Goal: Task Accomplishment & Management: Manage account settings

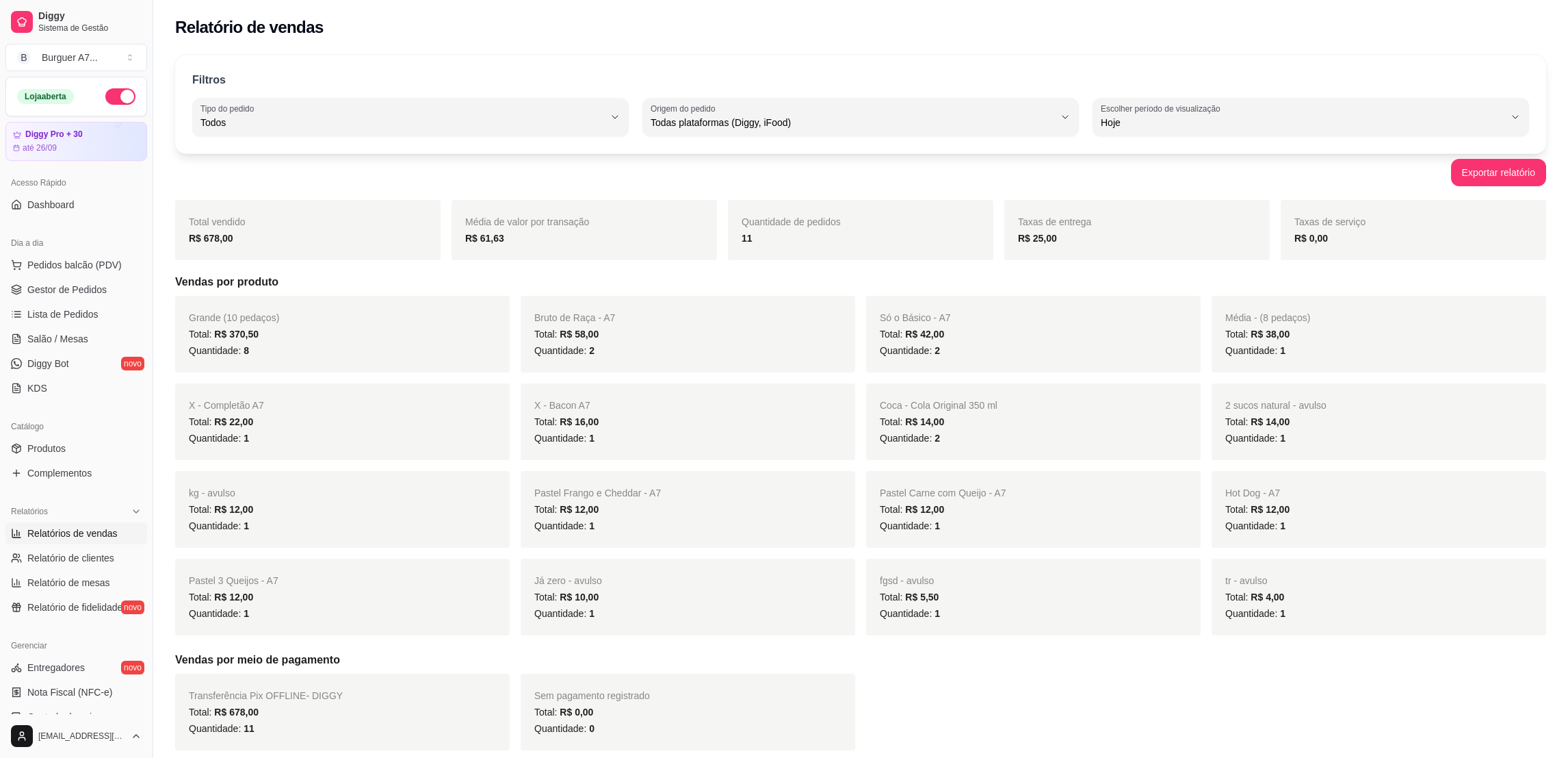
select select "ALL"
select select "0"
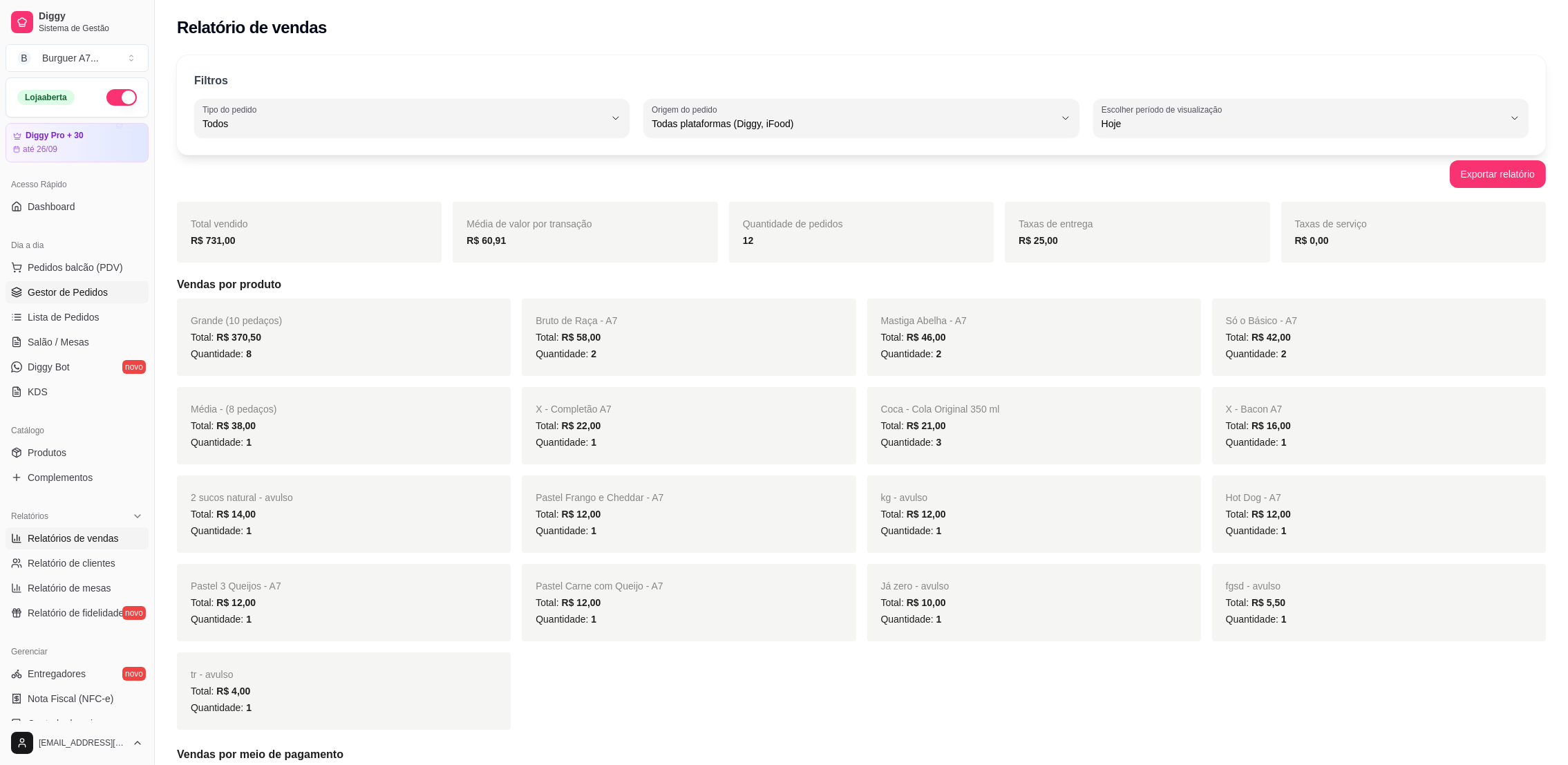
click at [111, 290] on link "Gestor de Pedidos" at bounding box center [77, 292] width 143 height 22
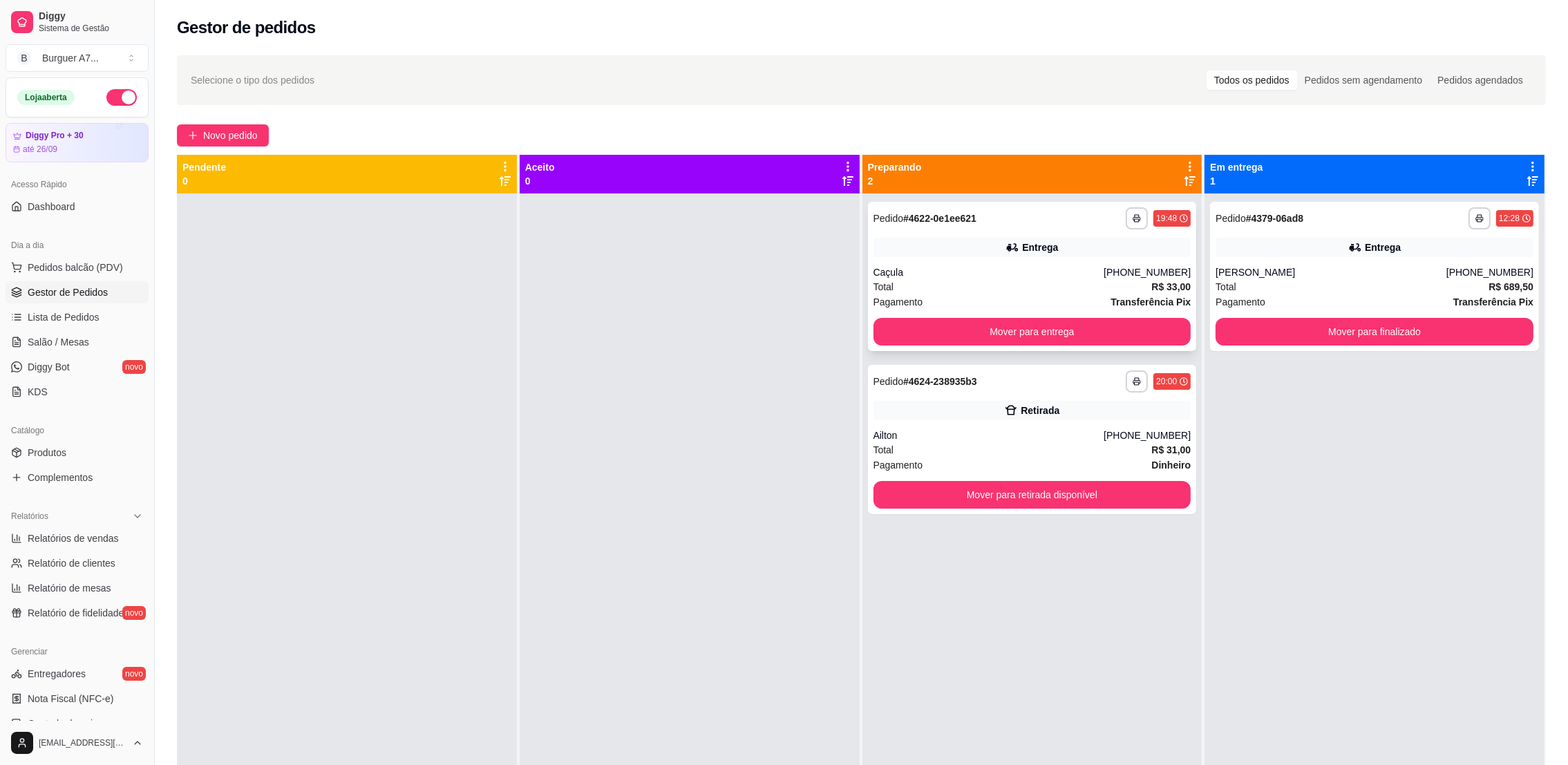
click at [985, 318] on button "Mover para entrega" at bounding box center [1032, 331] width 318 height 28
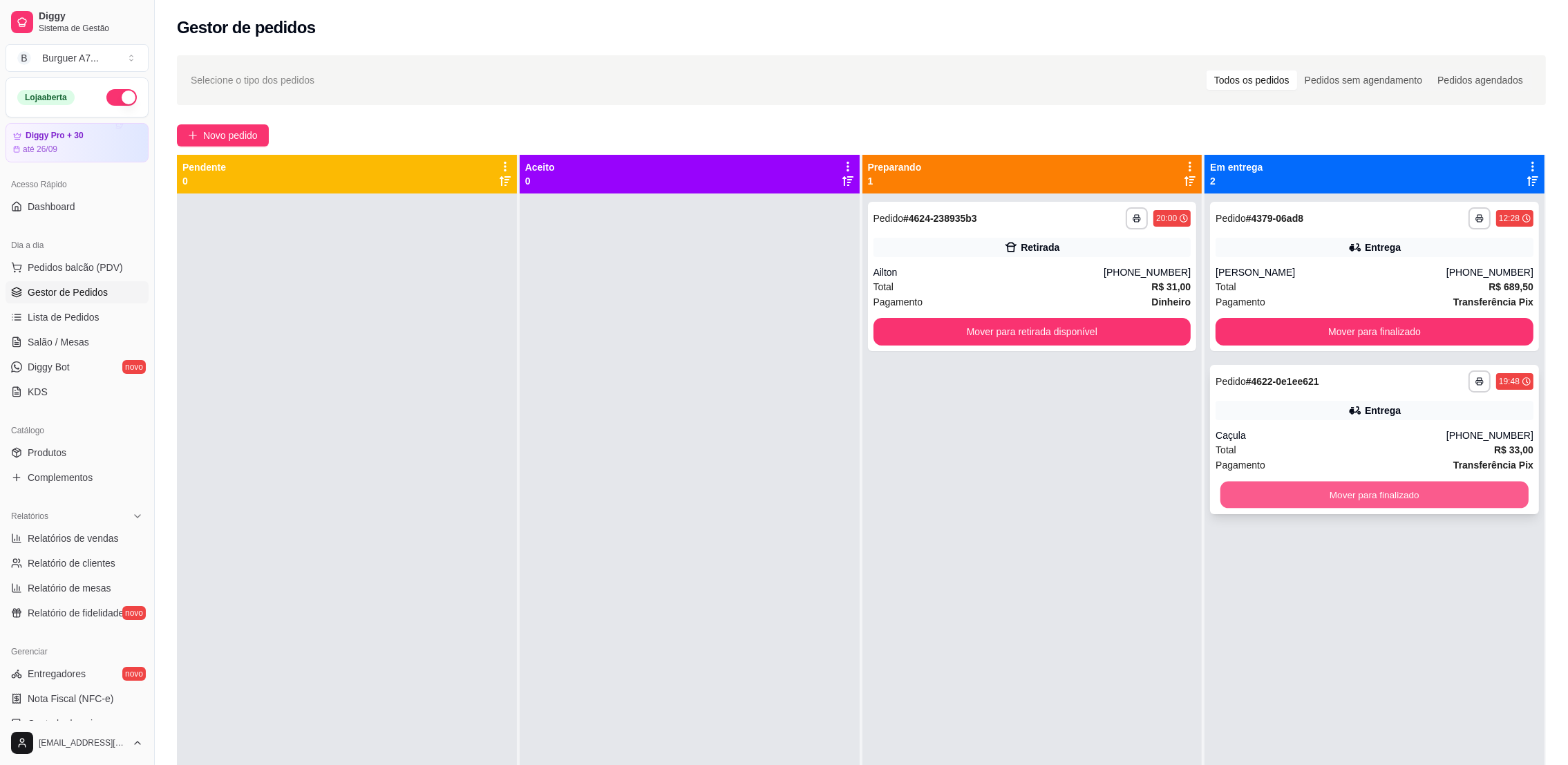
click at [1354, 494] on button "Mover para finalizado" at bounding box center [1374, 495] width 308 height 27
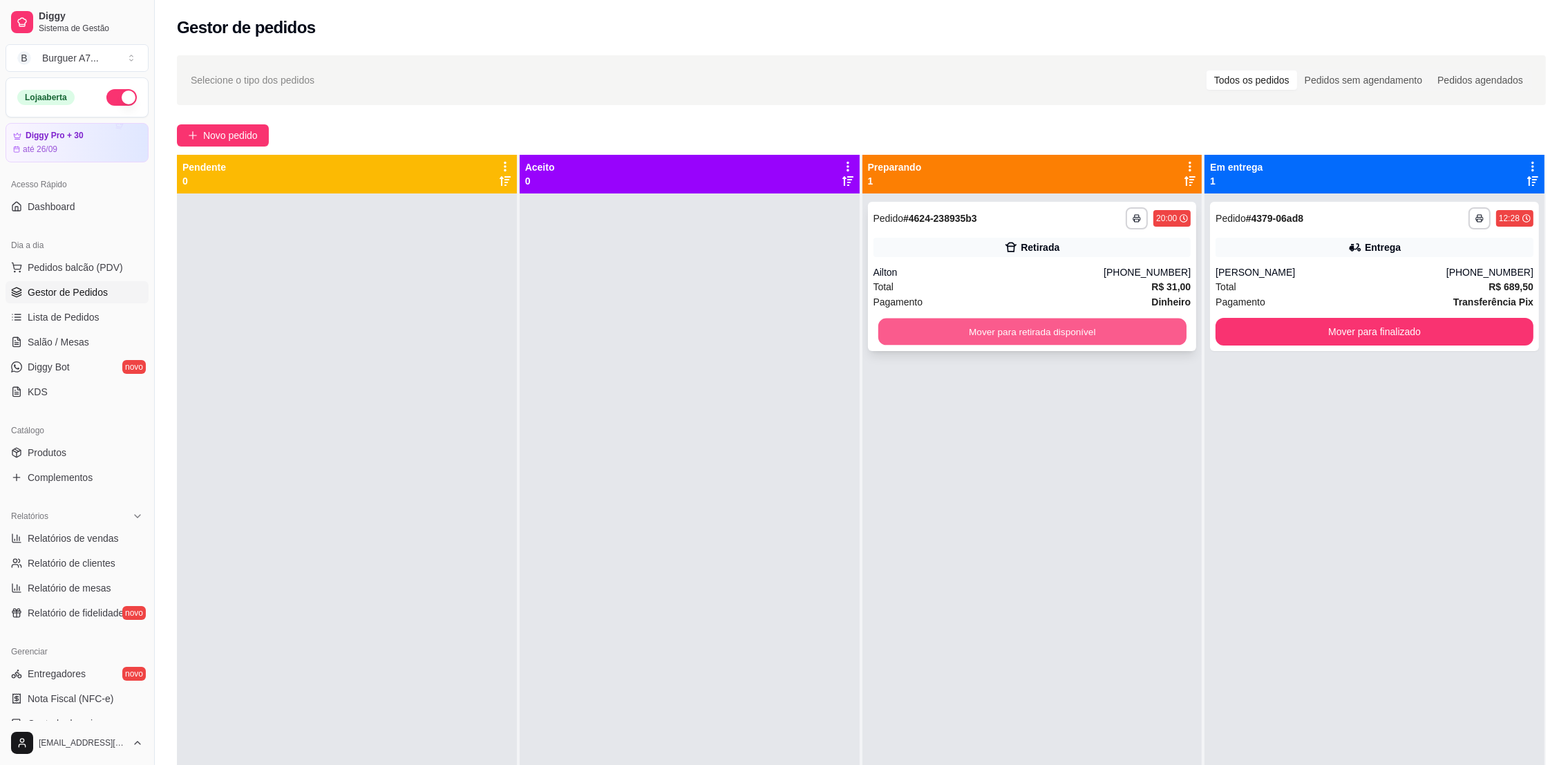
click at [1056, 336] on button "Mover para retirada disponível" at bounding box center [1031, 332] width 308 height 27
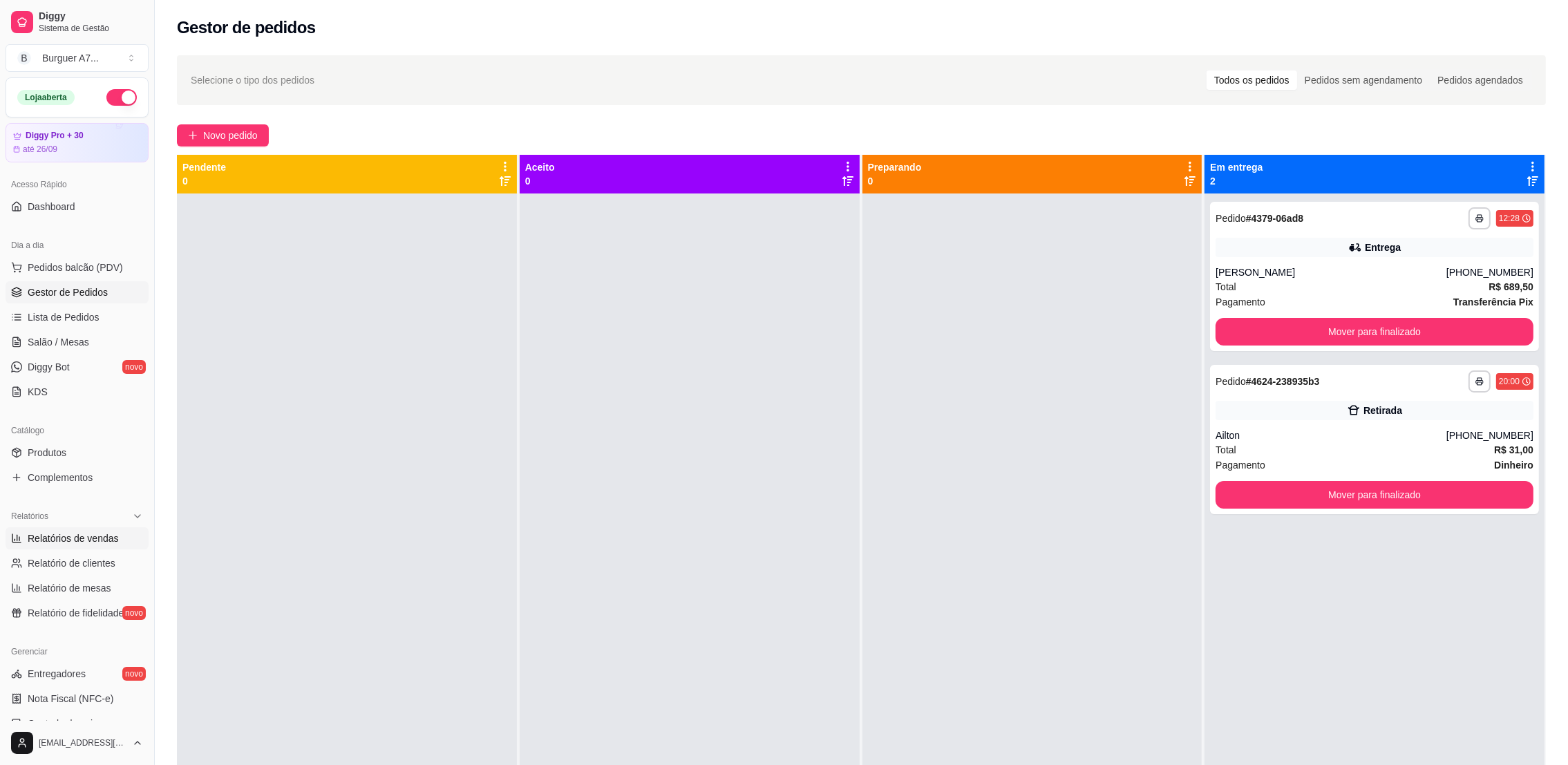
click at [61, 541] on span "Relatórios de vendas" at bounding box center [73, 537] width 92 height 14
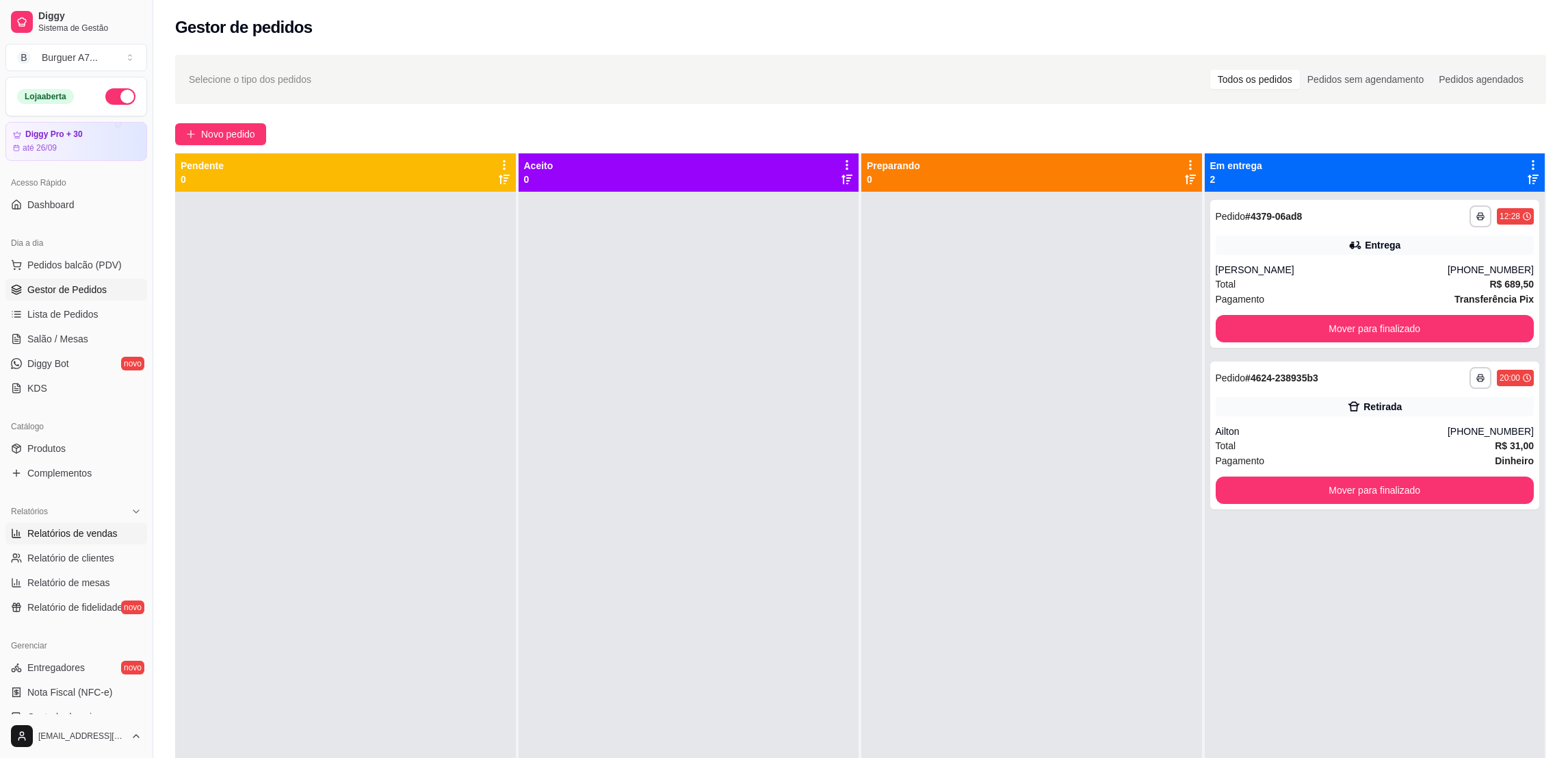
select select "ALL"
select select "0"
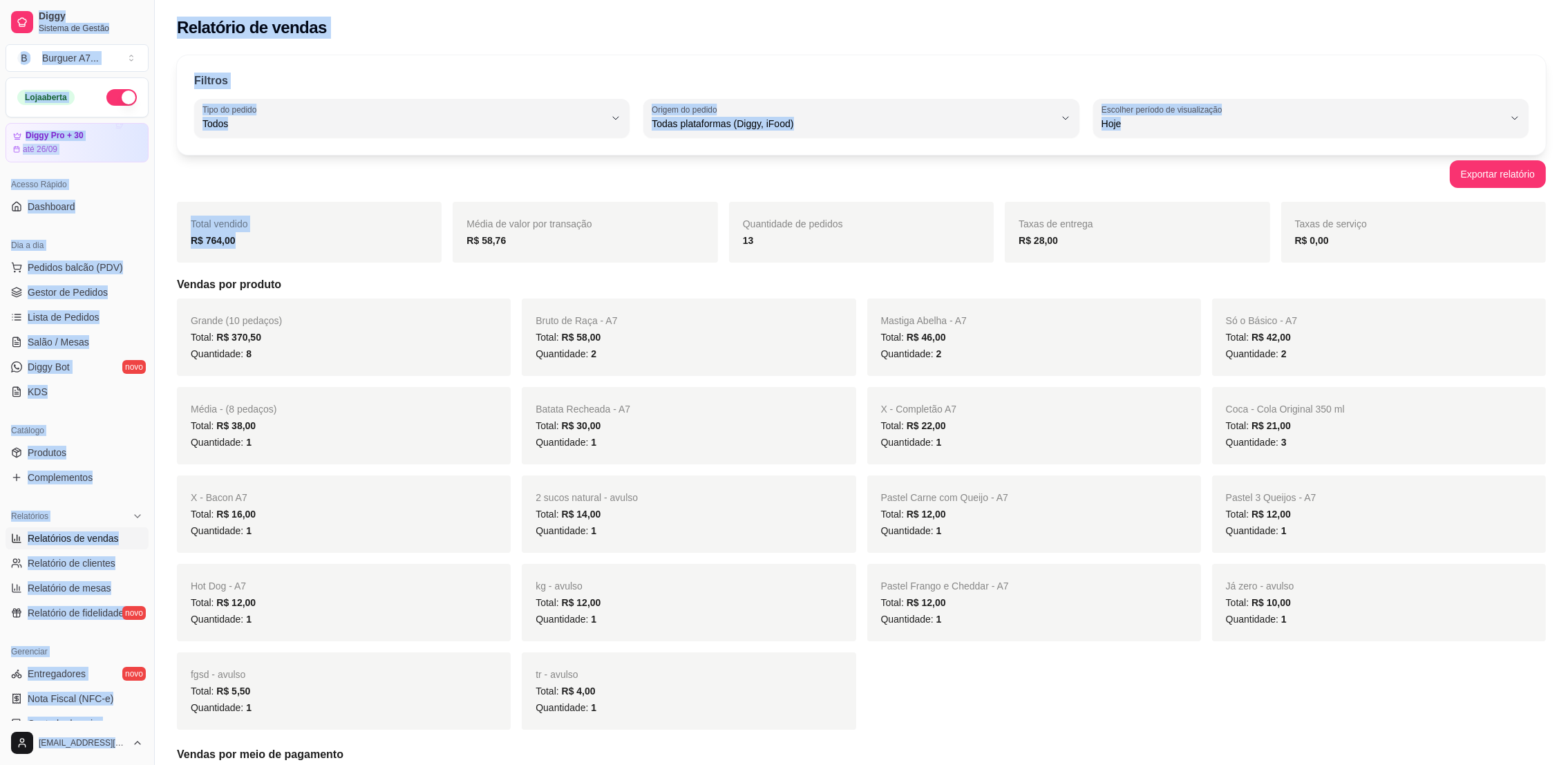
drag, startPoint x: 317, startPoint y: 244, endPoint x: 0, endPoint y: 221, distance: 317.8
click at [0, 221] on html "Diggy Sistema de Gestão B Burguer A7 ... Loja aberta Diggy Pro + 30 até 26/09 A…" at bounding box center [784, 382] width 1568 height 765
click at [306, 244] on div "R$ 764,00" at bounding box center [310, 240] width 237 height 17
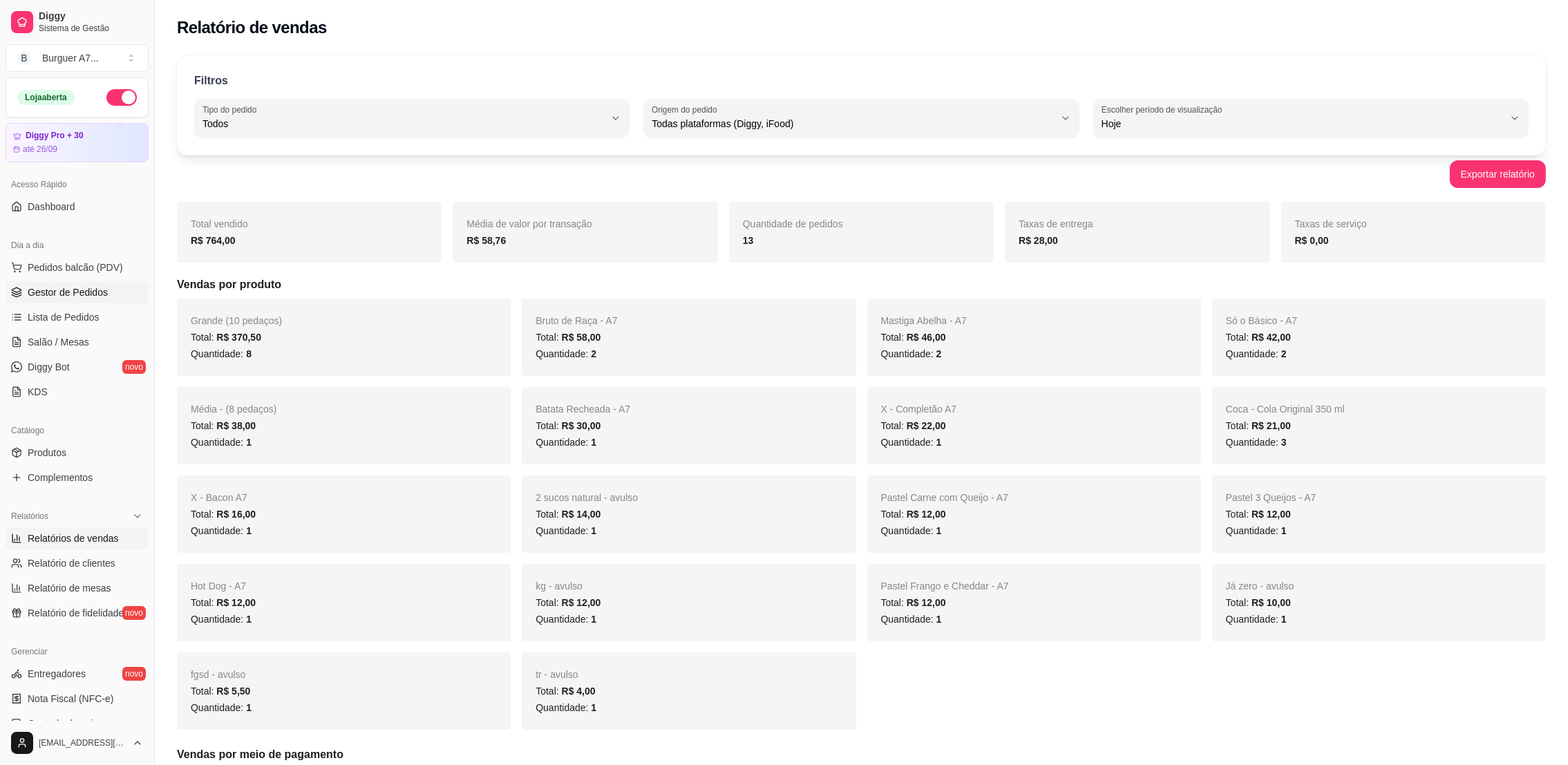
click at [123, 295] on link "Gestor de Pedidos" at bounding box center [77, 292] width 143 height 22
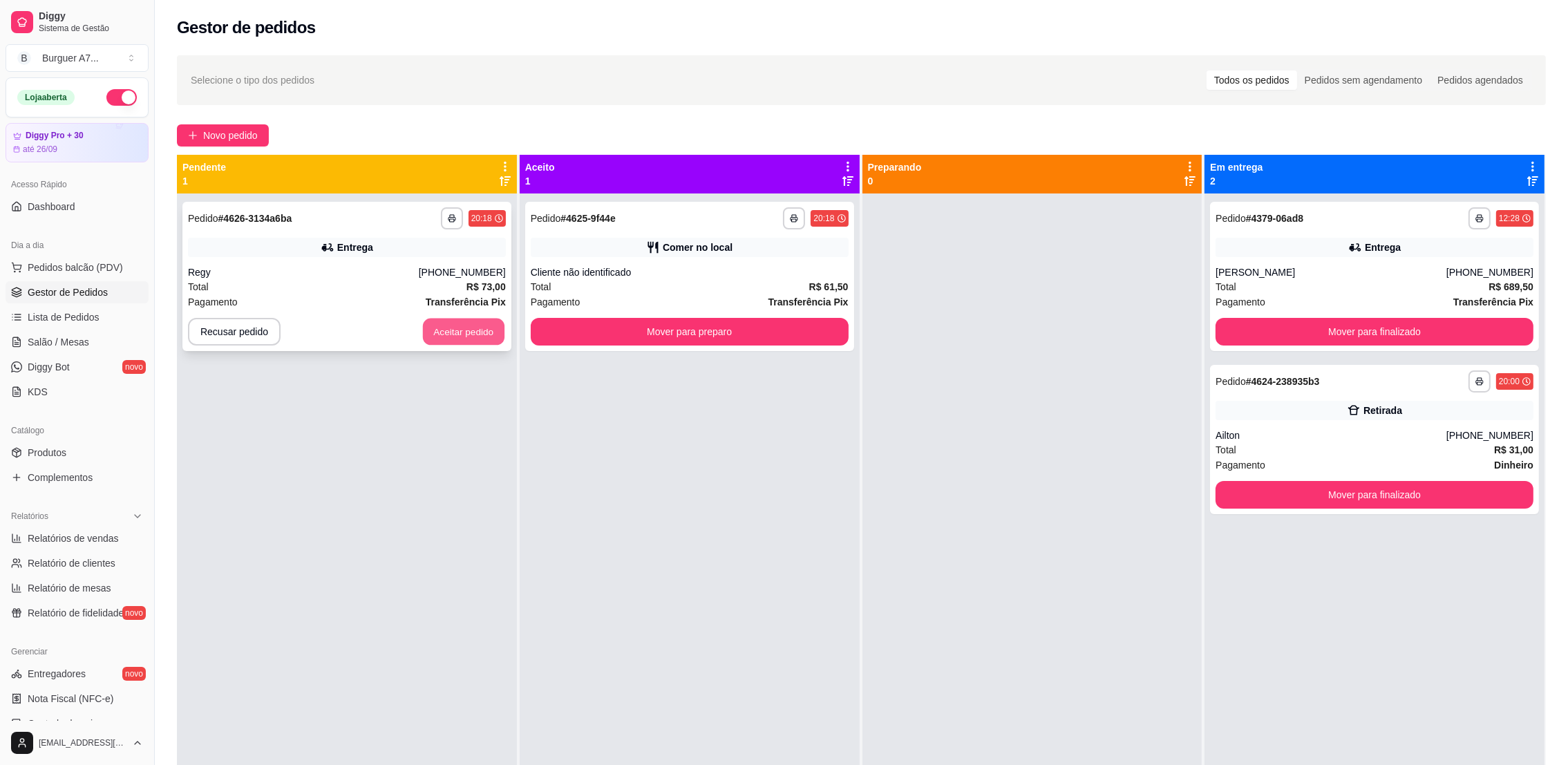
click at [444, 332] on button "Aceitar pedido" at bounding box center [463, 332] width 81 height 27
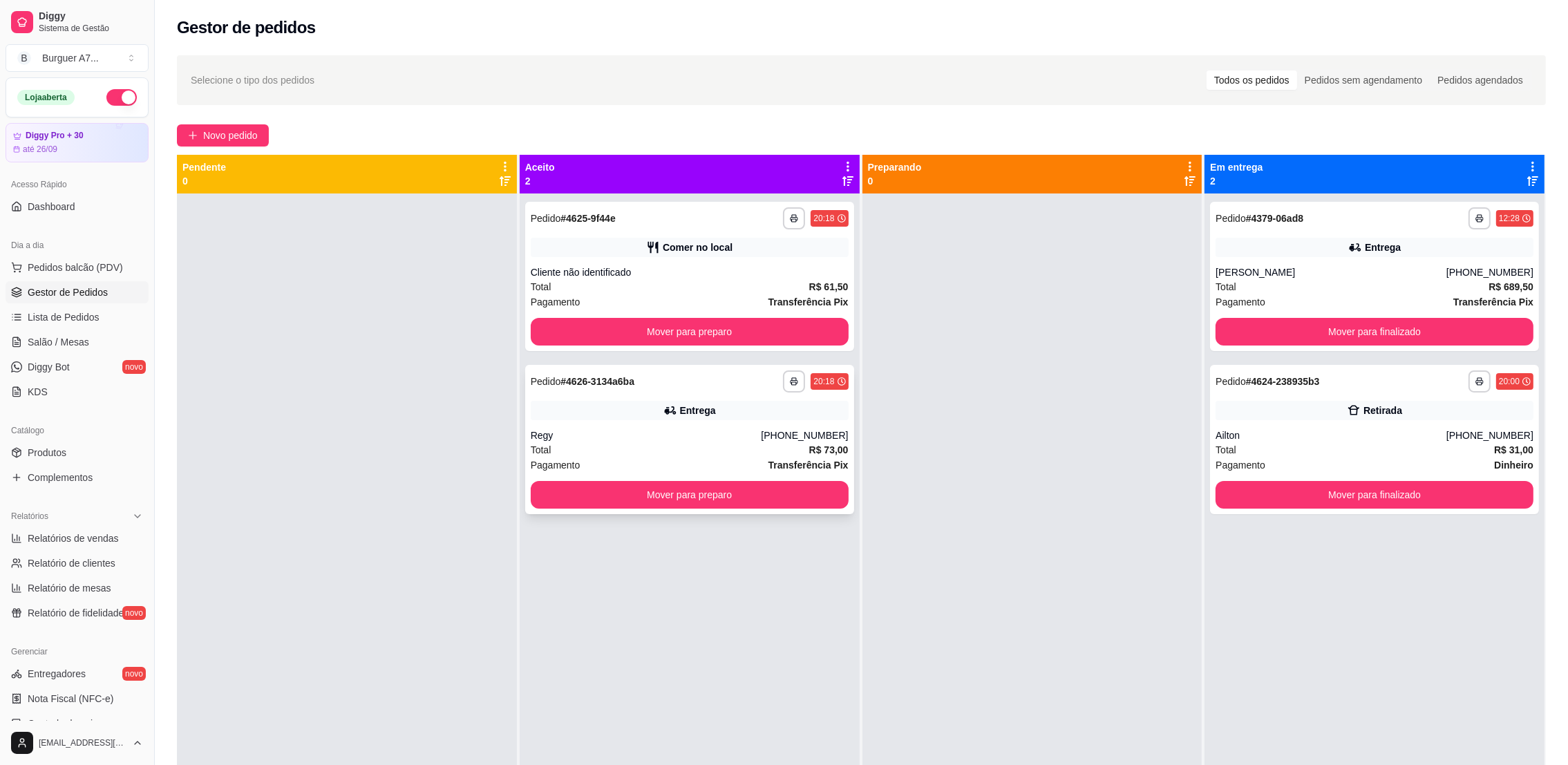
click at [675, 445] on div "Total R$ 73,00" at bounding box center [689, 449] width 318 height 15
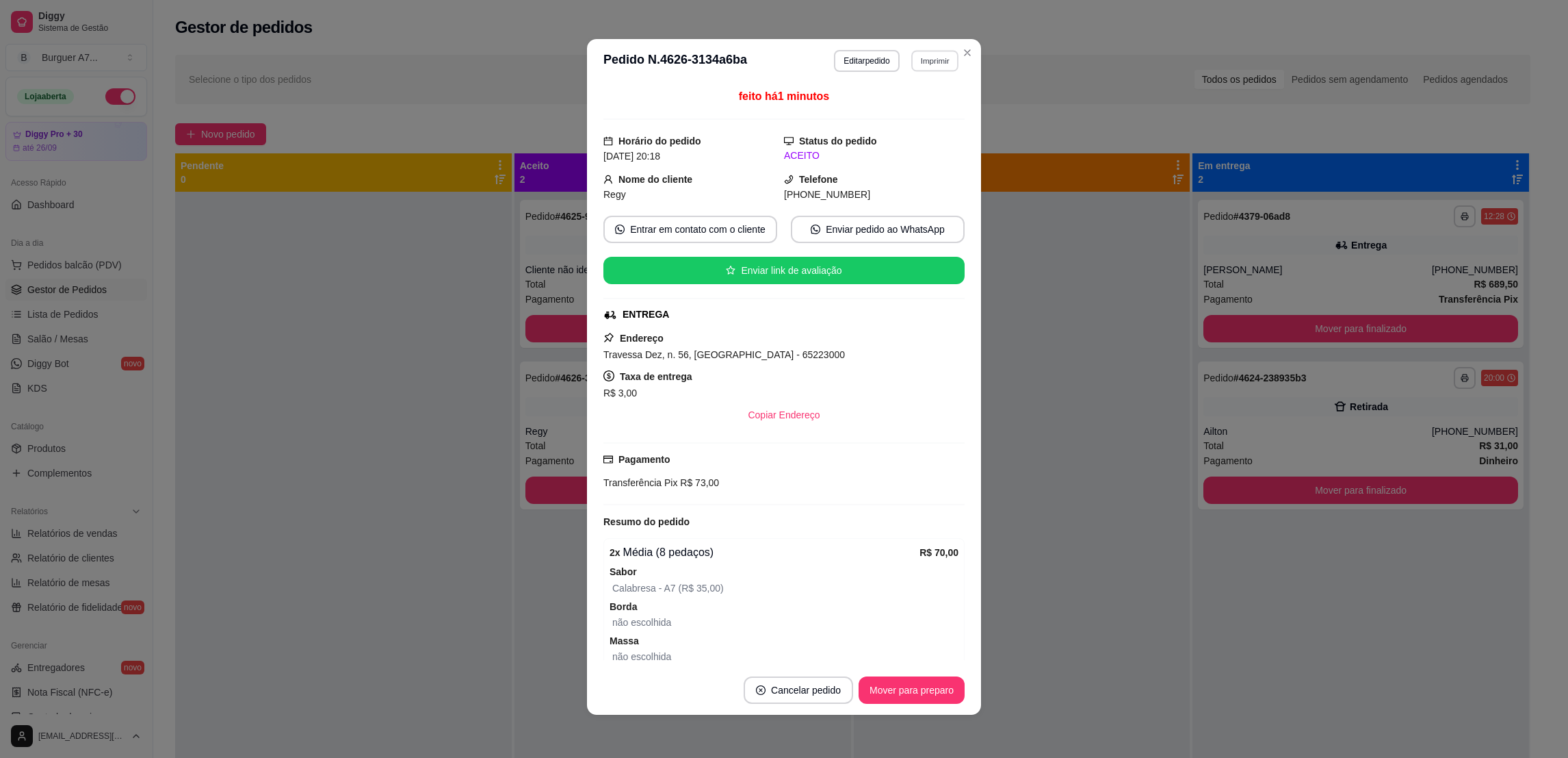
click at [922, 58] on button "Imprimir" at bounding box center [935, 60] width 47 height 21
click at [903, 107] on button "Impressora" at bounding box center [903, 108] width 95 height 21
click at [927, 60] on button "Imprimir" at bounding box center [935, 61] width 49 height 22
click at [924, 106] on button "Impressora" at bounding box center [903, 109] width 99 height 22
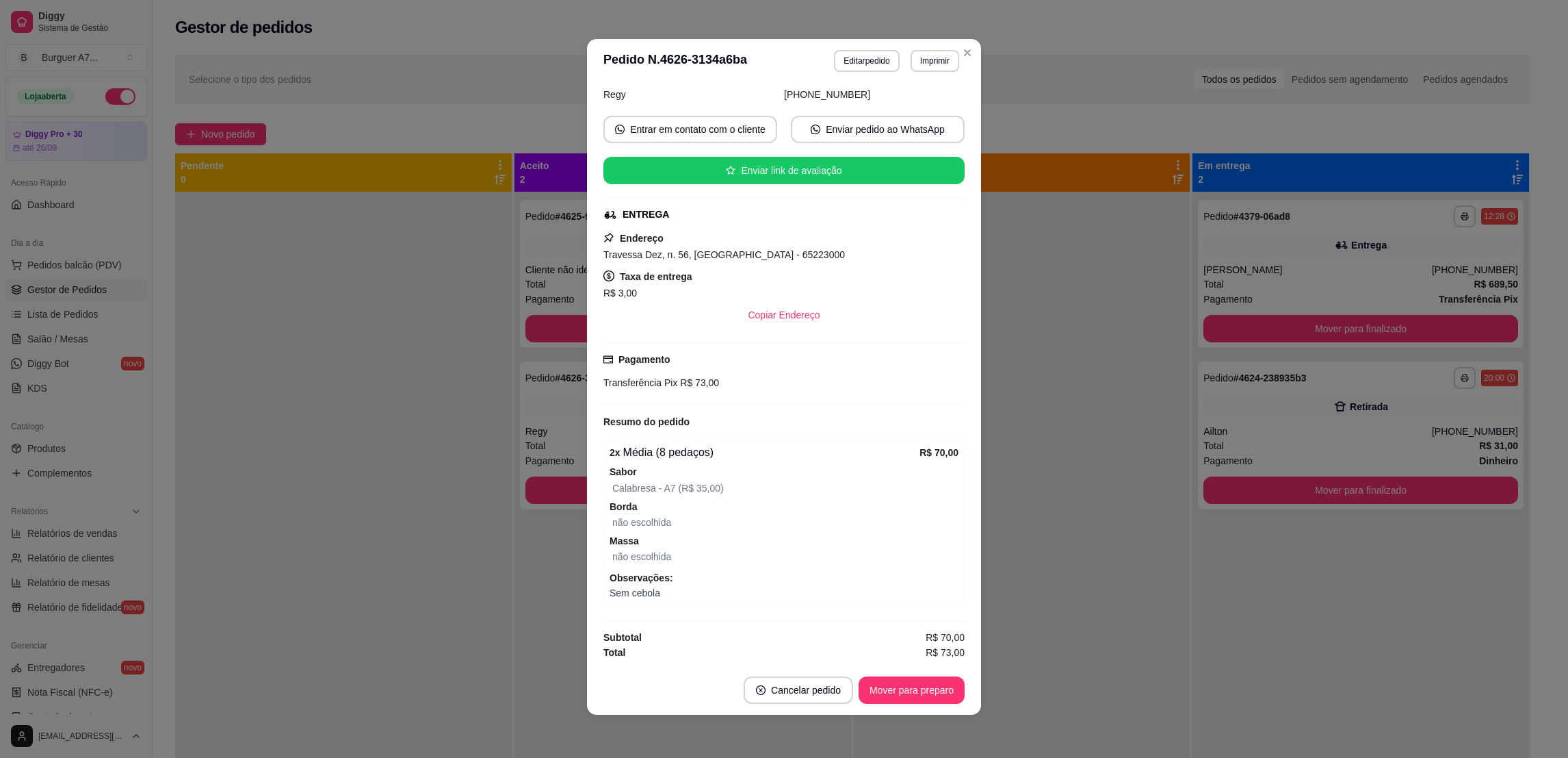
scroll to position [101, 0]
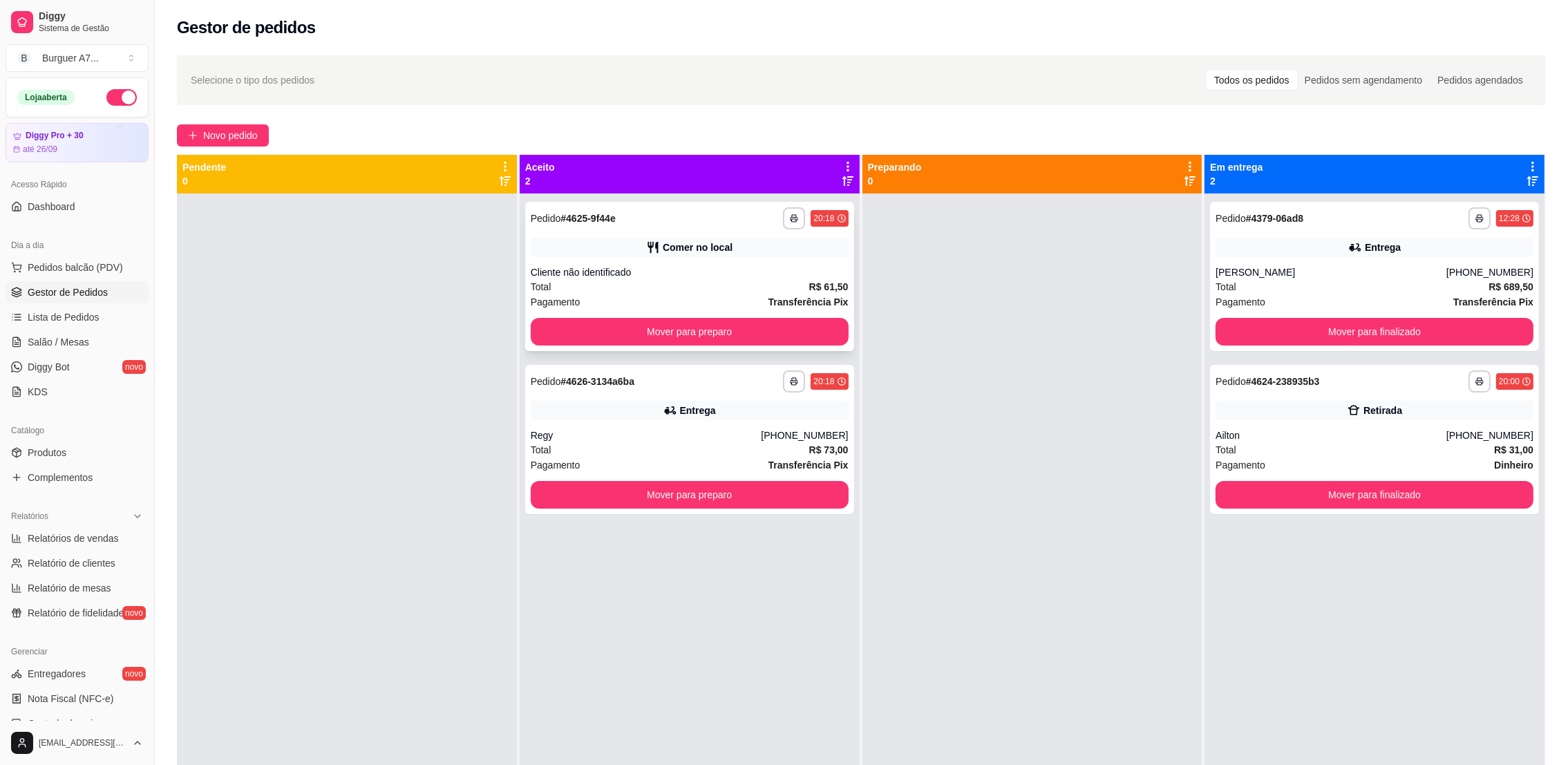
click at [735, 241] on div "Comer no local" at bounding box center [689, 248] width 318 height 19
click at [744, 274] on div "Cliente não identificado" at bounding box center [689, 271] width 318 height 14
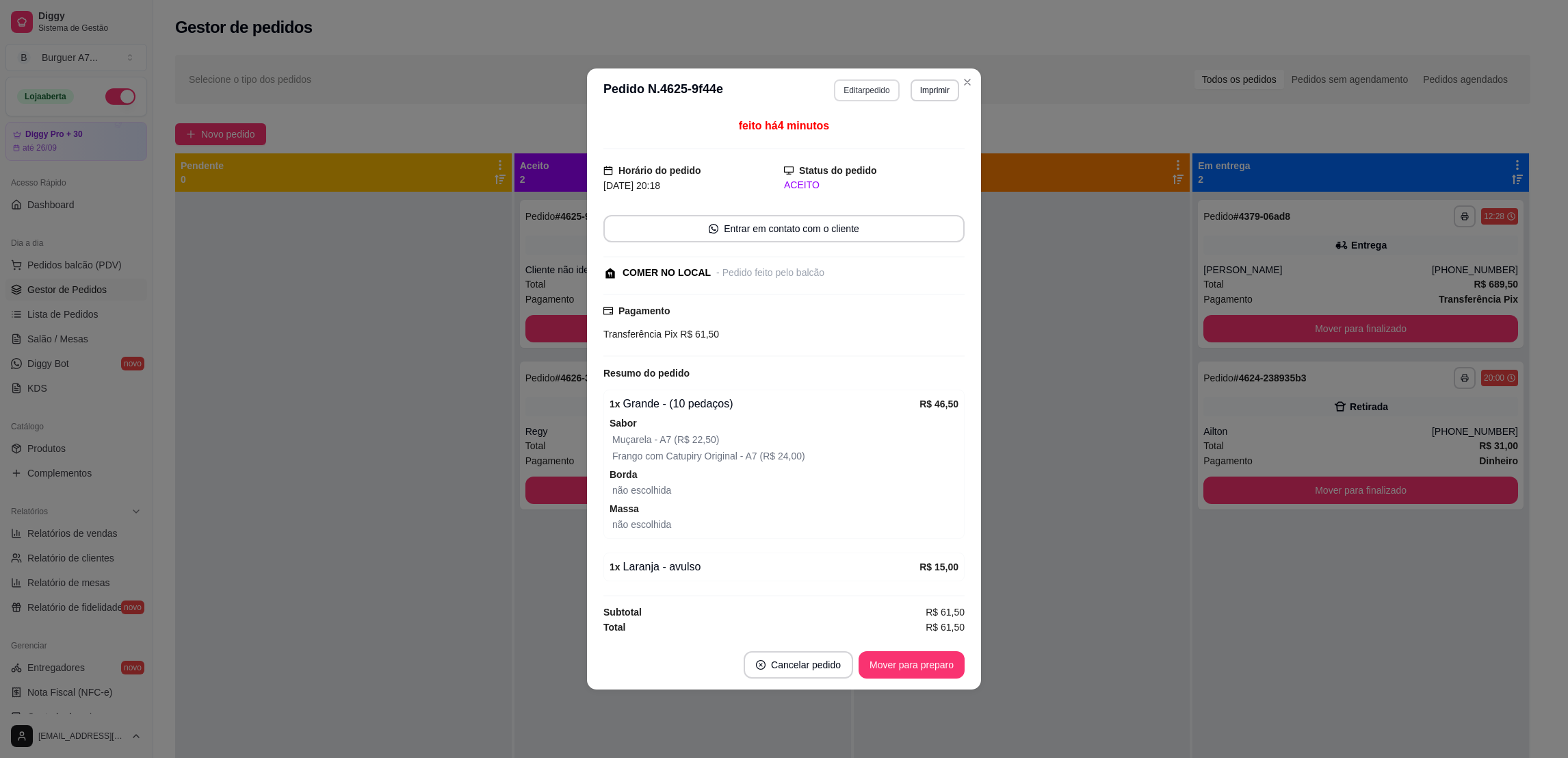
click at [843, 82] on button "Editar pedido" at bounding box center [866, 91] width 65 height 22
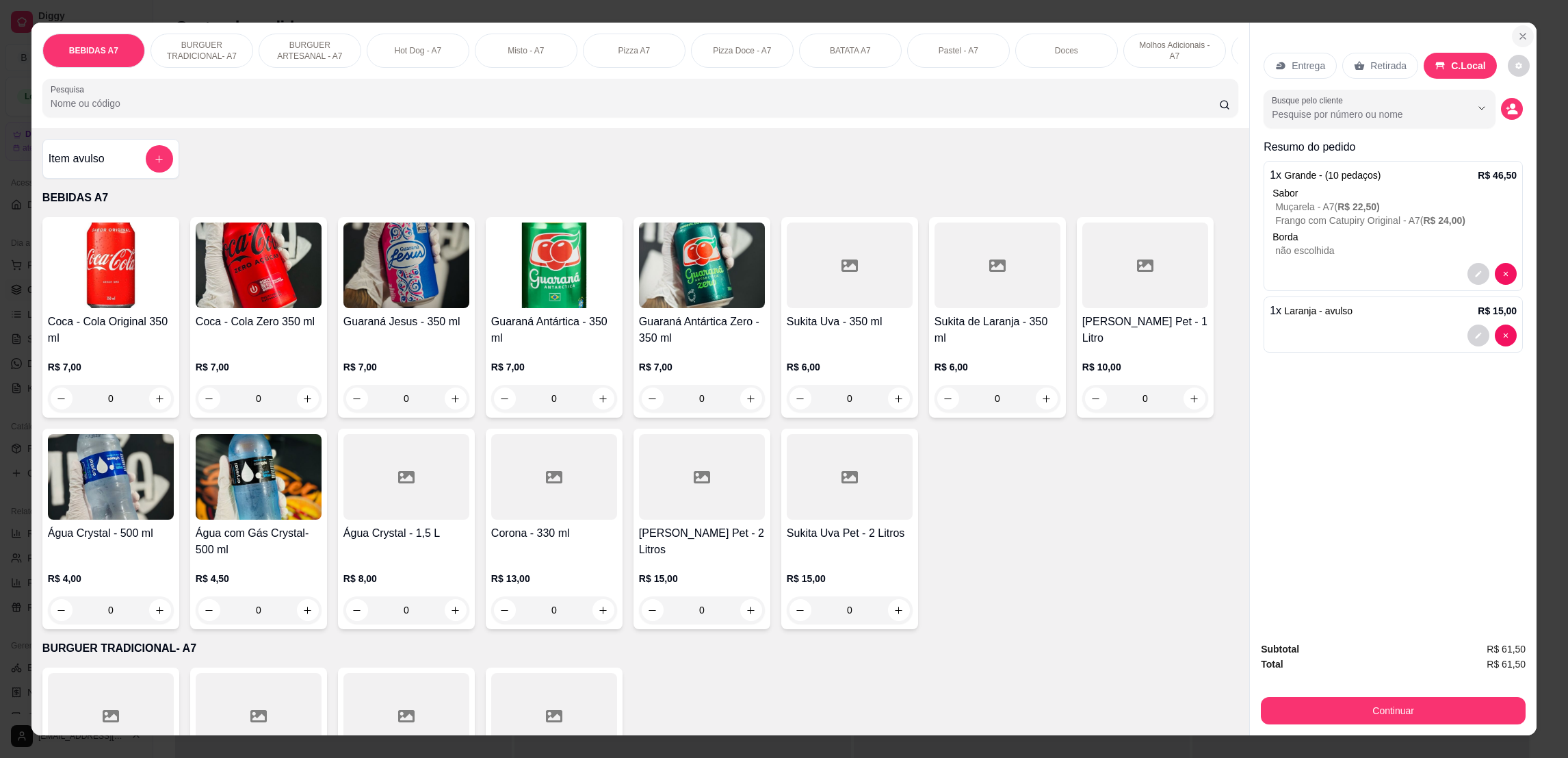
click at [1513, 29] on button "Close" at bounding box center [1523, 36] width 22 height 22
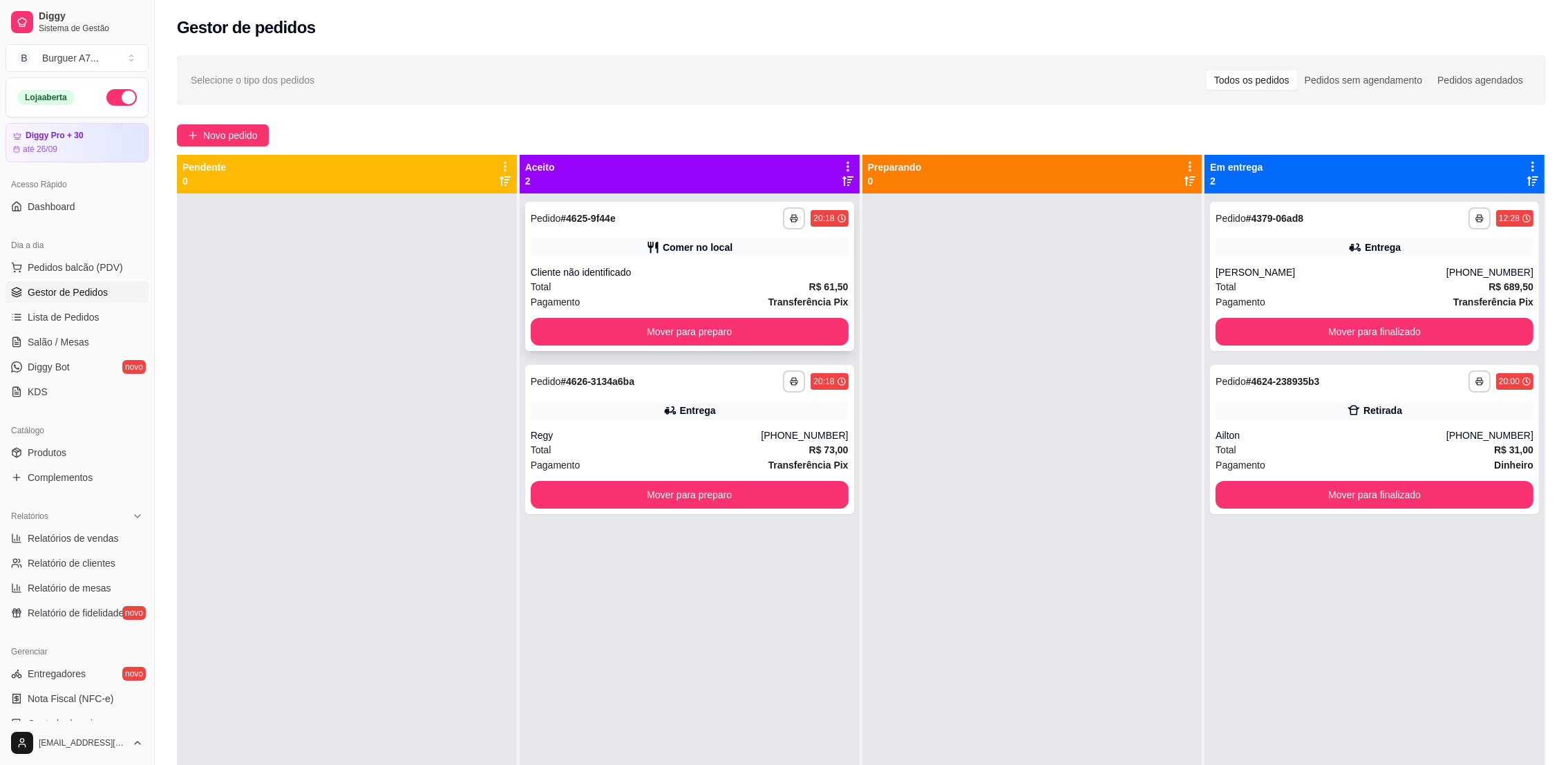
click at [803, 297] on strong "Transferência Pix" at bounding box center [808, 302] width 80 height 11
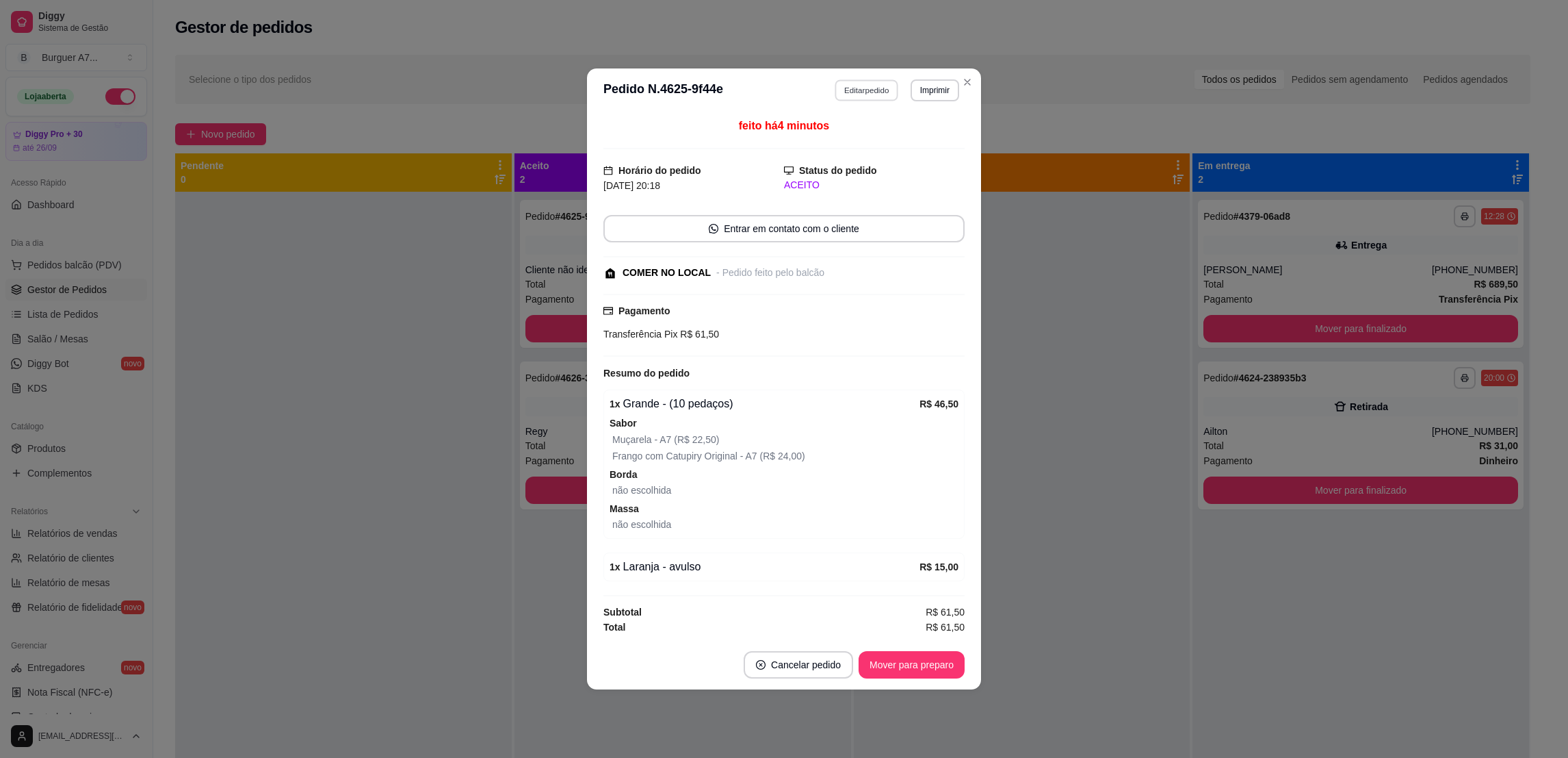
click at [881, 89] on button "Editar pedido" at bounding box center [867, 90] width 64 height 21
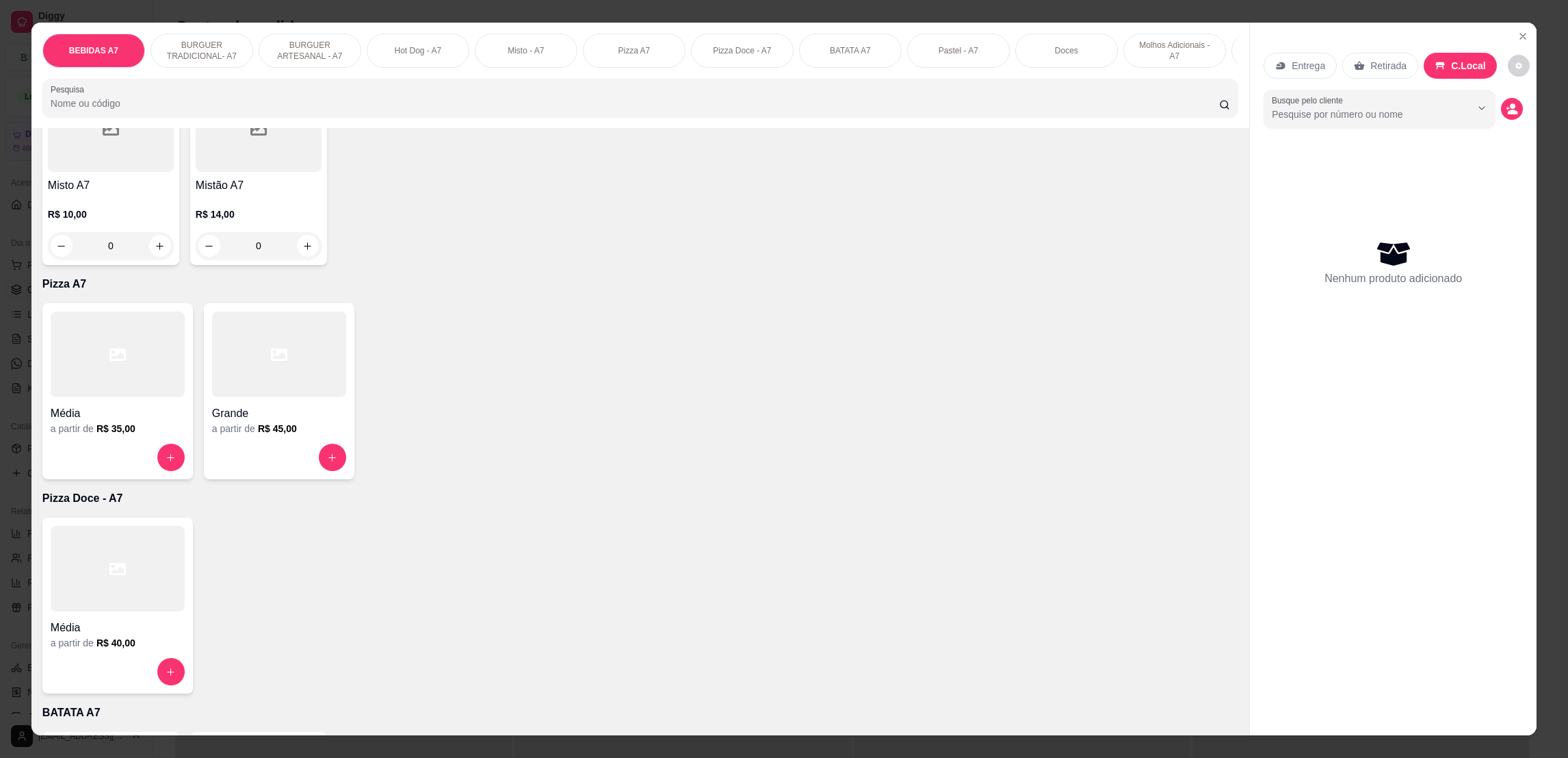
scroll to position [1334, 0]
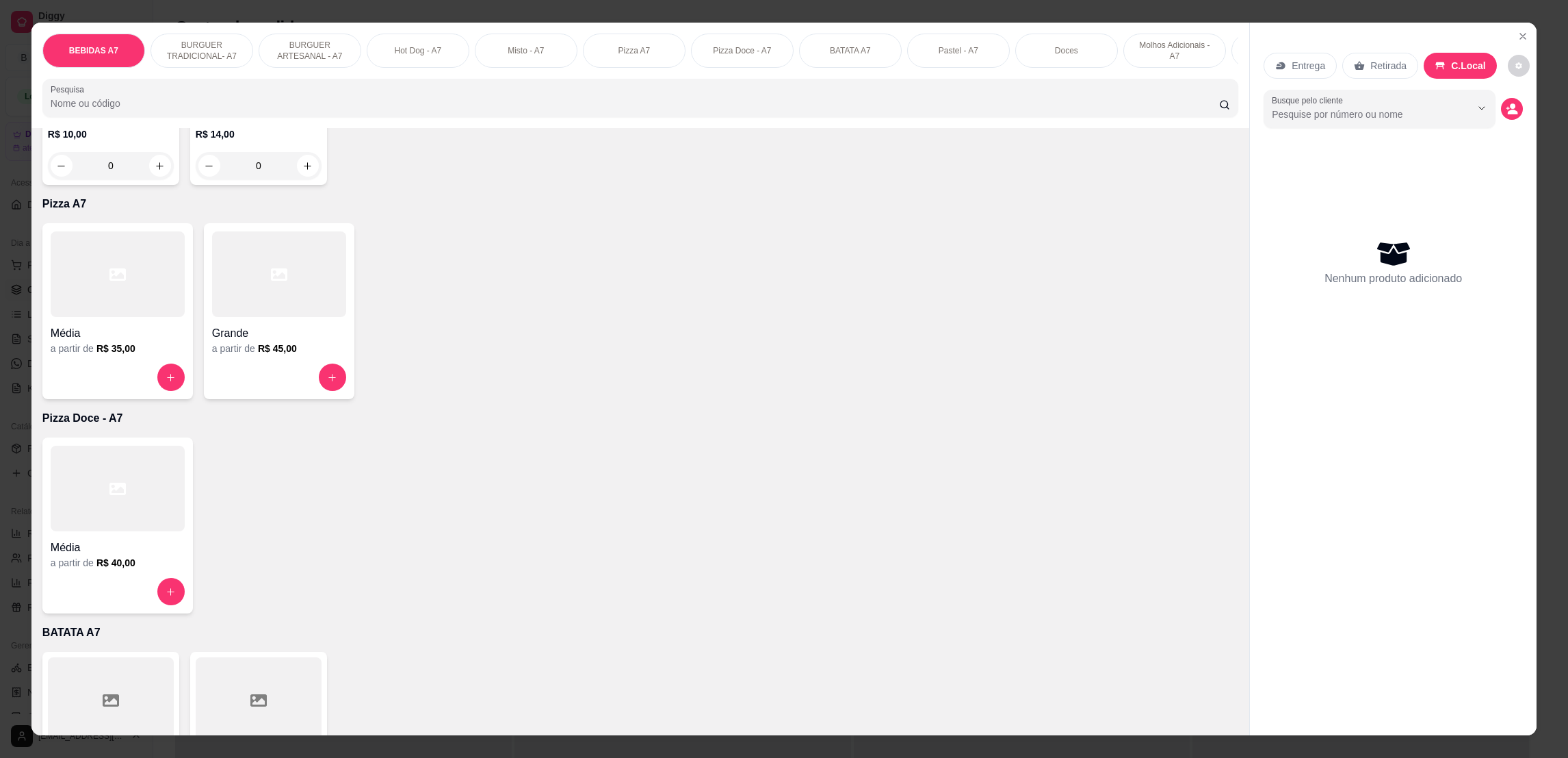
click at [318, 342] on h4 "Grande" at bounding box center [279, 333] width 134 height 17
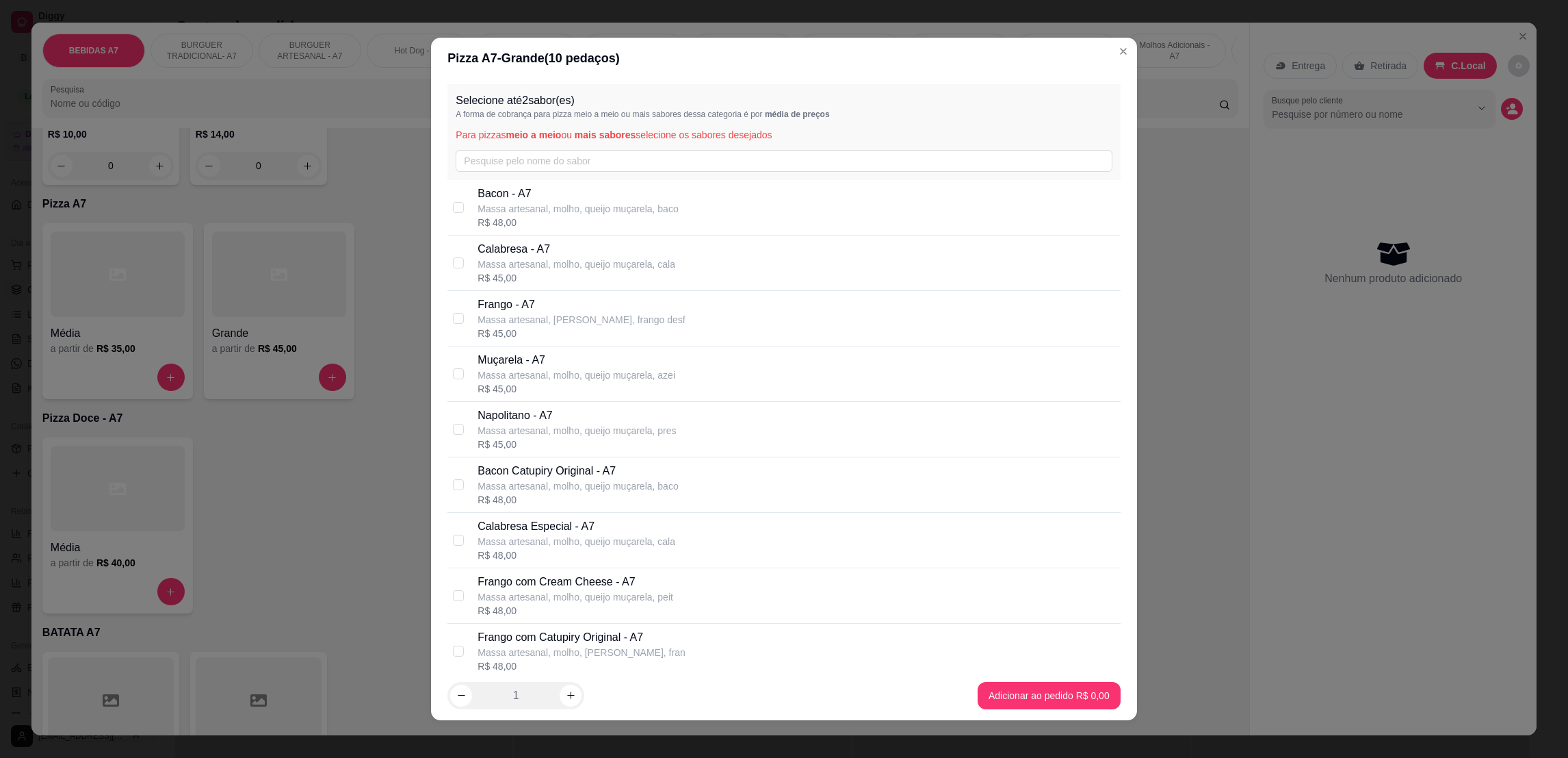
click at [593, 264] on p "Massa artesanal, molho, queijo muçarela, cala" at bounding box center [576, 263] width 198 height 13
checkbox input "true"
click at [656, 641] on p "Frango com Catupiry Original - A7" at bounding box center [581, 637] width 207 height 17
checkbox input "true"
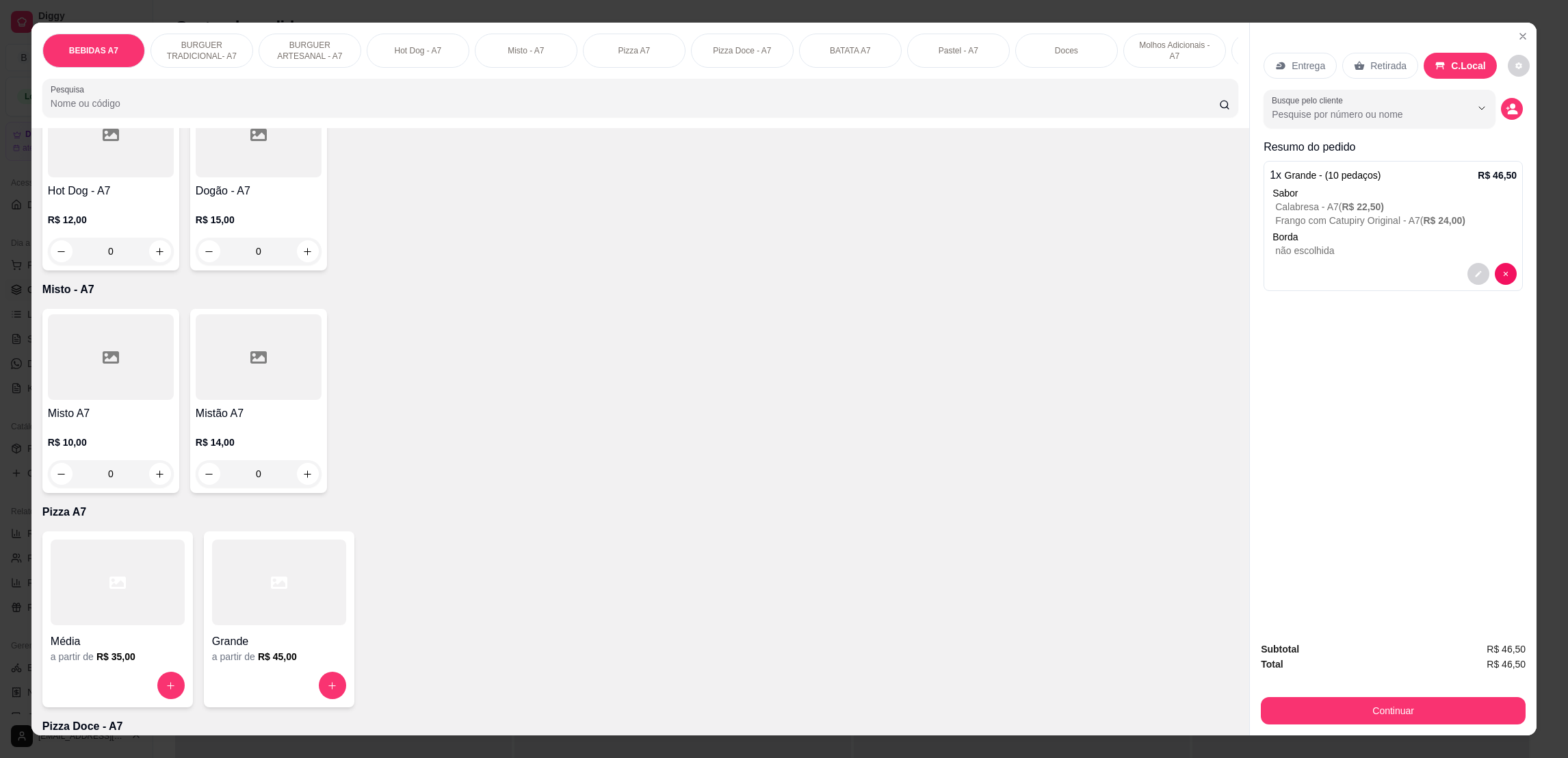
scroll to position [1437, 0]
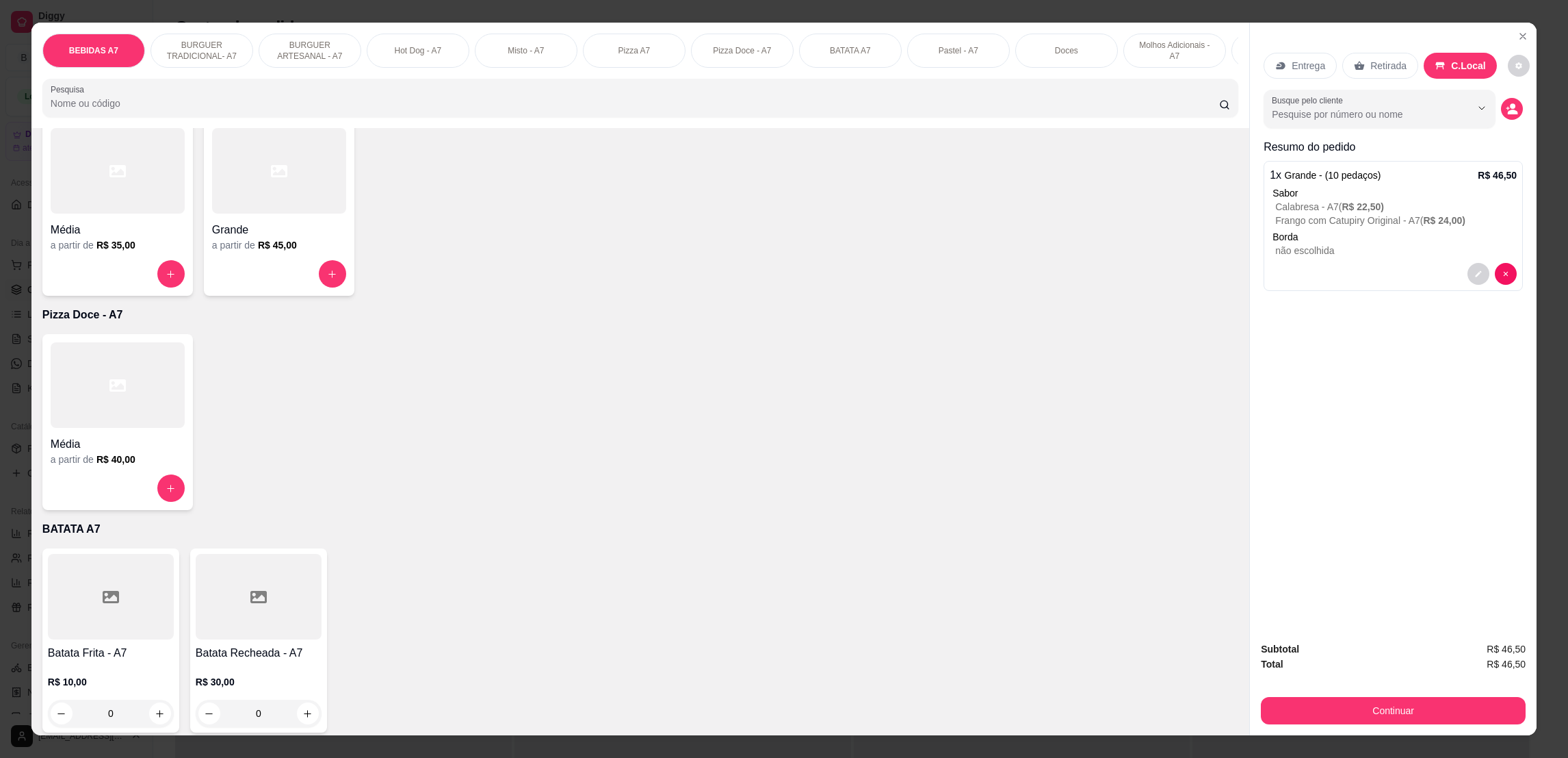
click at [252, 631] on div at bounding box center [259, 596] width 126 height 85
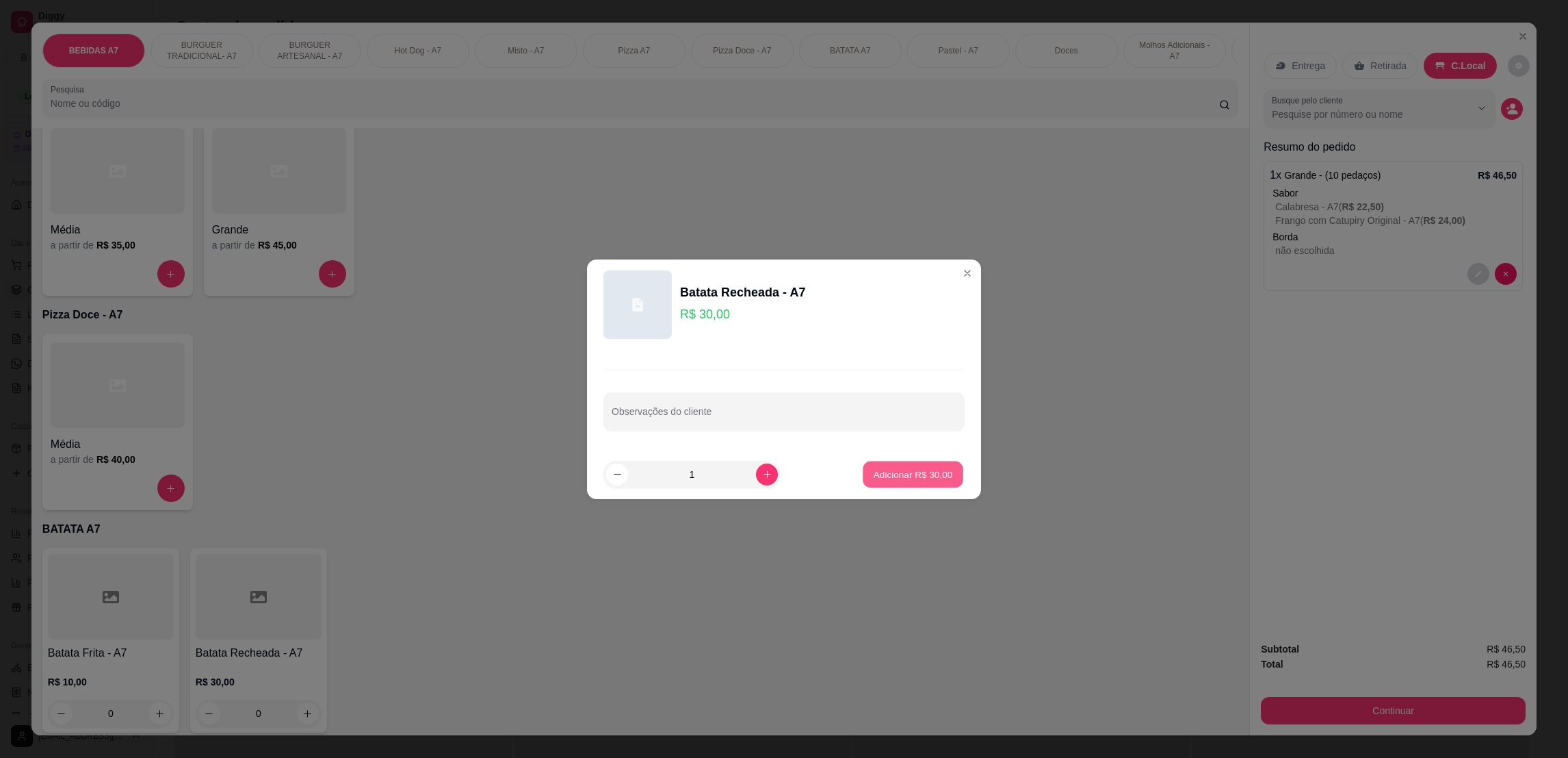
click at [927, 463] on button "Adicionar R$ 30,00" at bounding box center [913, 474] width 101 height 27
type input "1"
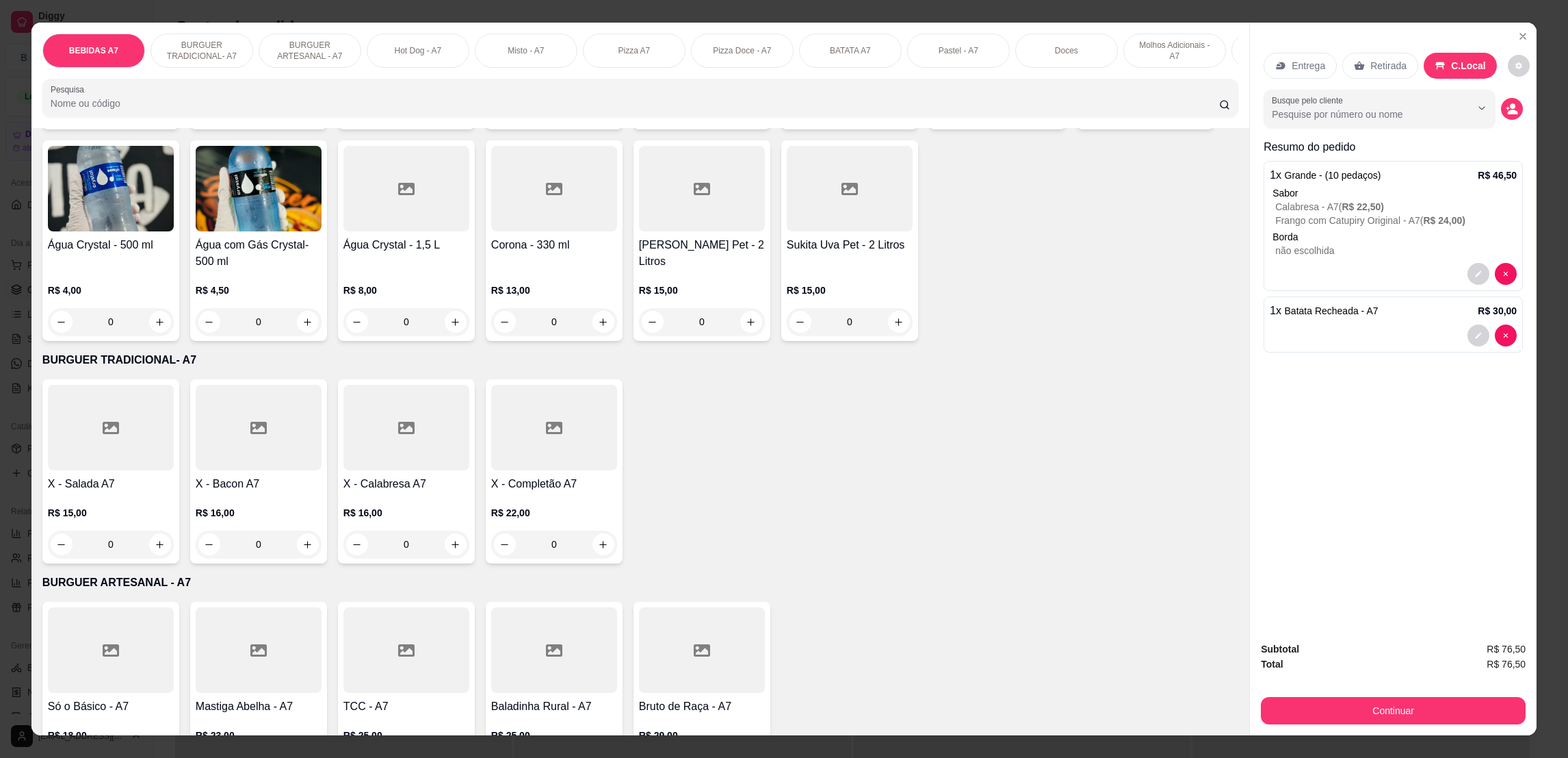
scroll to position [0, 0]
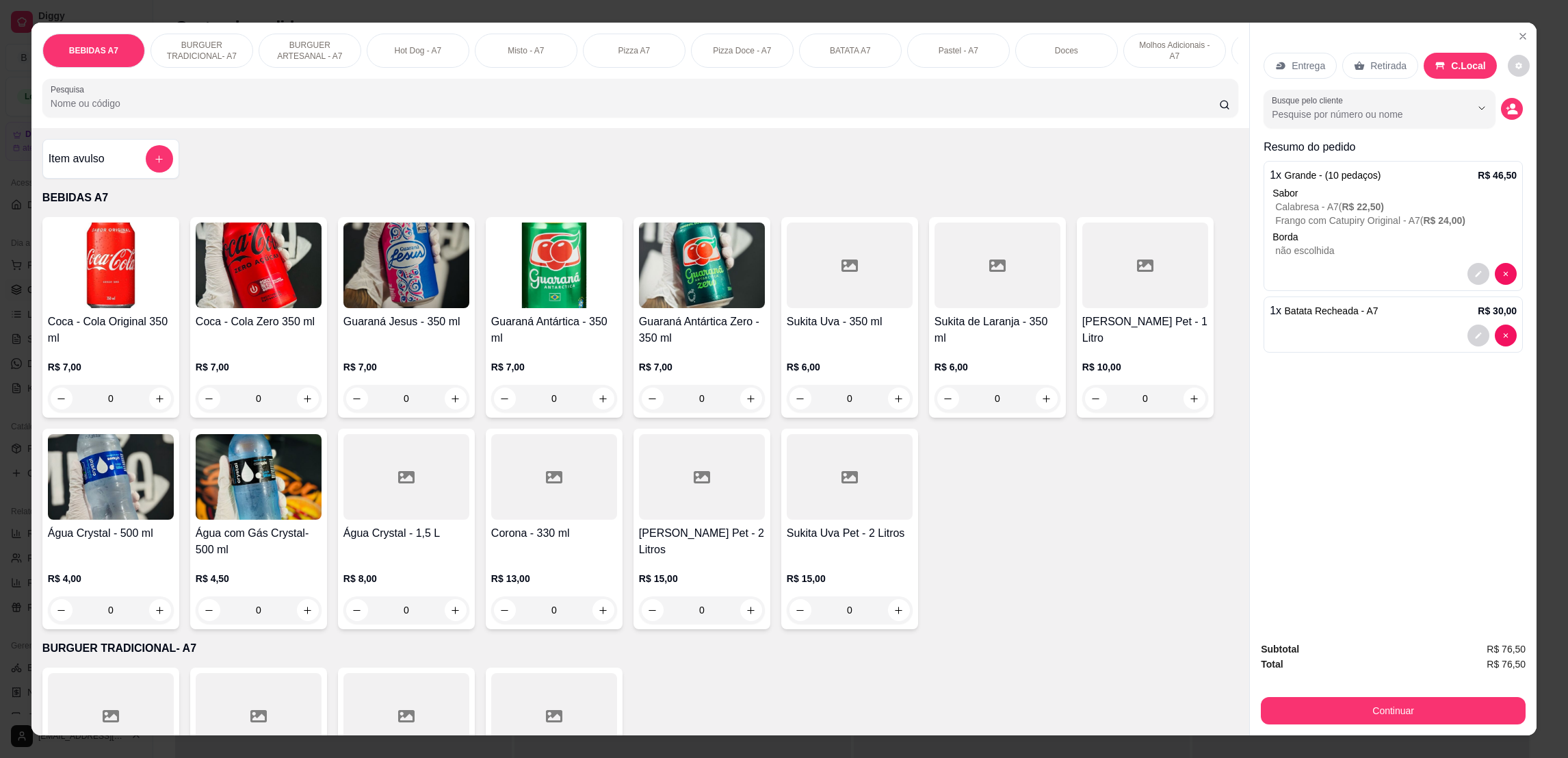
click at [94, 167] on h4 "Item avulso" at bounding box center [76, 159] width 56 height 17
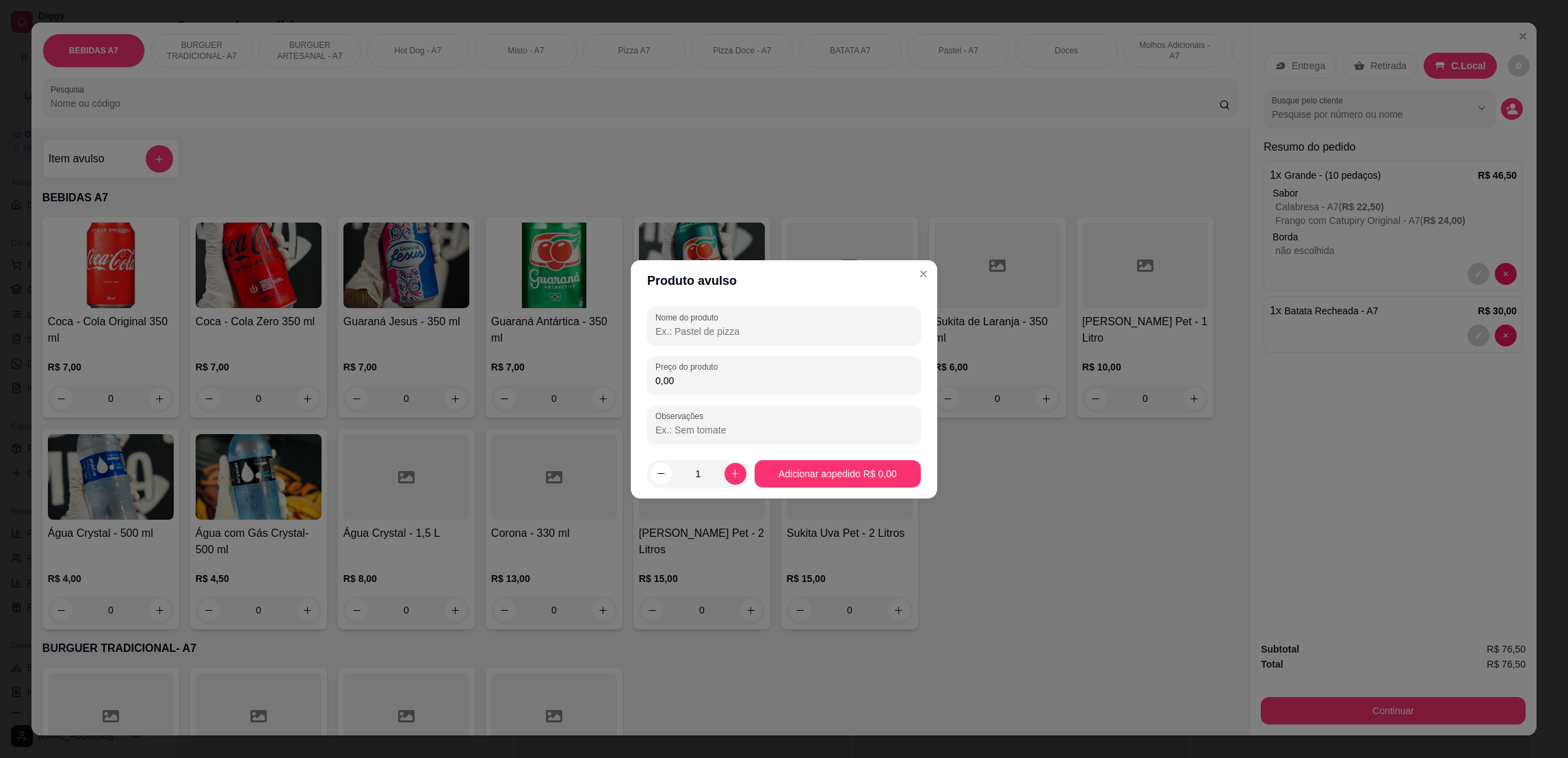
click at [844, 379] on input "0,00" at bounding box center [784, 380] width 257 height 13
type input "10,00"
click at [814, 344] on div "Nome do produto" at bounding box center [784, 326] width 274 height 39
type input "ks"
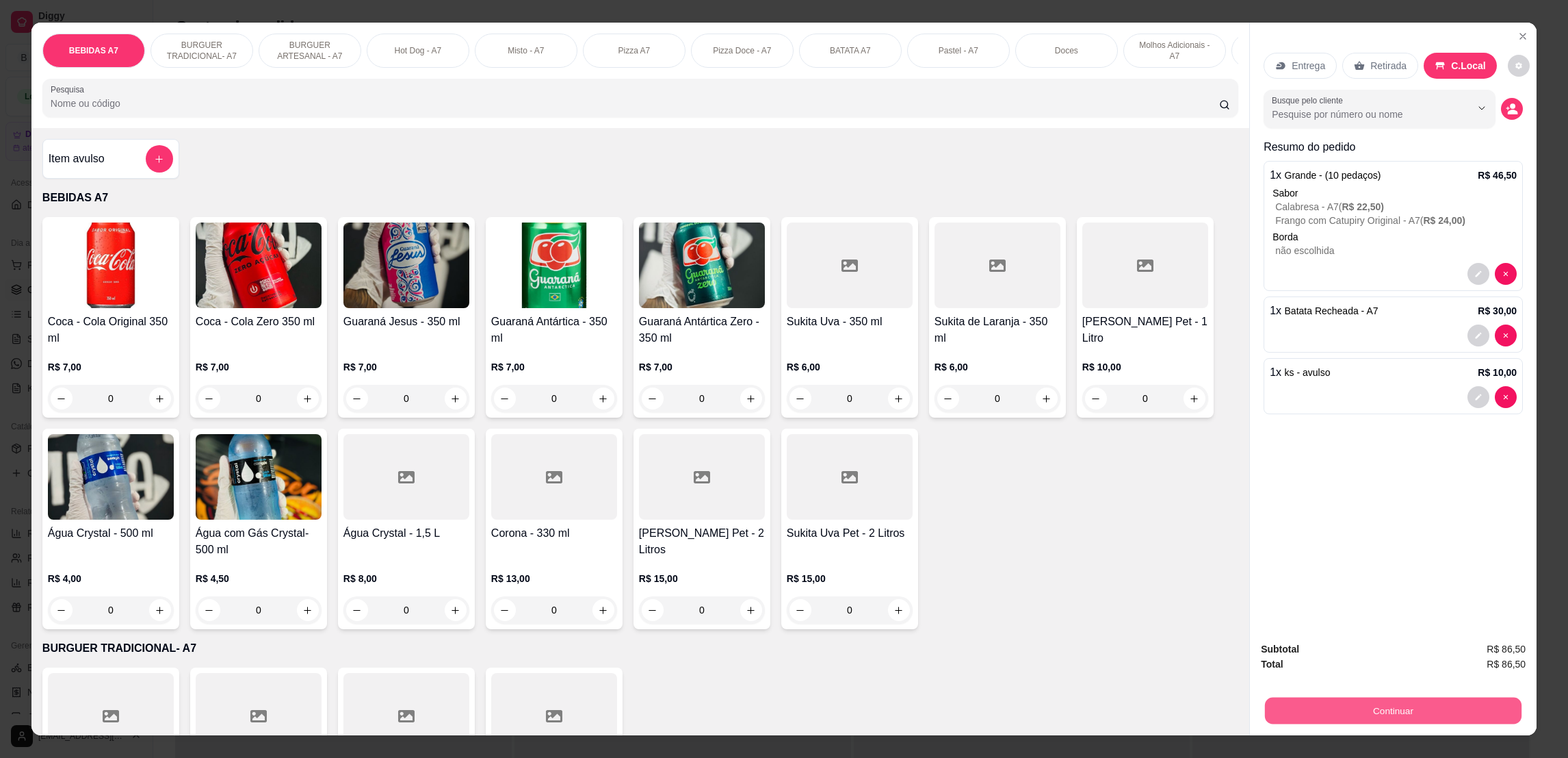
click at [1489, 703] on button "Continuar" at bounding box center [1393, 710] width 256 height 27
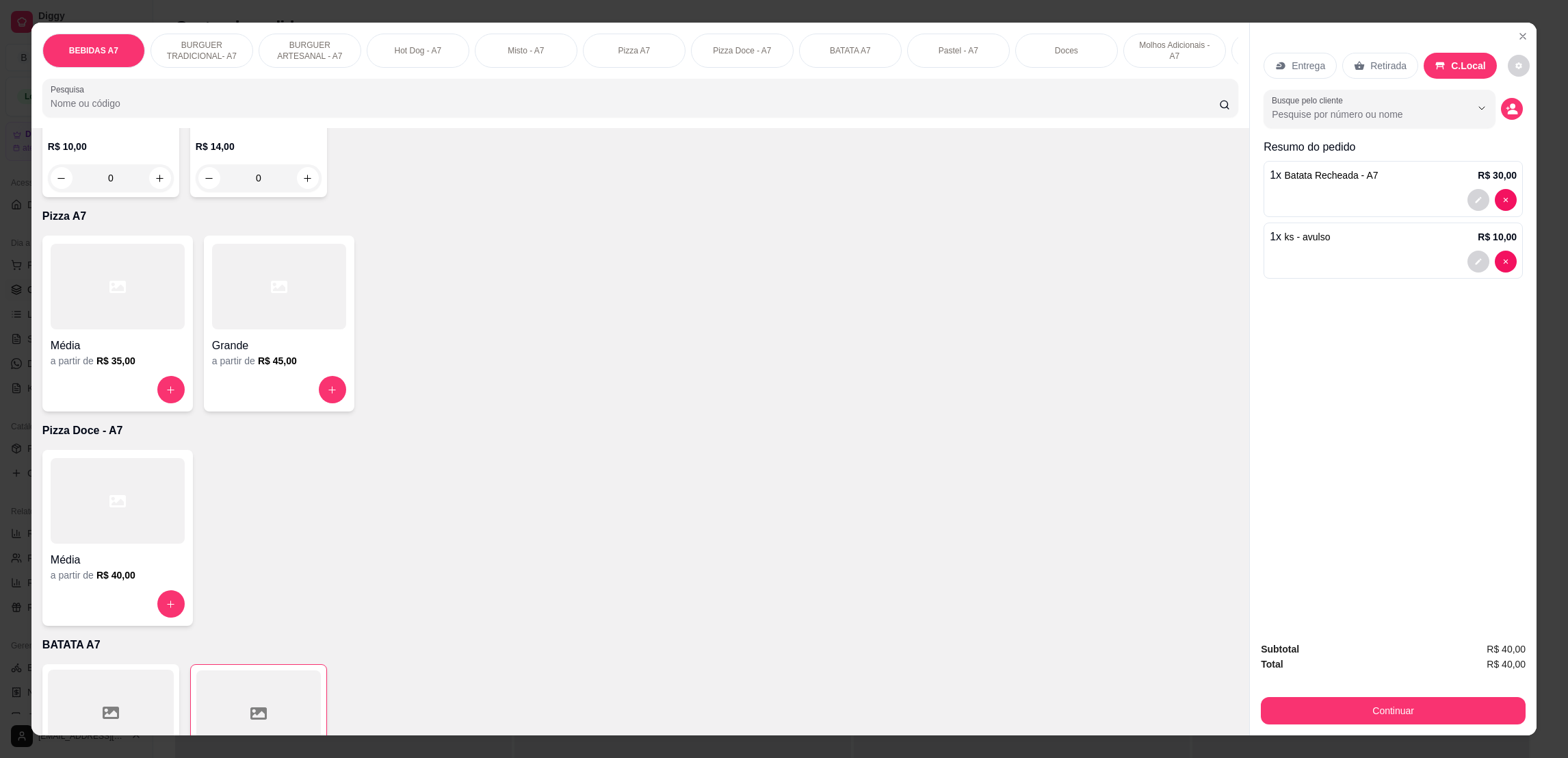
scroll to position [1334, 0]
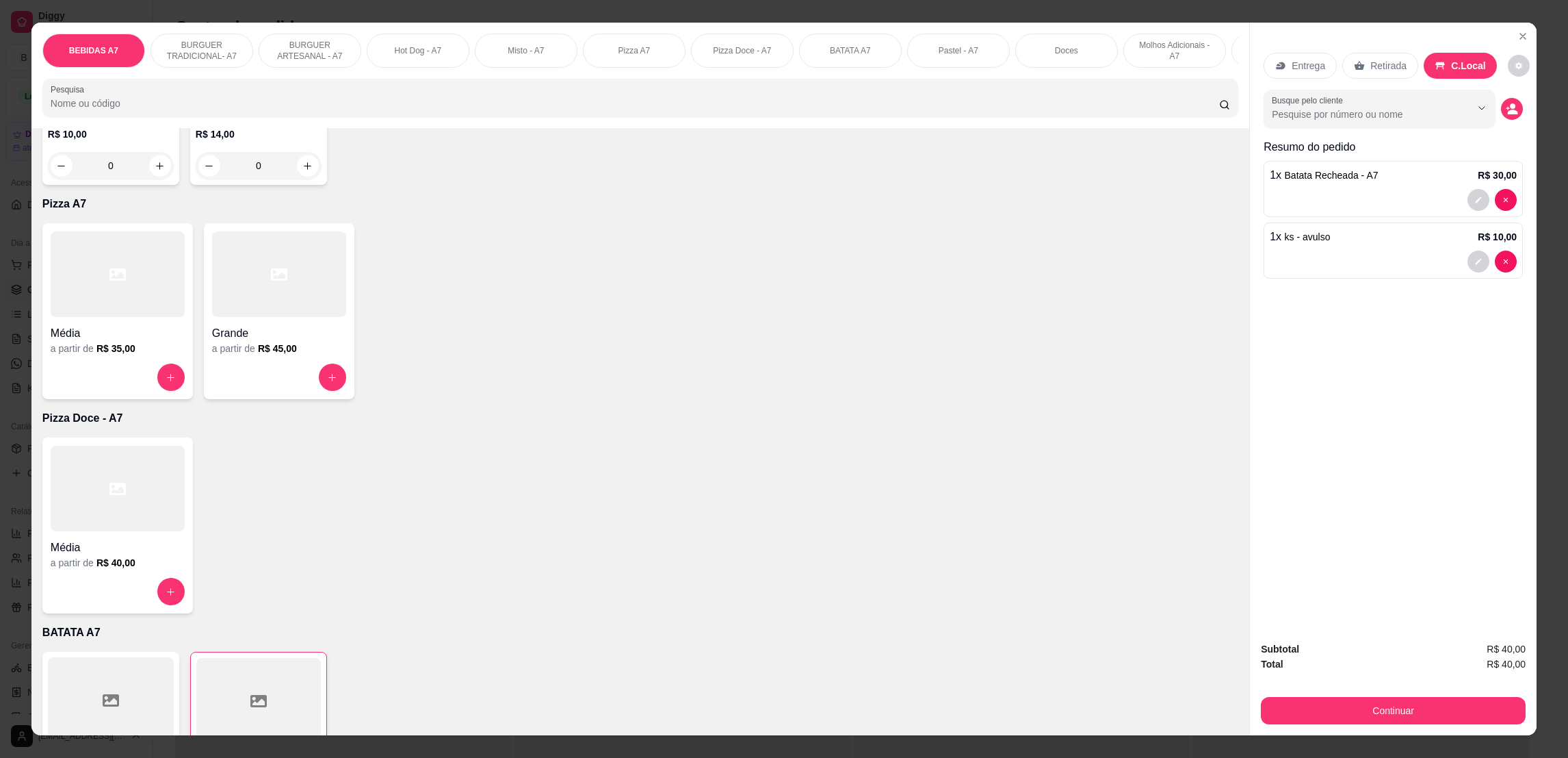
click at [169, 342] on h4 "Média" at bounding box center [117, 333] width 134 height 17
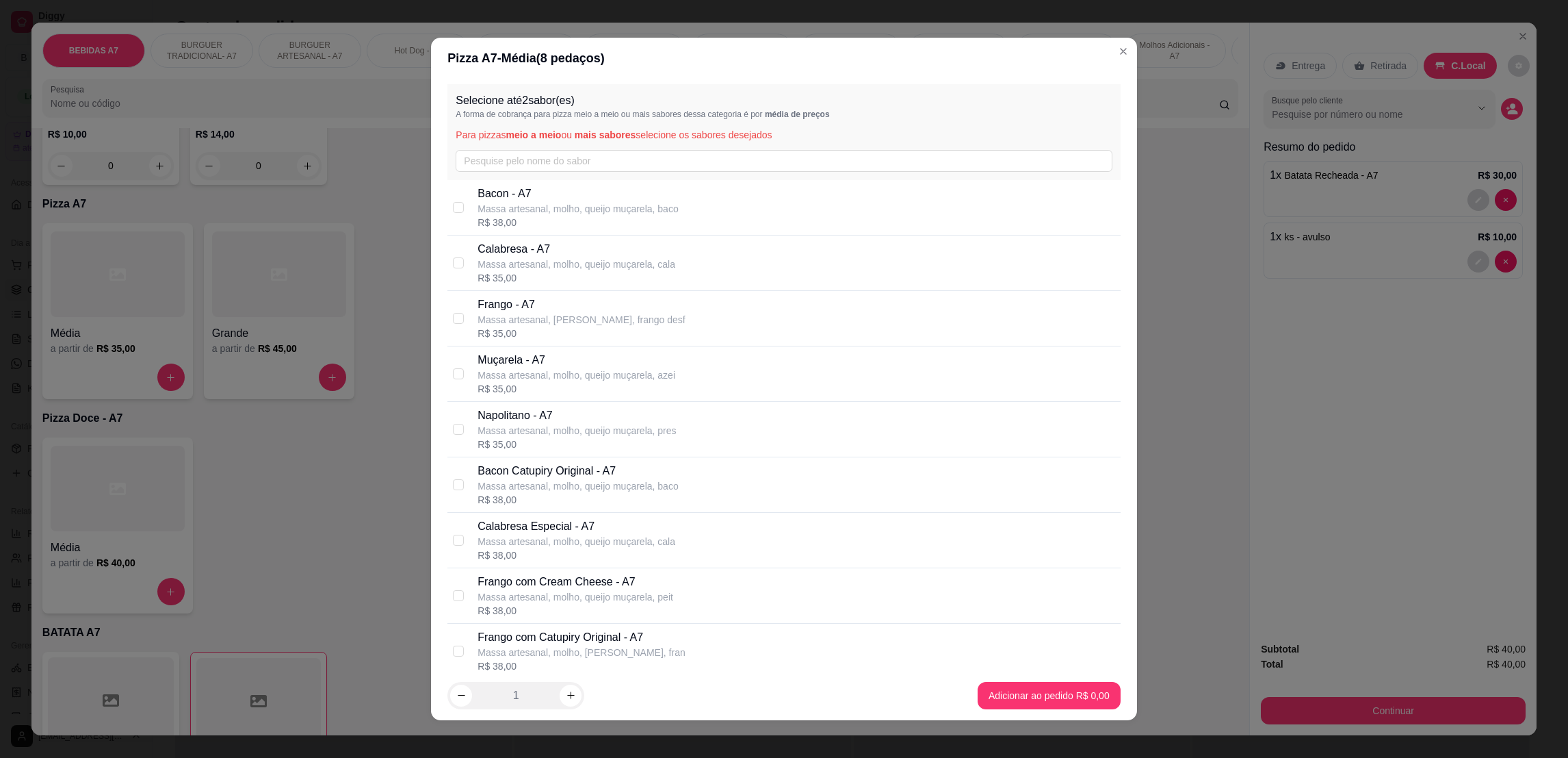
click at [589, 257] on p "Massa artesanal, molho, queijo muçarela, cala" at bounding box center [576, 263] width 198 height 13
checkbox input "true"
click at [639, 629] on p "Frango com Catupiry Original - A7" at bounding box center [581, 637] width 207 height 17
checkbox input "true"
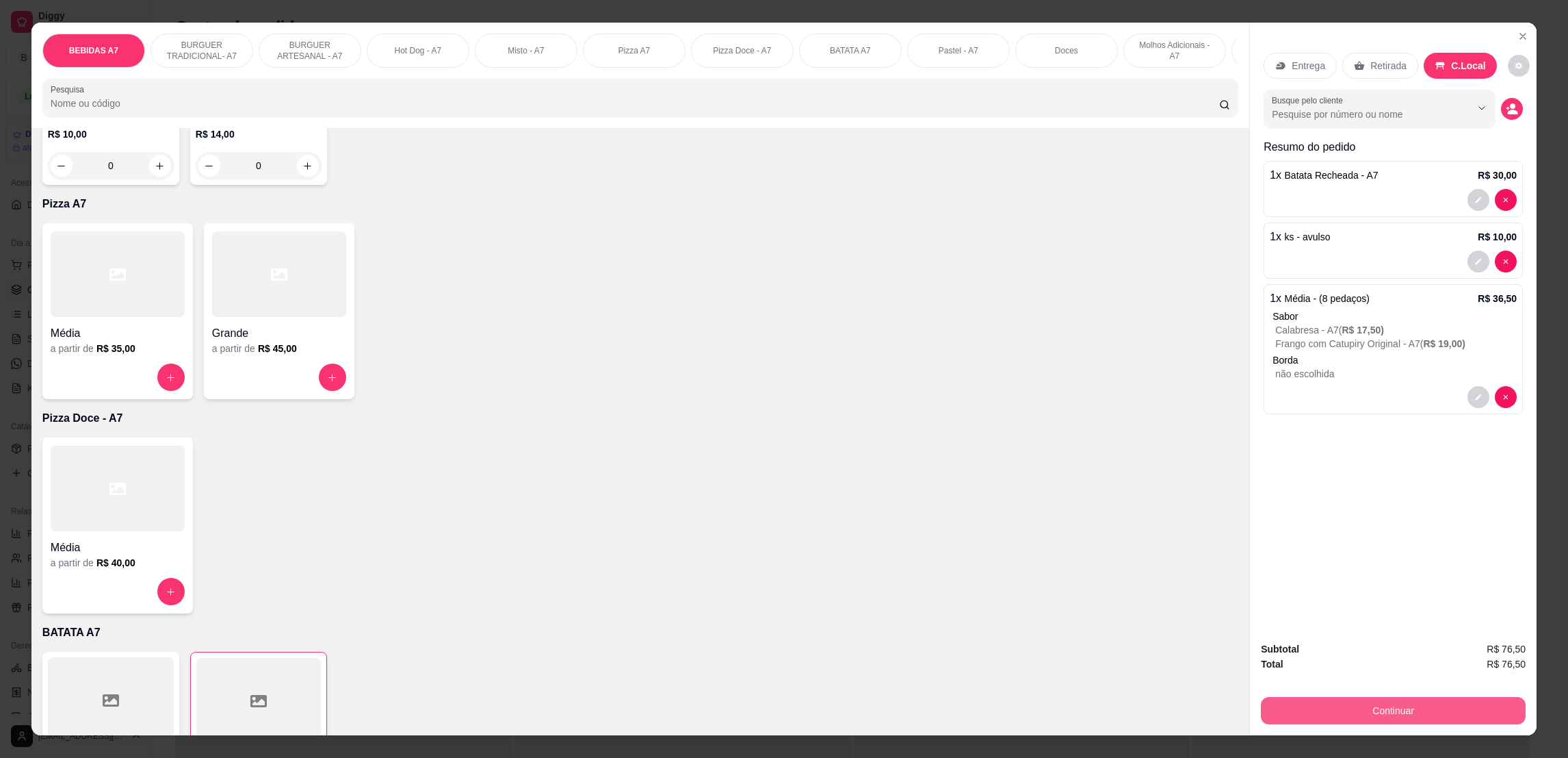
click at [1440, 699] on button "Continuar" at bounding box center [1393, 710] width 265 height 28
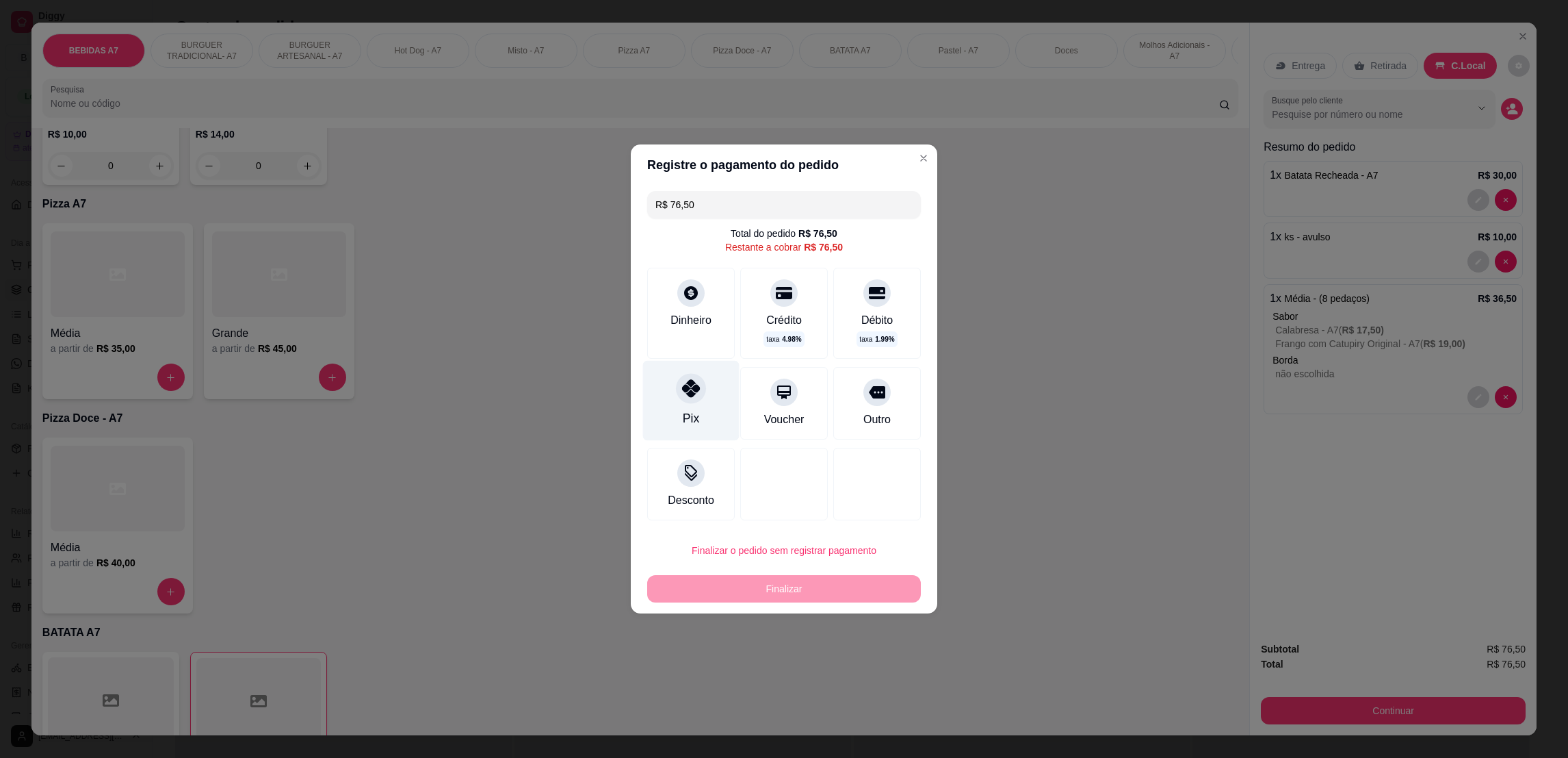
click at [696, 406] on div "Pix" at bounding box center [691, 401] width 96 height 80
type input "R$ 0,00"
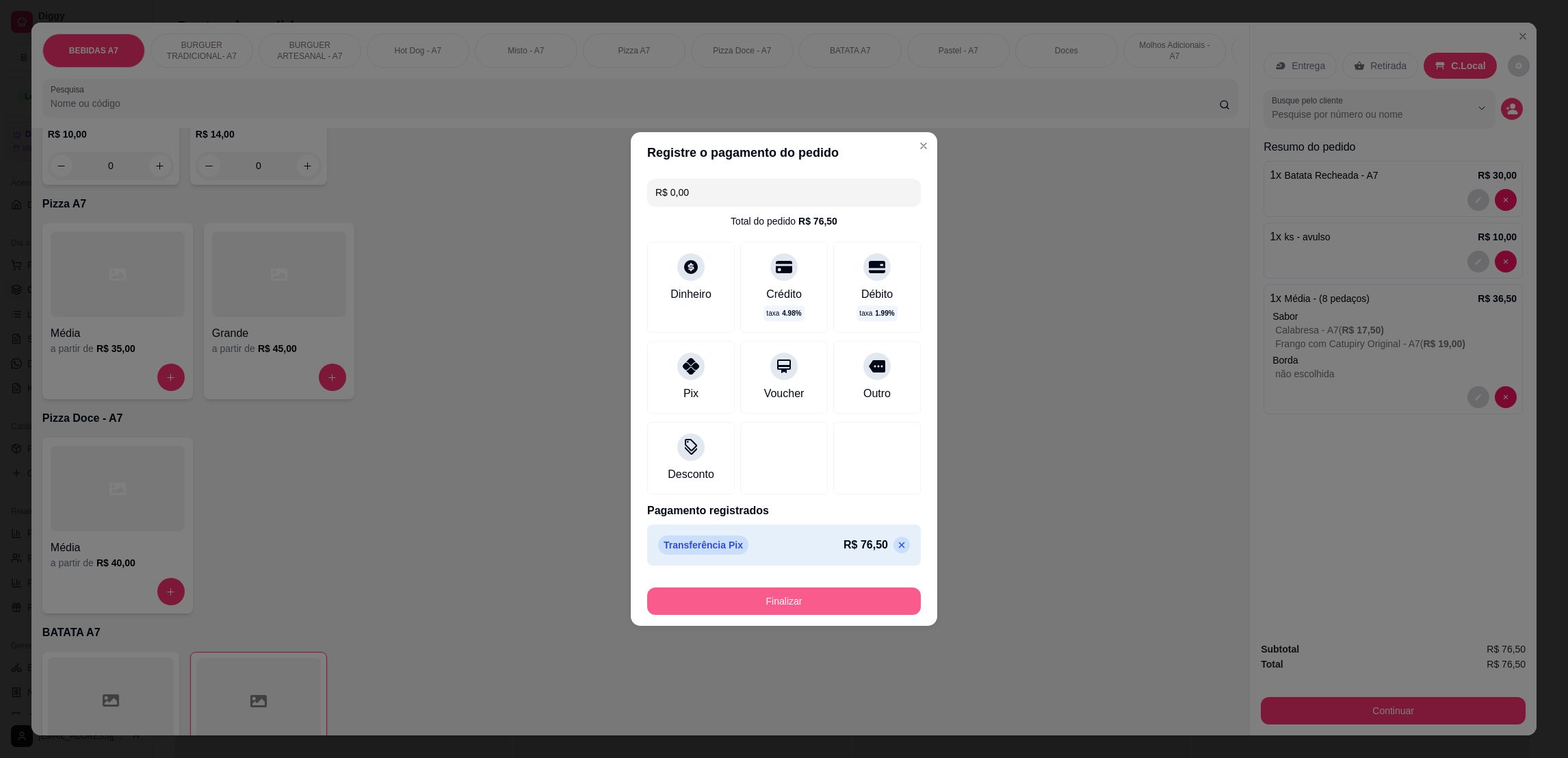
click at [835, 607] on button "Finalizar" at bounding box center [784, 601] width 274 height 28
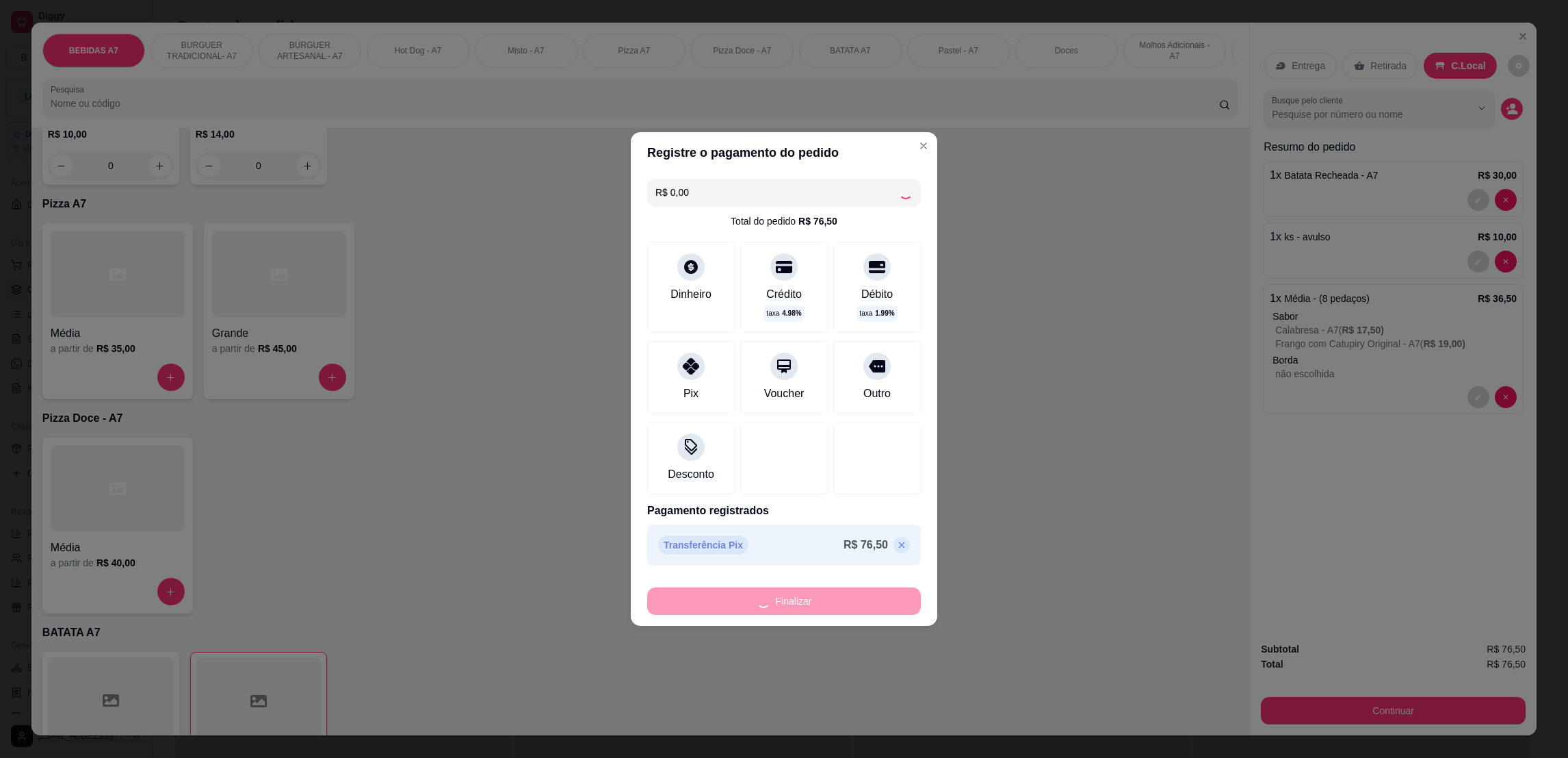
type input "0"
type input "-R$ 76,50"
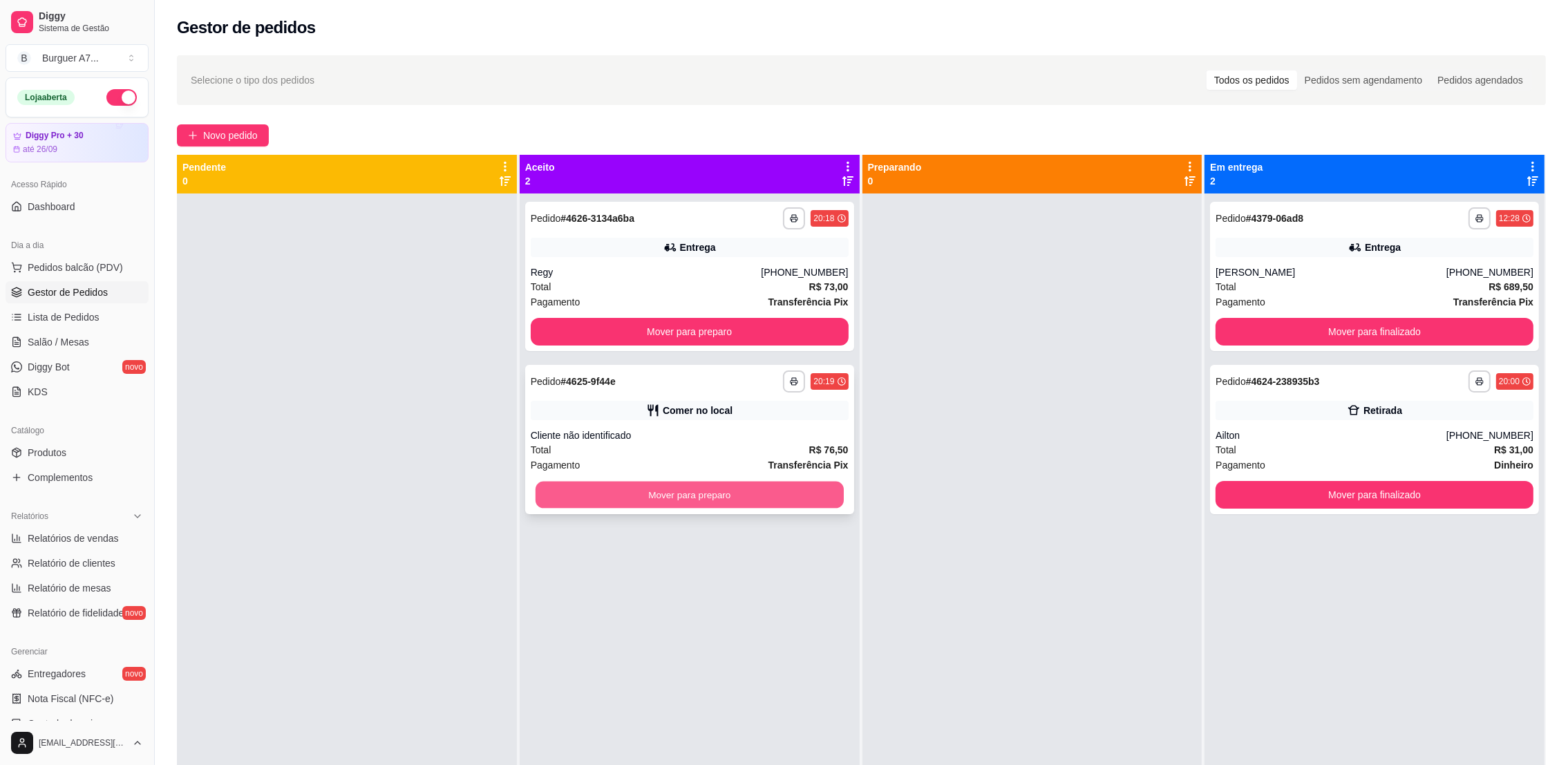
click at [762, 482] on button "Mover para preparo" at bounding box center [690, 495] width 308 height 27
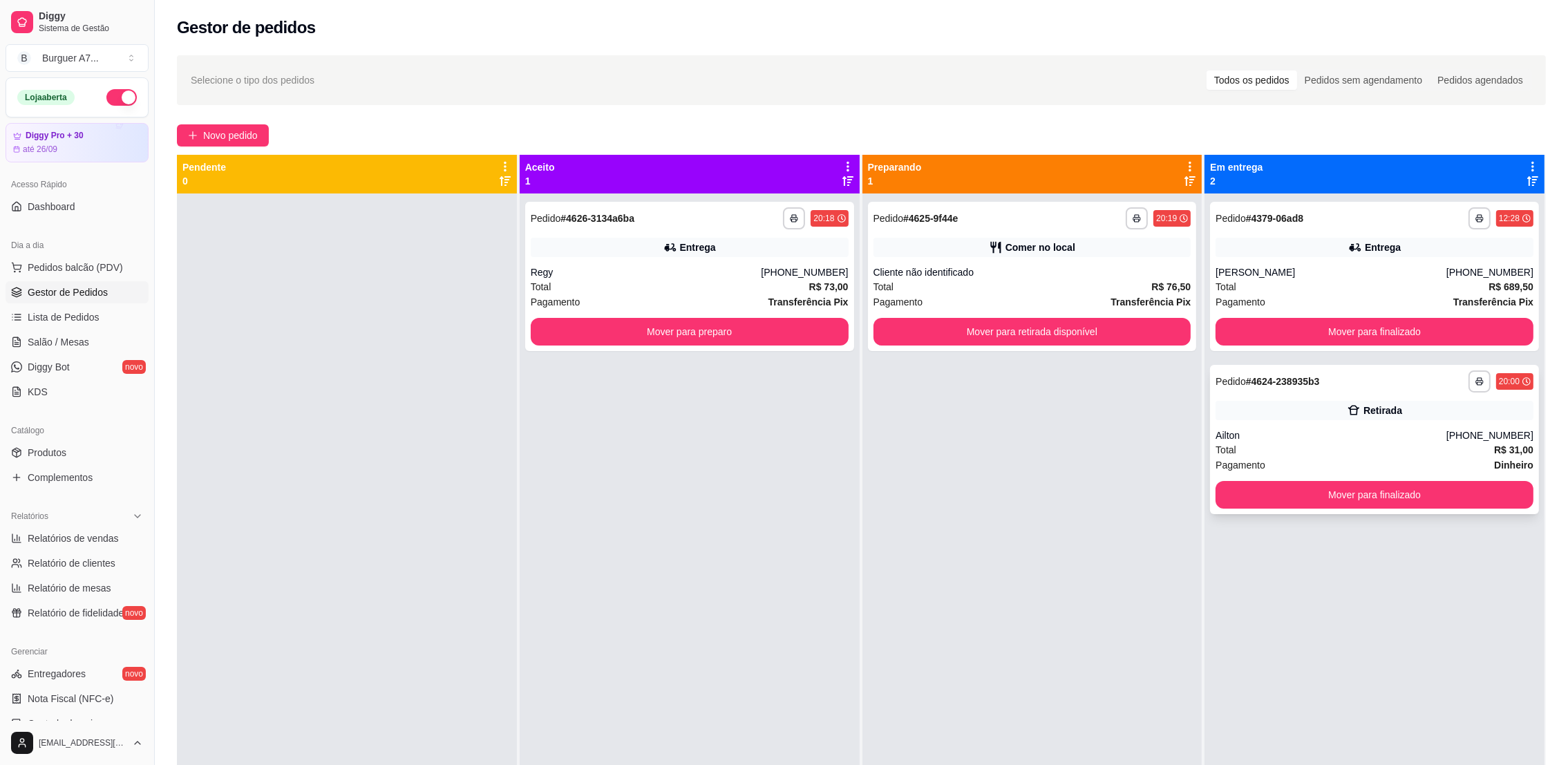
click at [1275, 421] on div "**********" at bounding box center [1374, 439] width 329 height 149
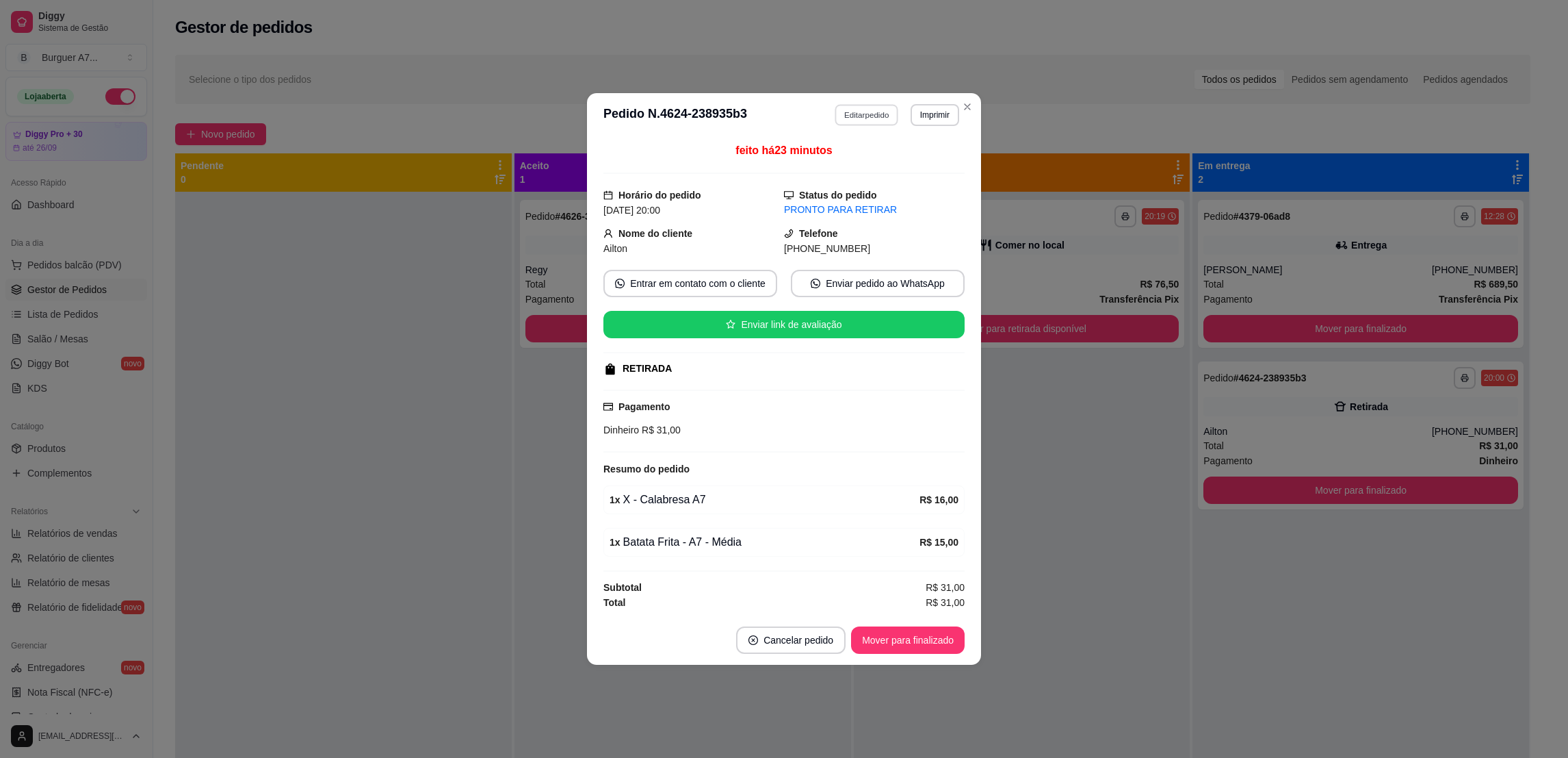
click at [842, 114] on button "Editar pedido" at bounding box center [867, 114] width 64 height 21
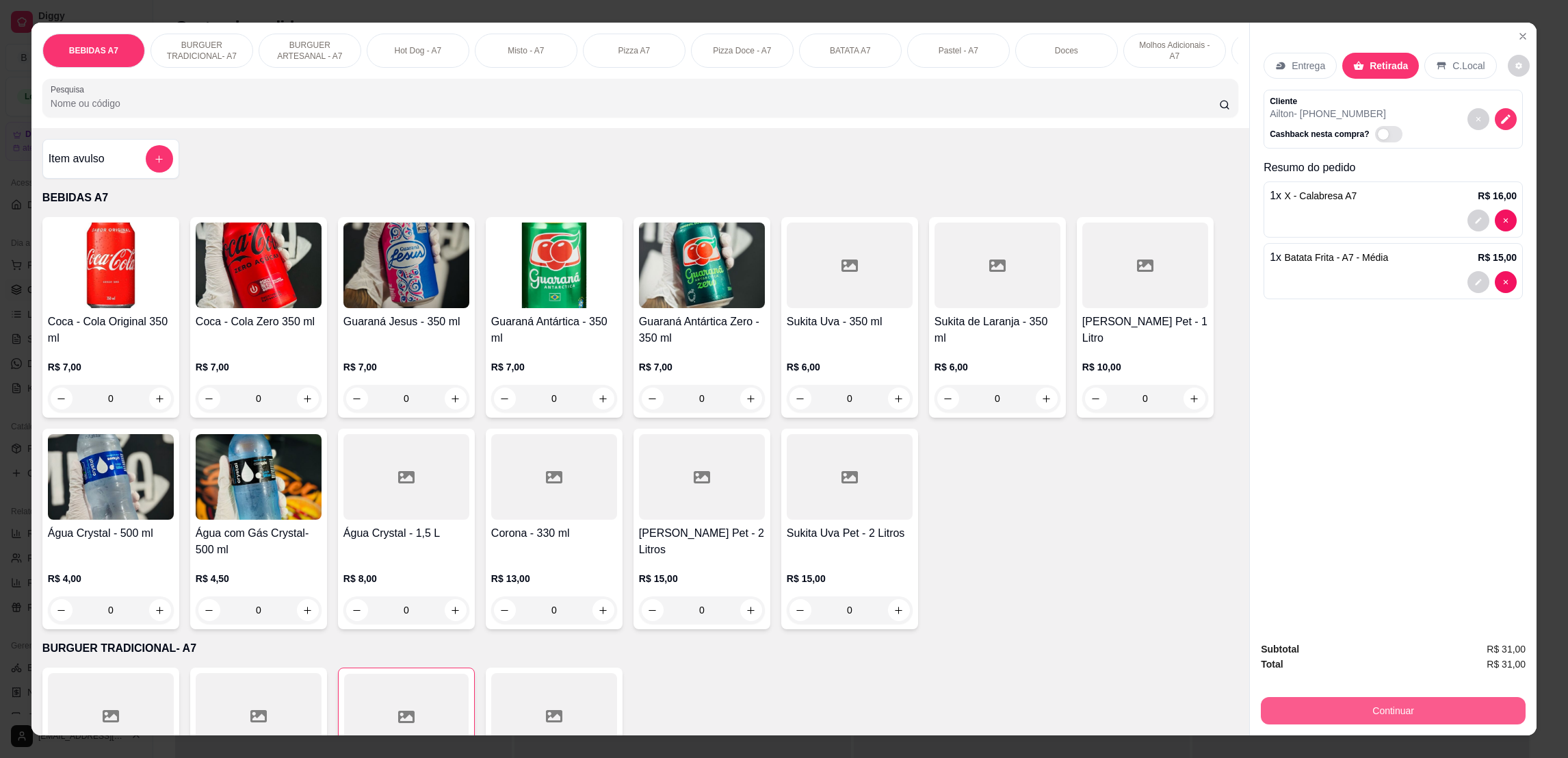
click at [1384, 719] on button "Continuar" at bounding box center [1393, 710] width 265 height 28
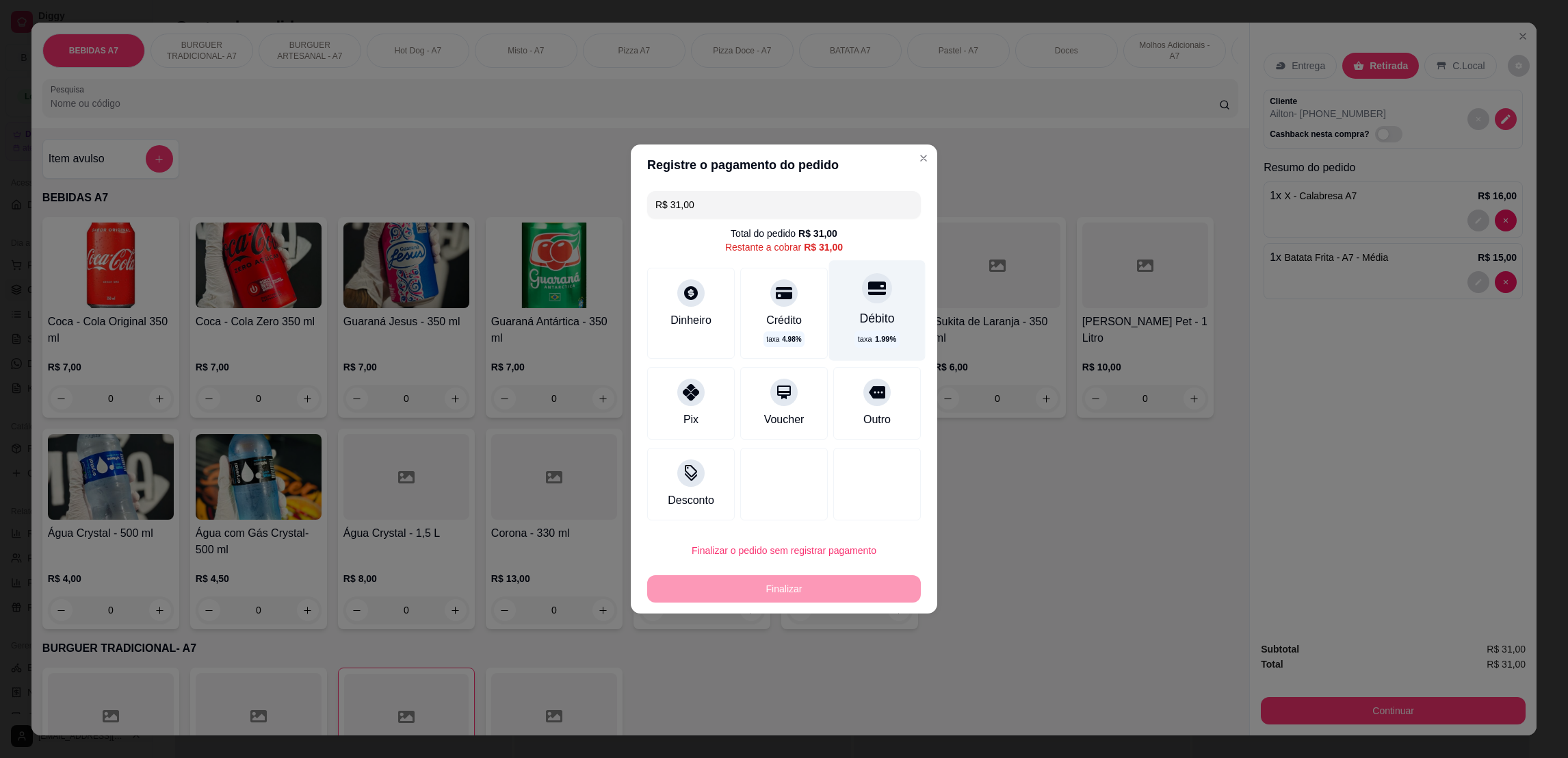
drag, startPoint x: 871, startPoint y: 316, endPoint x: 872, endPoint y: 326, distance: 10.0
click at [870, 316] on div "Débito" at bounding box center [877, 318] width 35 height 18
type input "R$ 0,00"
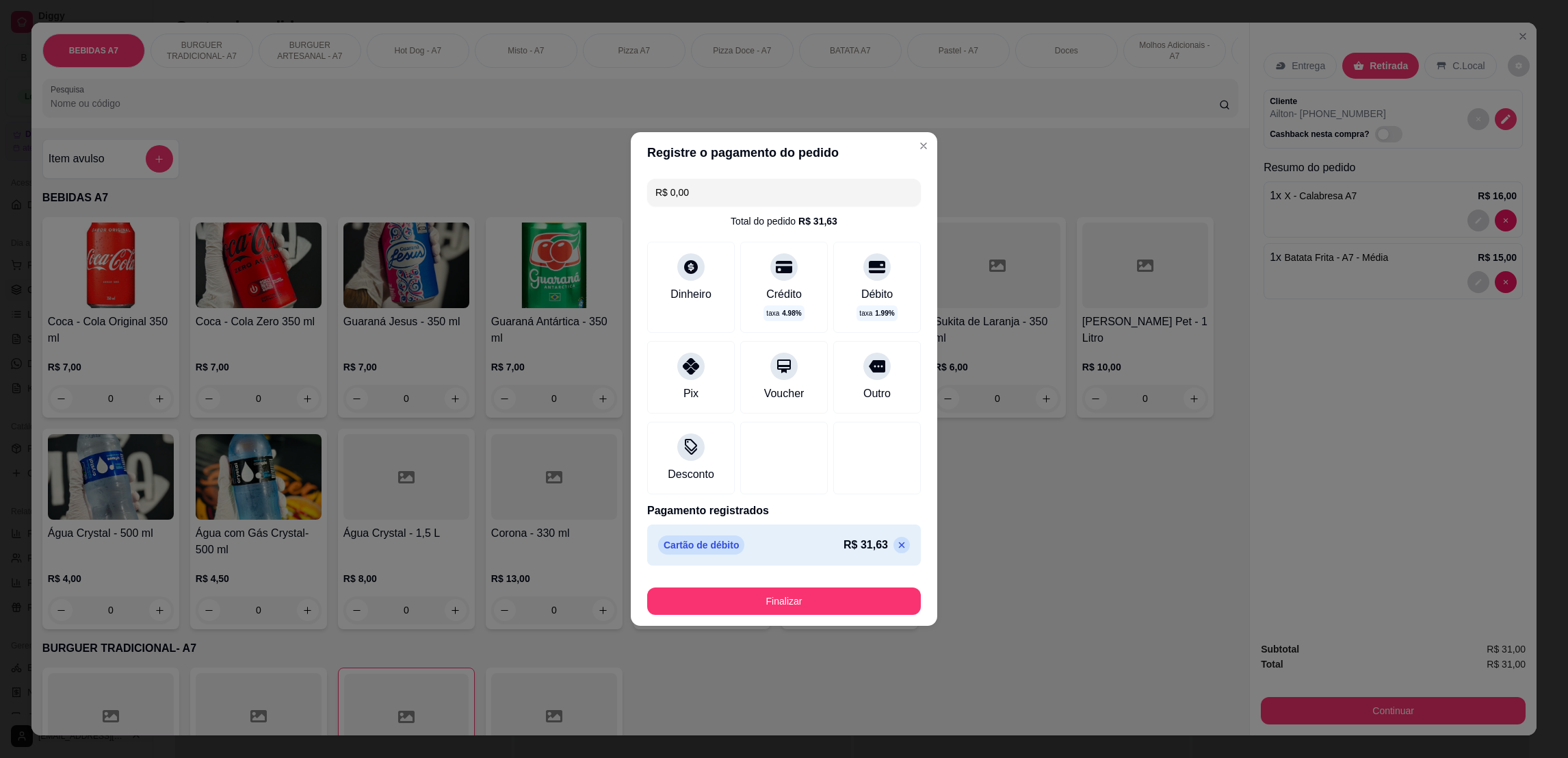
drag, startPoint x: 896, startPoint y: 624, endPoint x: 892, endPoint y: 615, distance: 9.8
click at [896, 624] on footer "Finalizar" at bounding box center [784, 598] width 307 height 54
click at [880, 607] on button "Finalizar" at bounding box center [784, 601] width 274 height 28
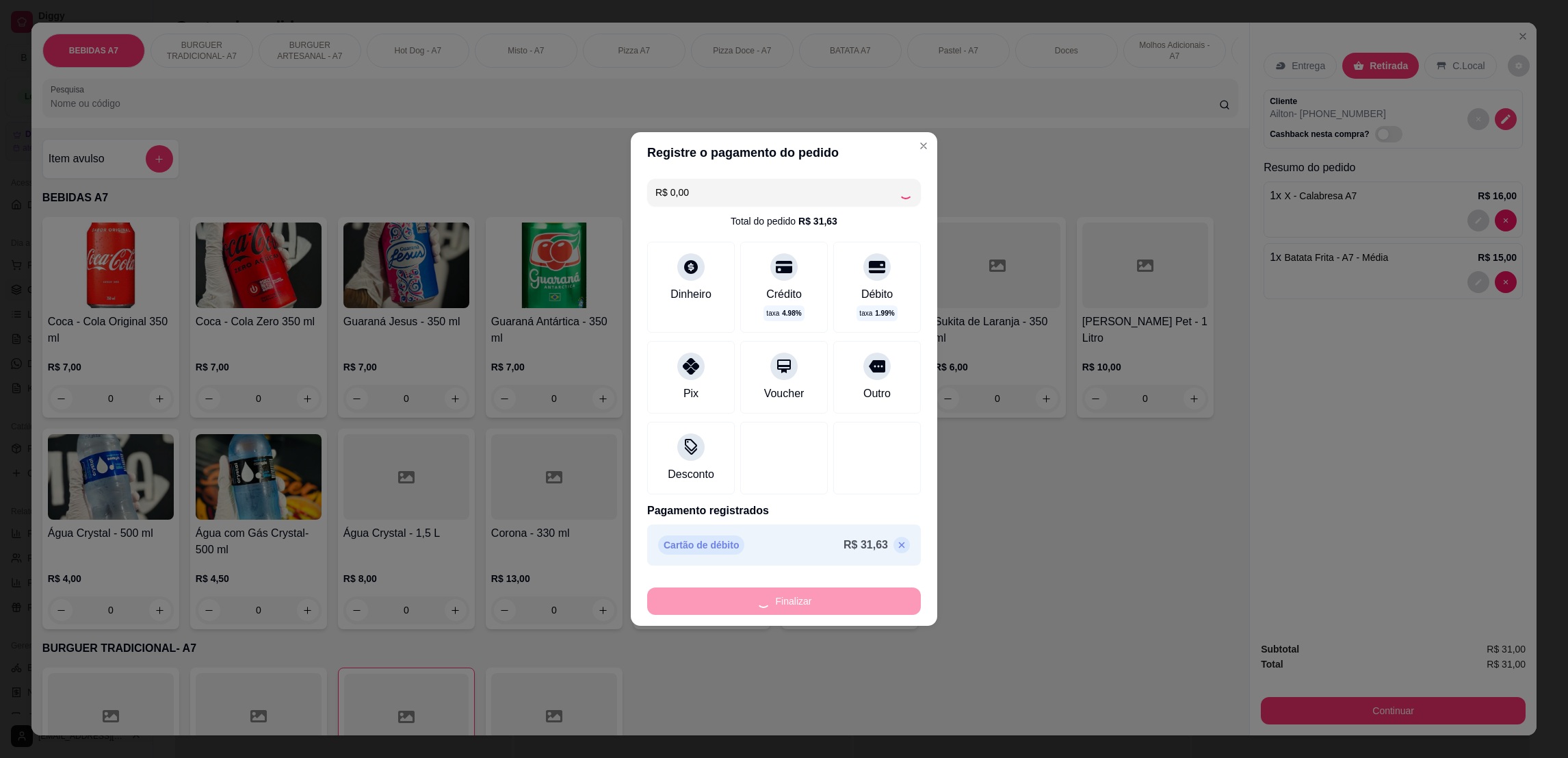
type input "0"
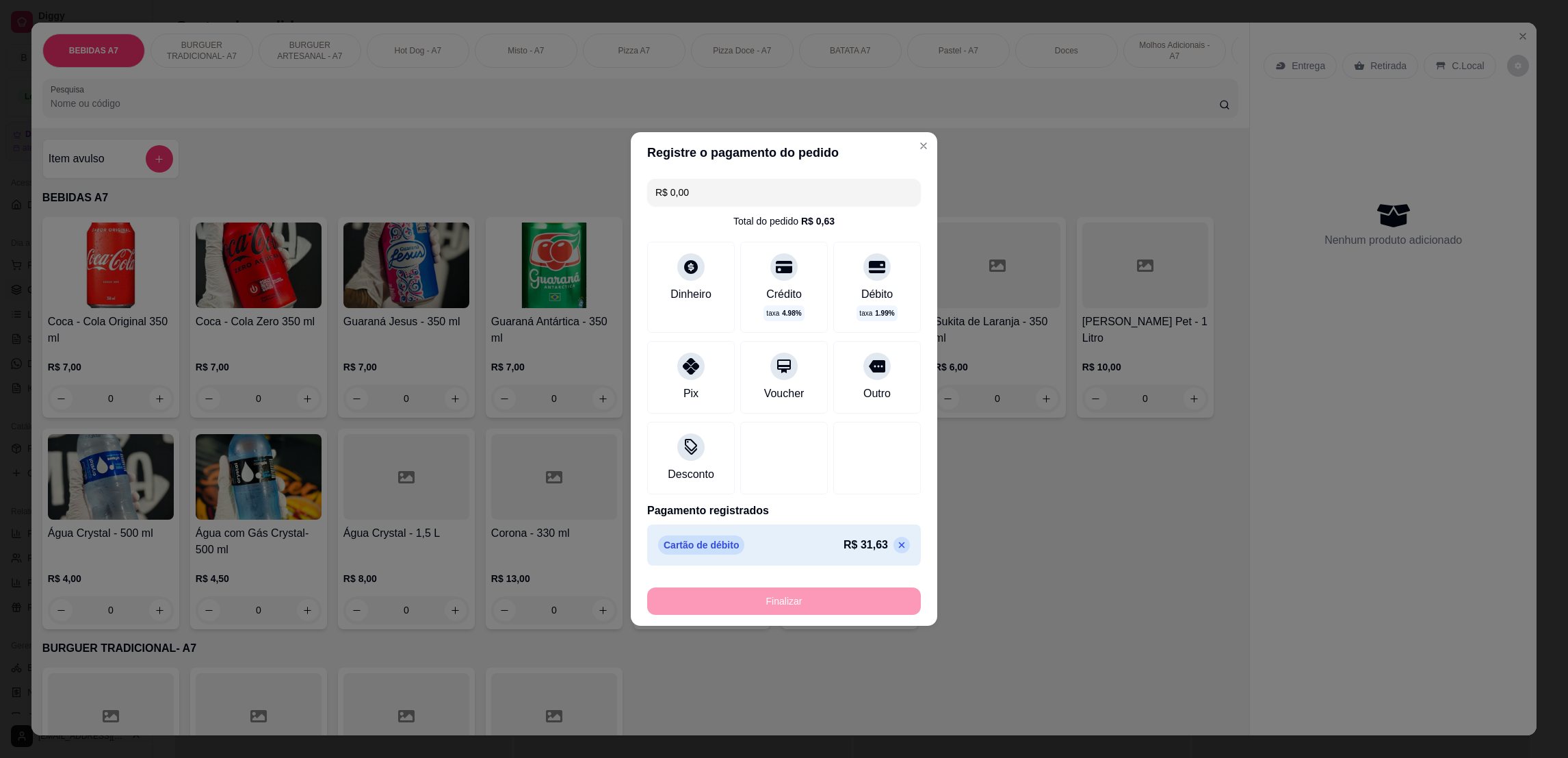
type input "-R$ 31,00"
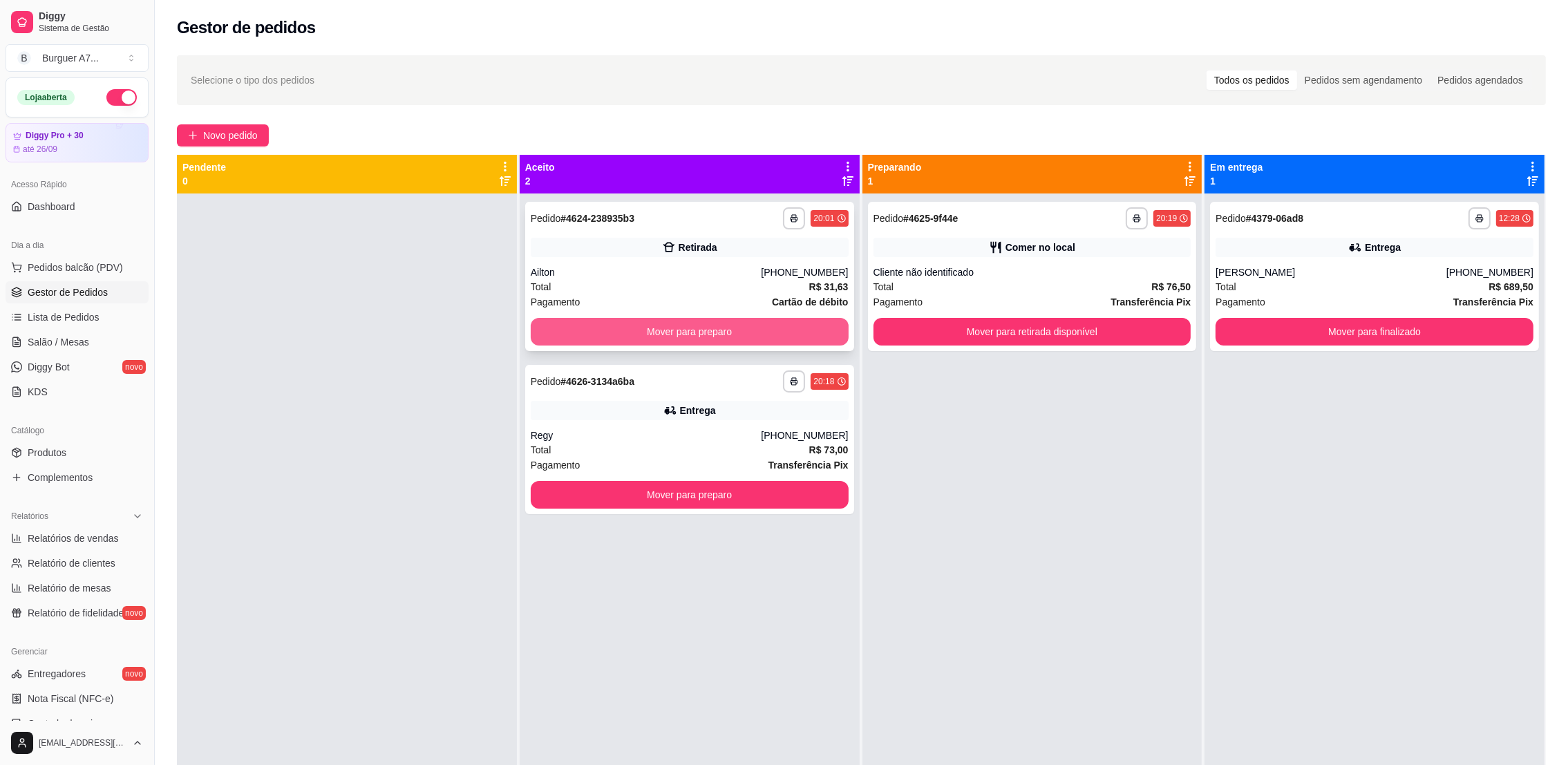
click at [792, 326] on button "Mover para preparo" at bounding box center [689, 331] width 318 height 28
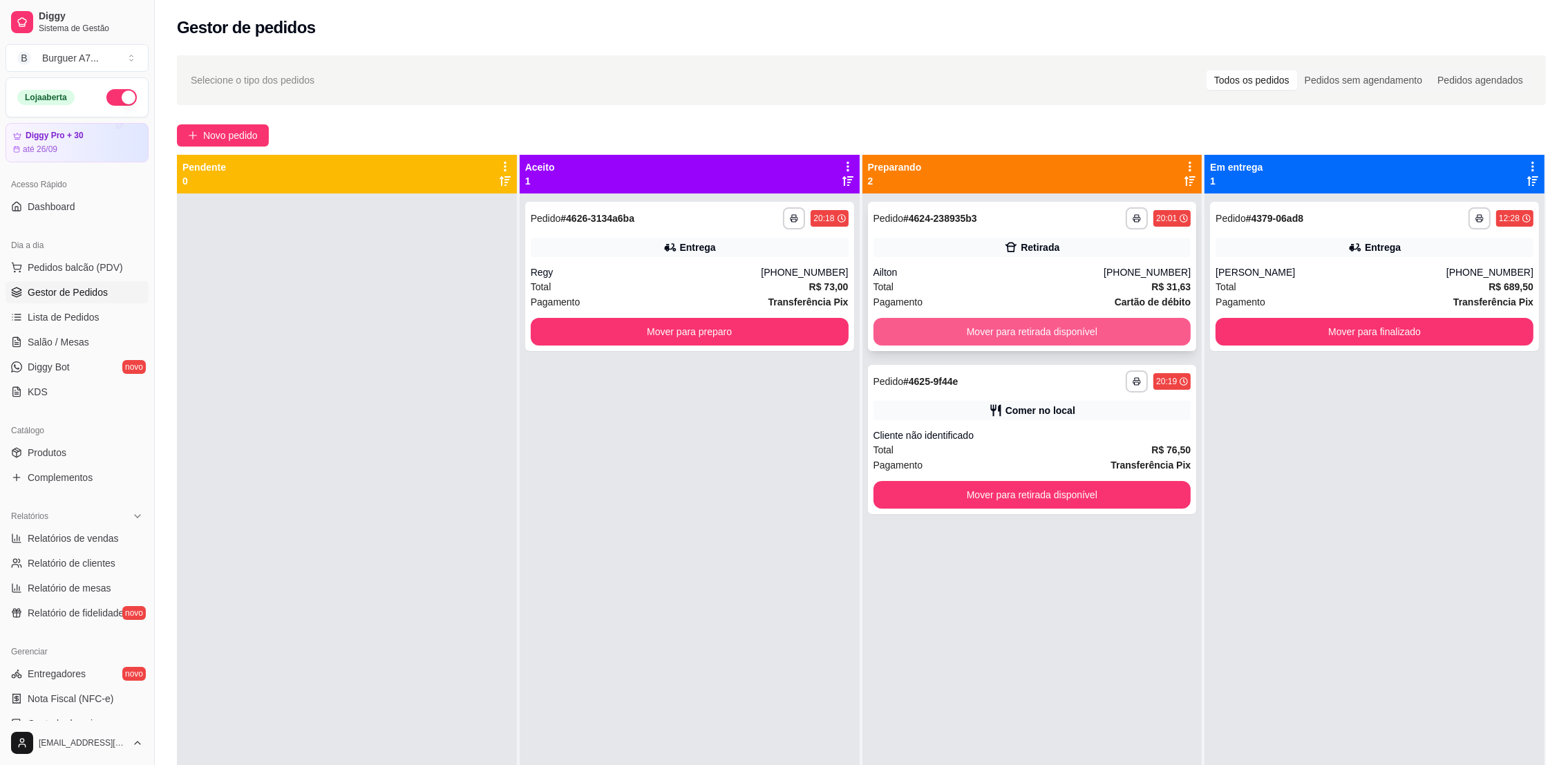
click at [1145, 318] on button "Mover para retirada disponível" at bounding box center [1032, 331] width 318 height 28
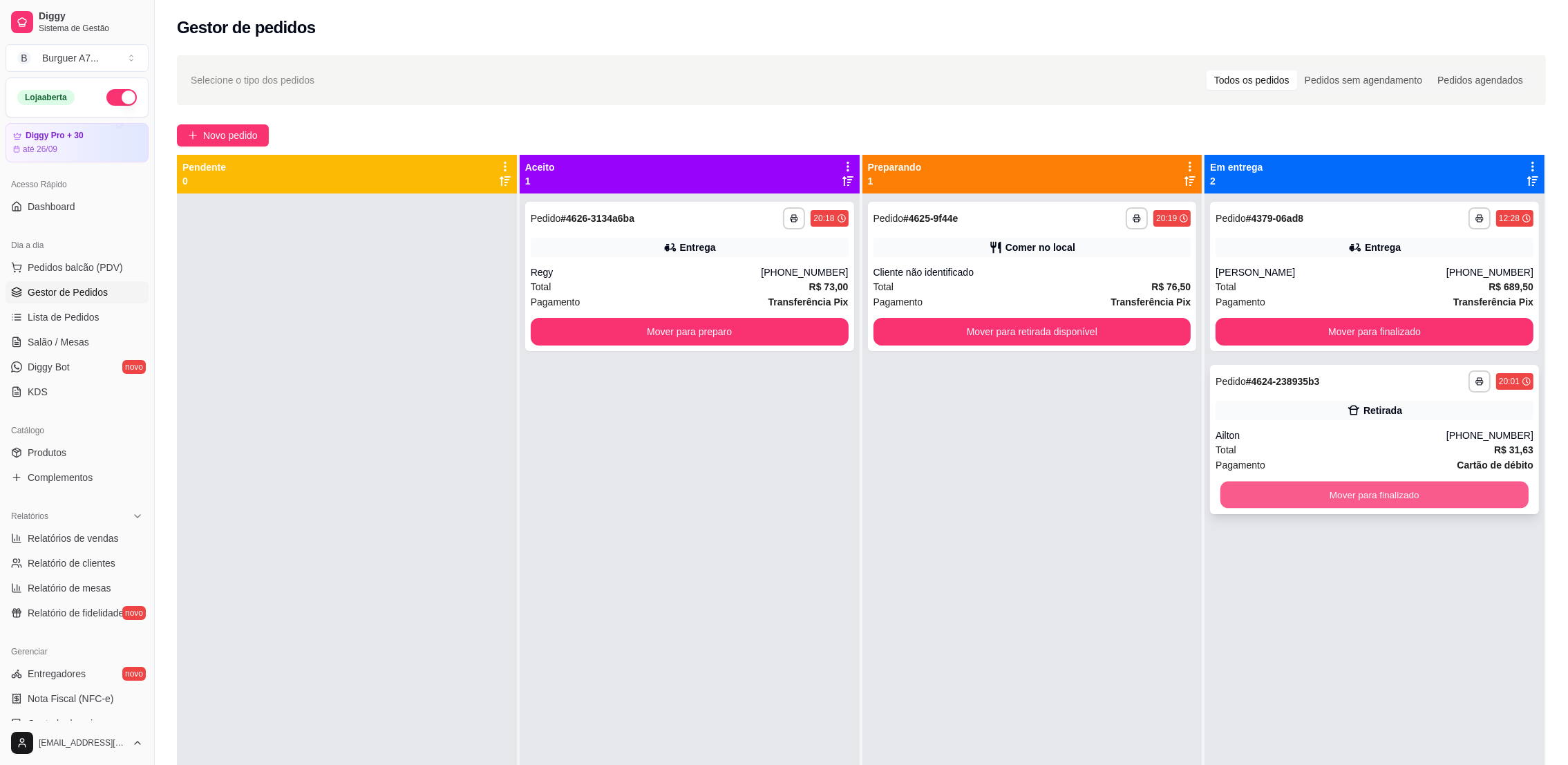
click at [1450, 501] on button "Mover para finalizado" at bounding box center [1374, 495] width 308 height 27
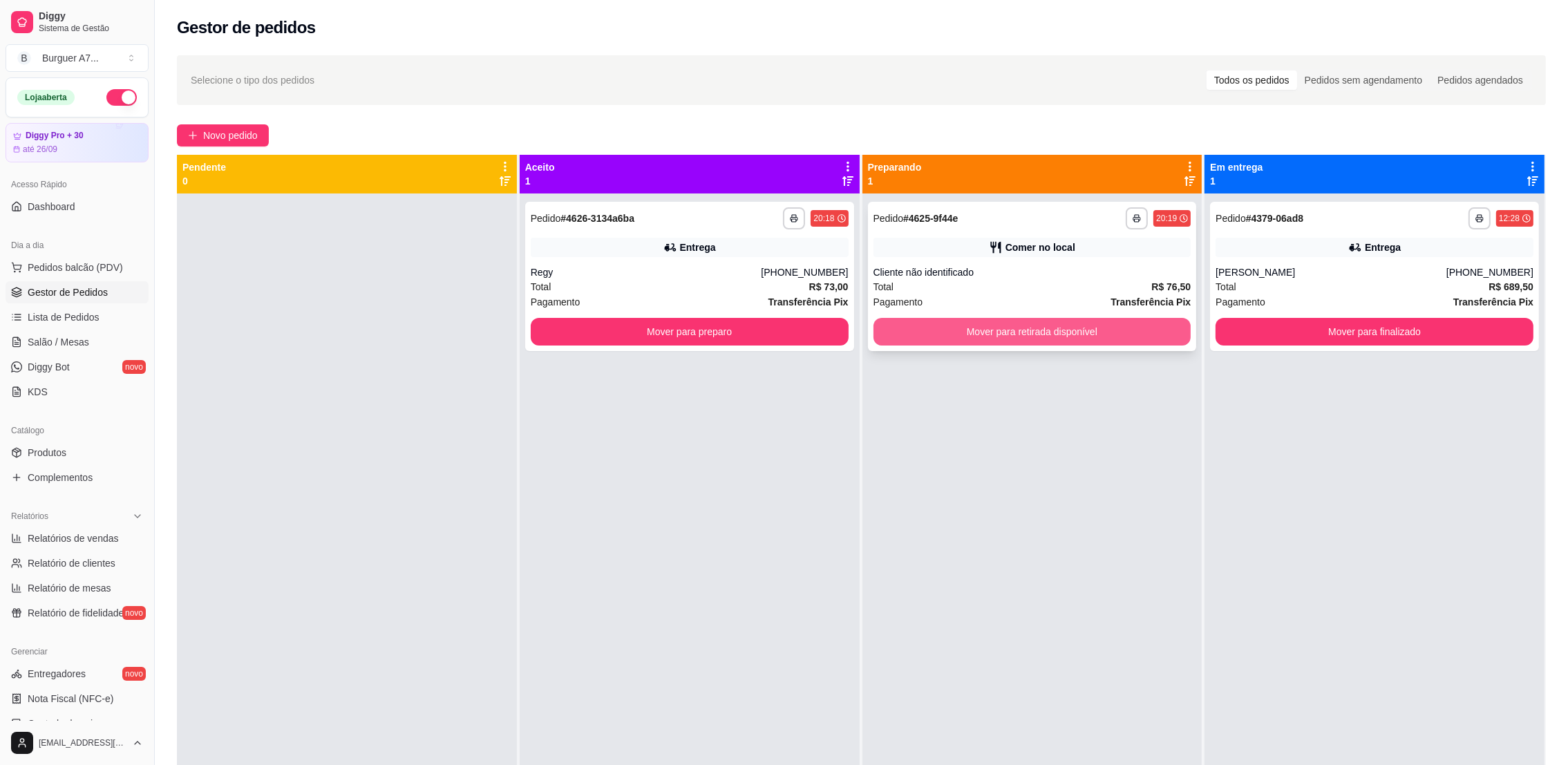
click at [1119, 334] on button "Mover para retirada disponível" at bounding box center [1032, 331] width 318 height 28
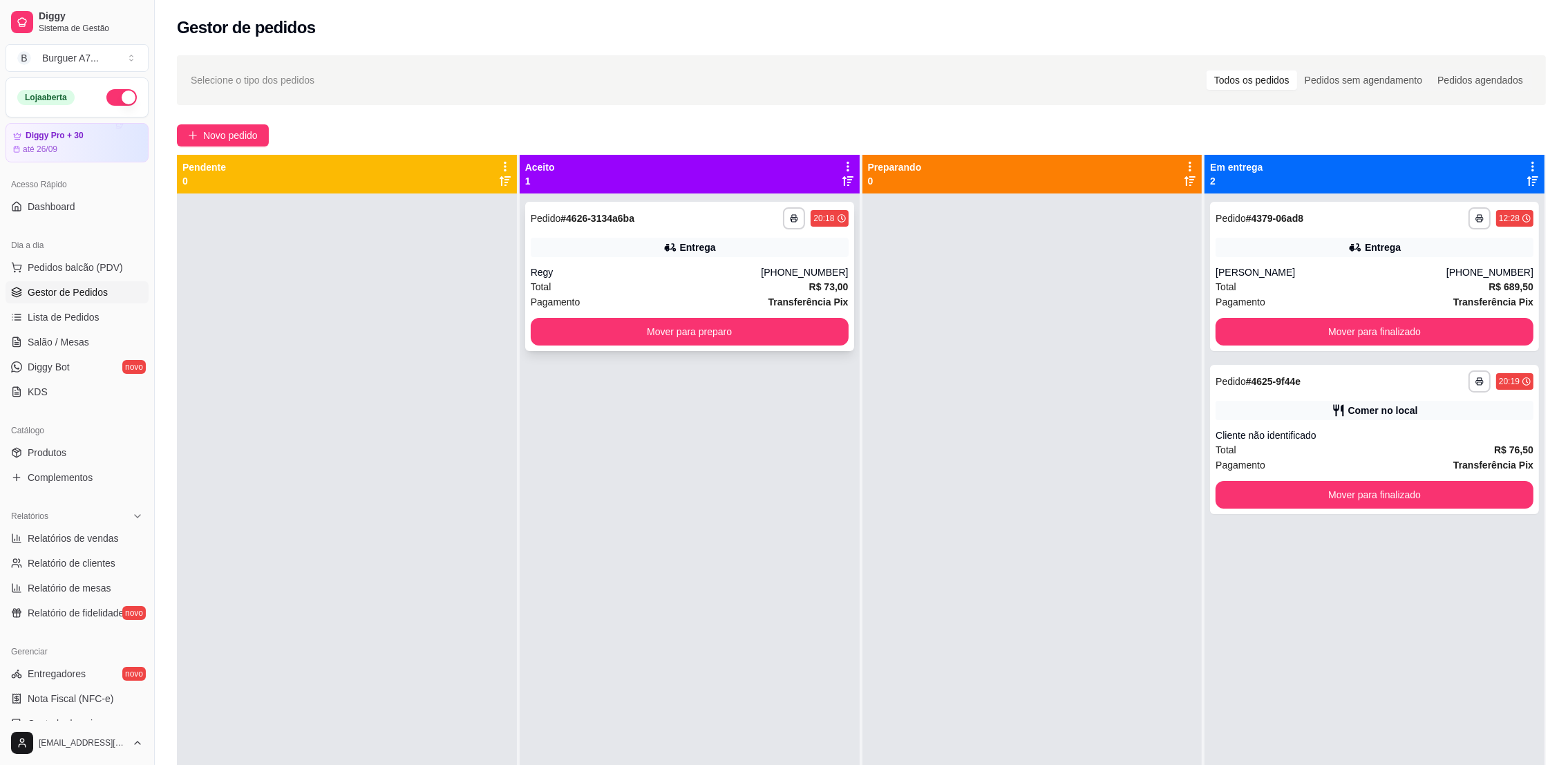
click at [761, 275] on div "Regy" at bounding box center [646, 271] width 231 height 14
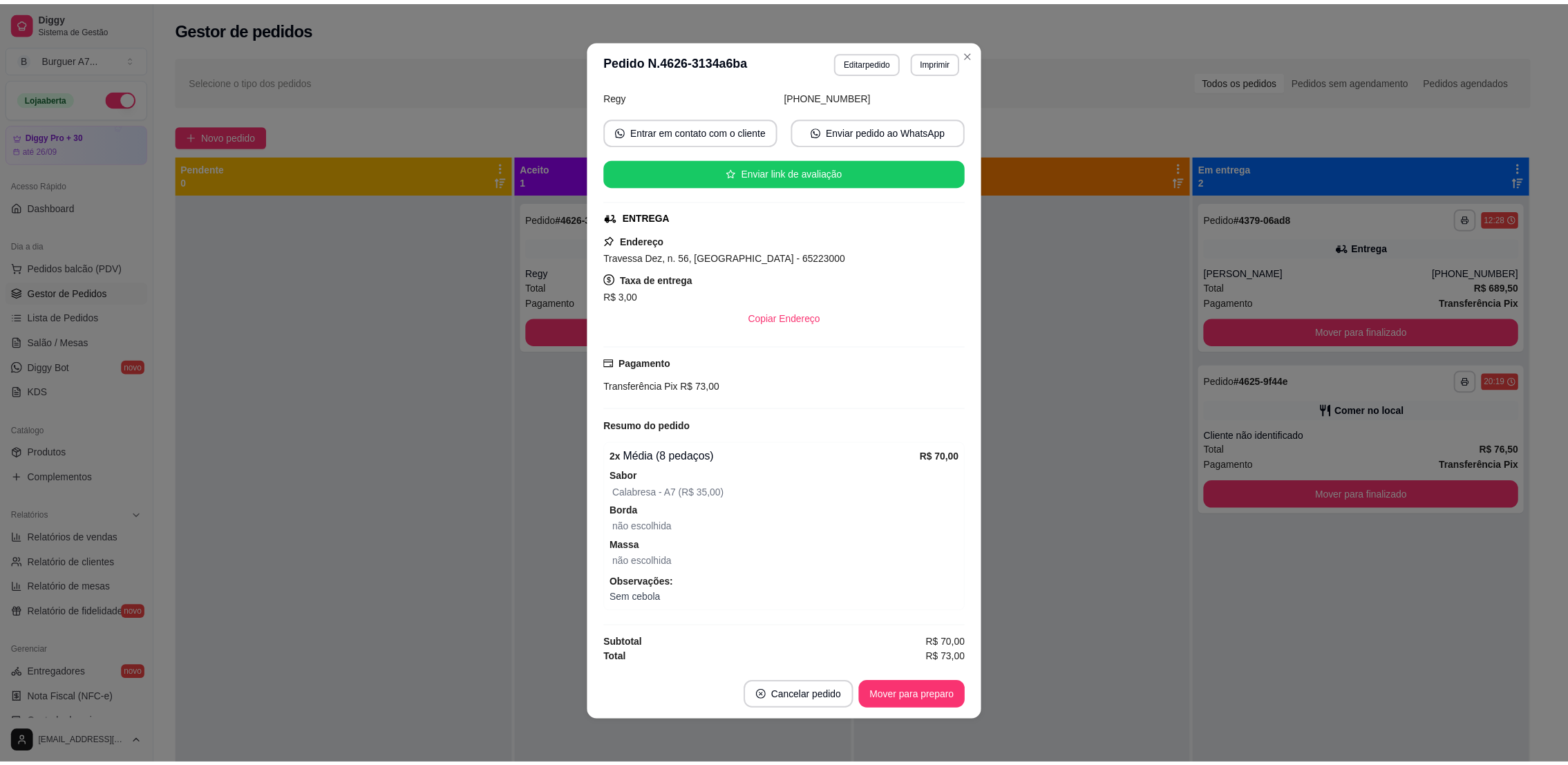
scroll to position [102, 0]
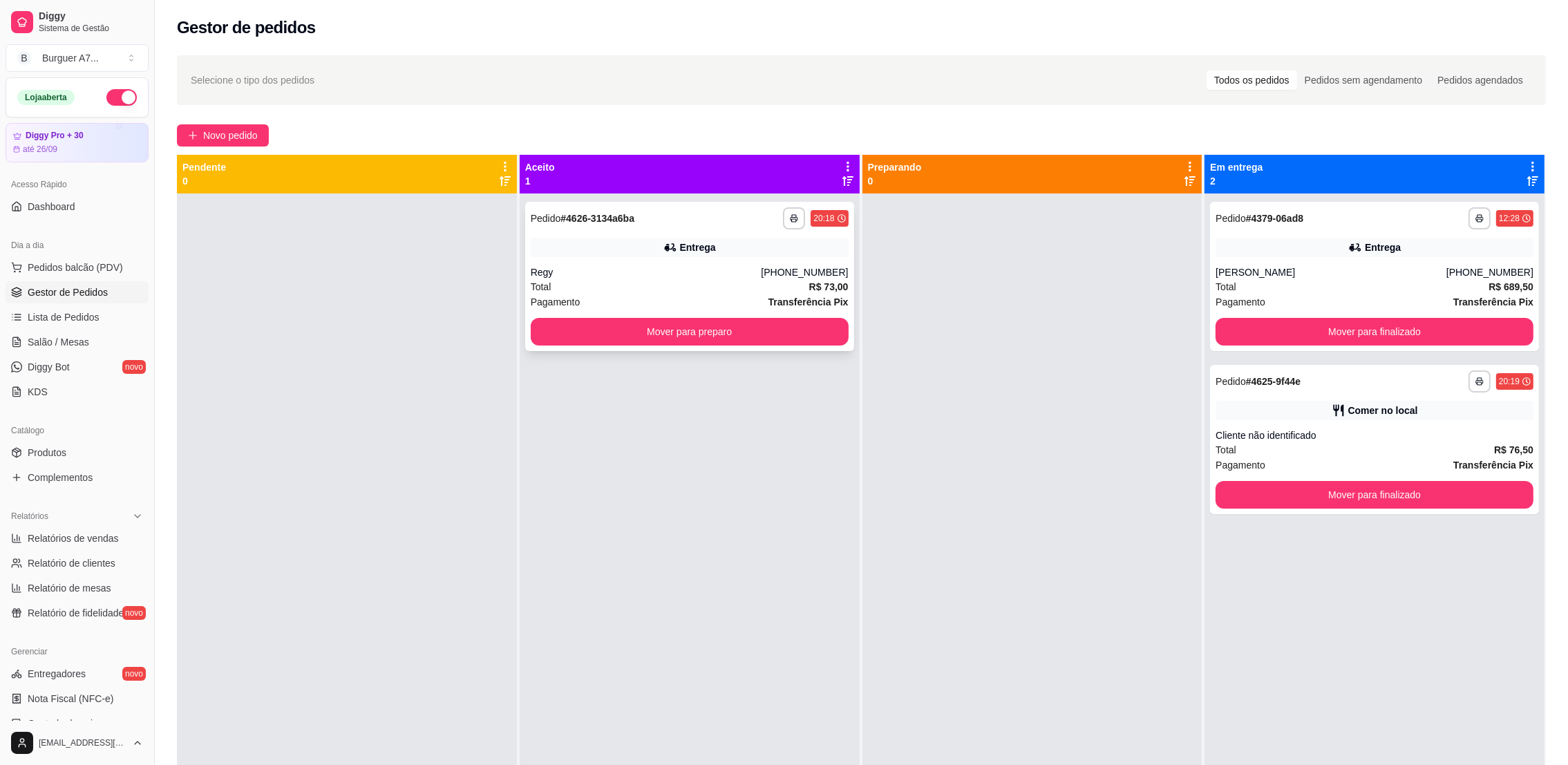
click at [710, 265] on div "**********" at bounding box center [690, 275] width 329 height 149
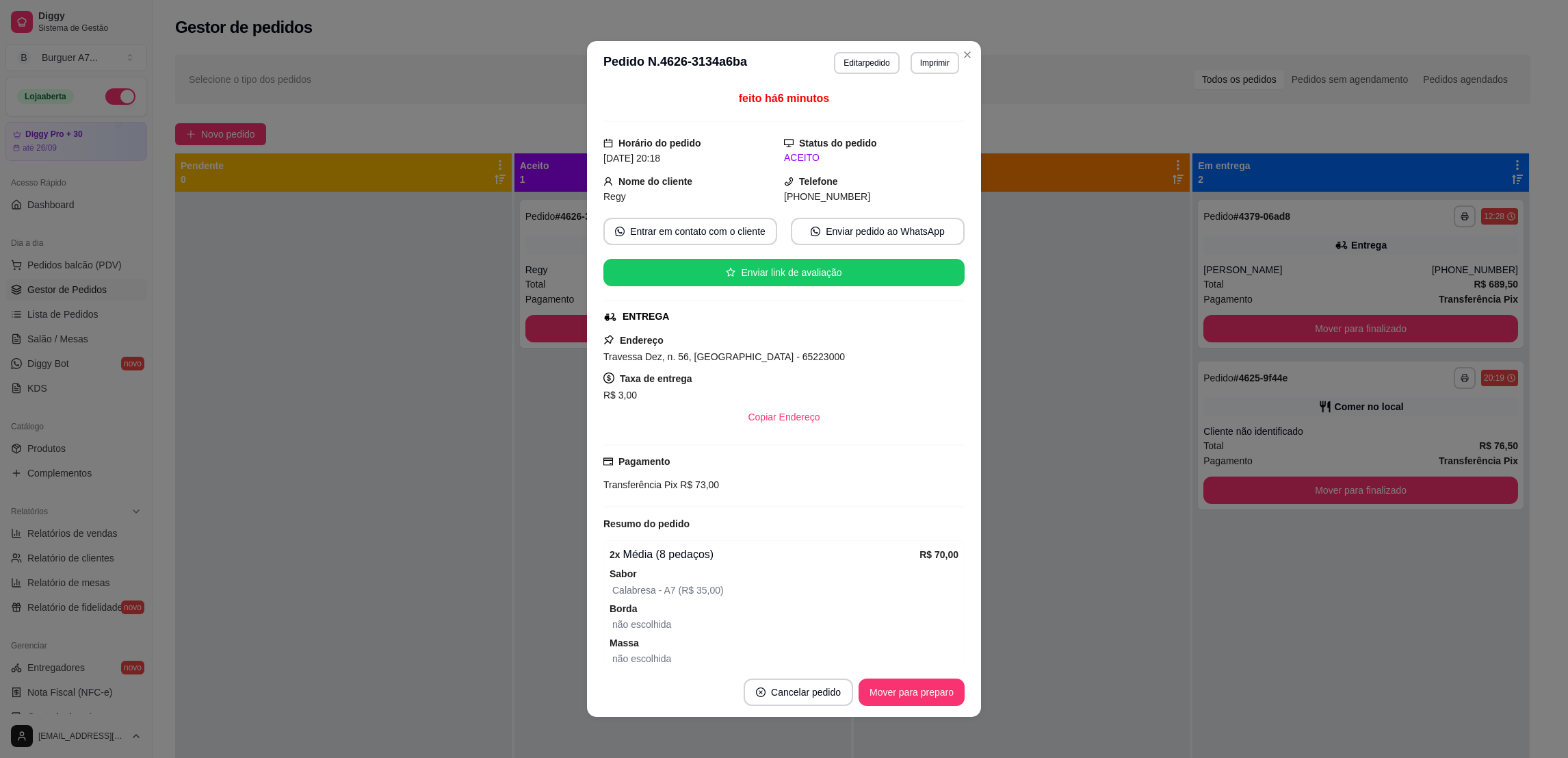
click at [929, 80] on header "**********" at bounding box center [784, 63] width 394 height 44
click at [929, 69] on button "Imprimir" at bounding box center [935, 62] width 47 height 21
click at [889, 137] on button "Impressora" at bounding box center [903, 137] width 95 height 21
click at [970, 106] on div "feito há 7 minutos Horário do pedido [DATE] 20:18 Status do pedido ACEITO Nome …" at bounding box center [784, 376] width 394 height 583
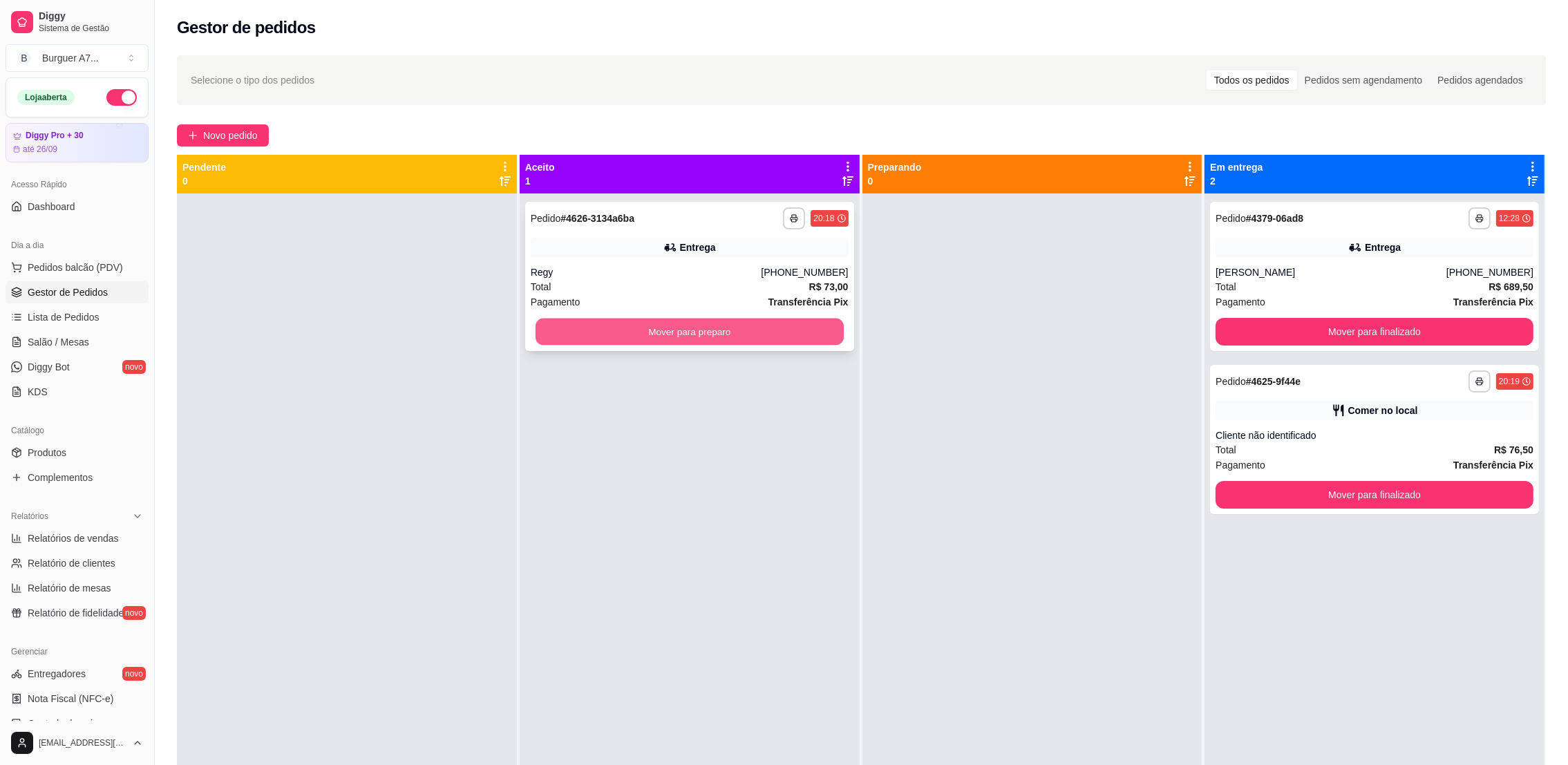
click at [745, 318] on button "Mover para preparo" at bounding box center [690, 332] width 308 height 27
click at [773, 300] on strong "Transferência Pix" at bounding box center [808, 302] width 80 height 11
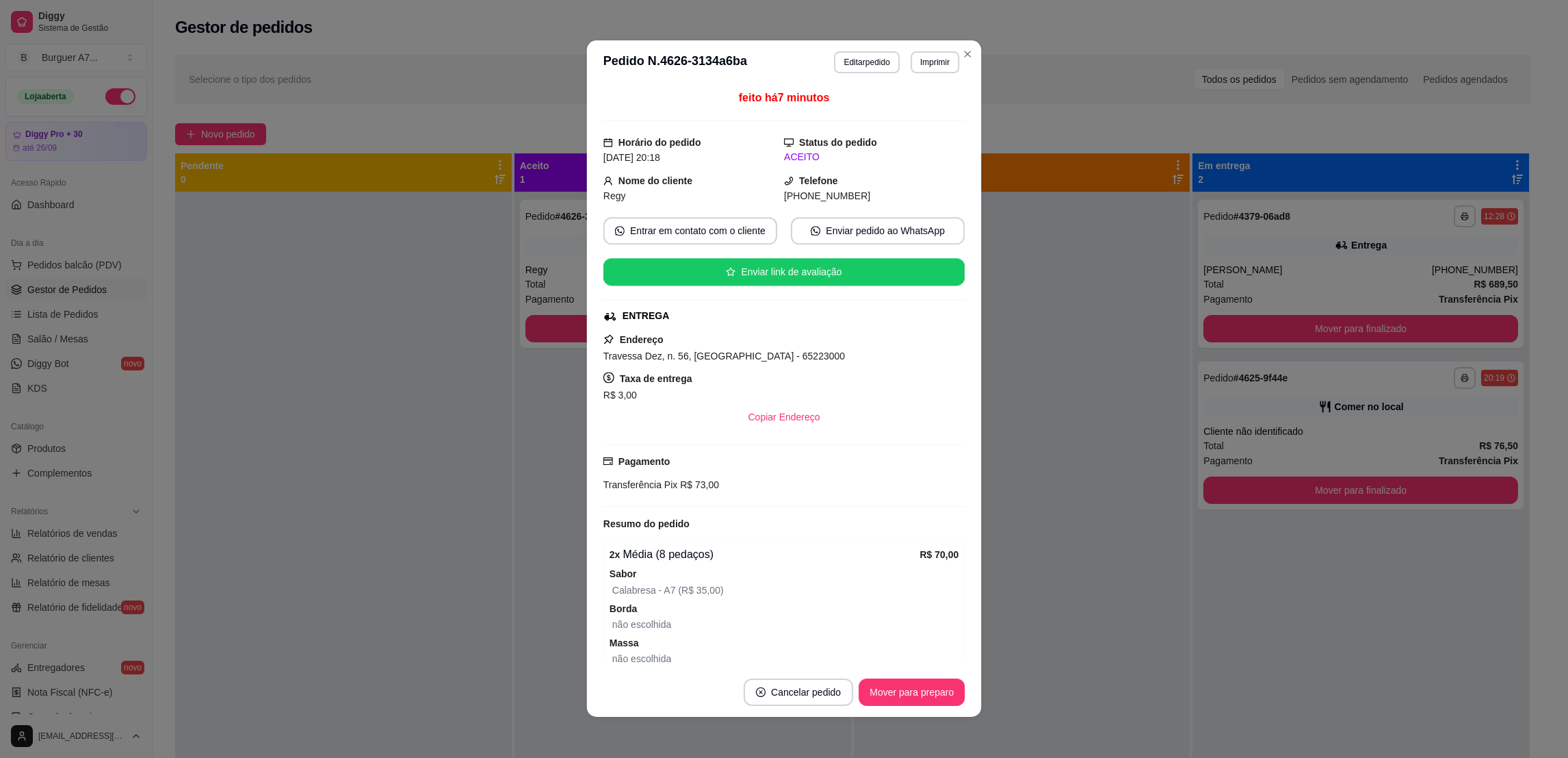
drag, startPoint x: 778, startPoint y: 329, endPoint x: 802, endPoint y: 330, distance: 24.0
click at [779, 330] on div "feito há 7 minutos Horário do pedido [DATE] 20:18 Status do pedido ACEITO Nome …" at bounding box center [784, 376] width 361 height 572
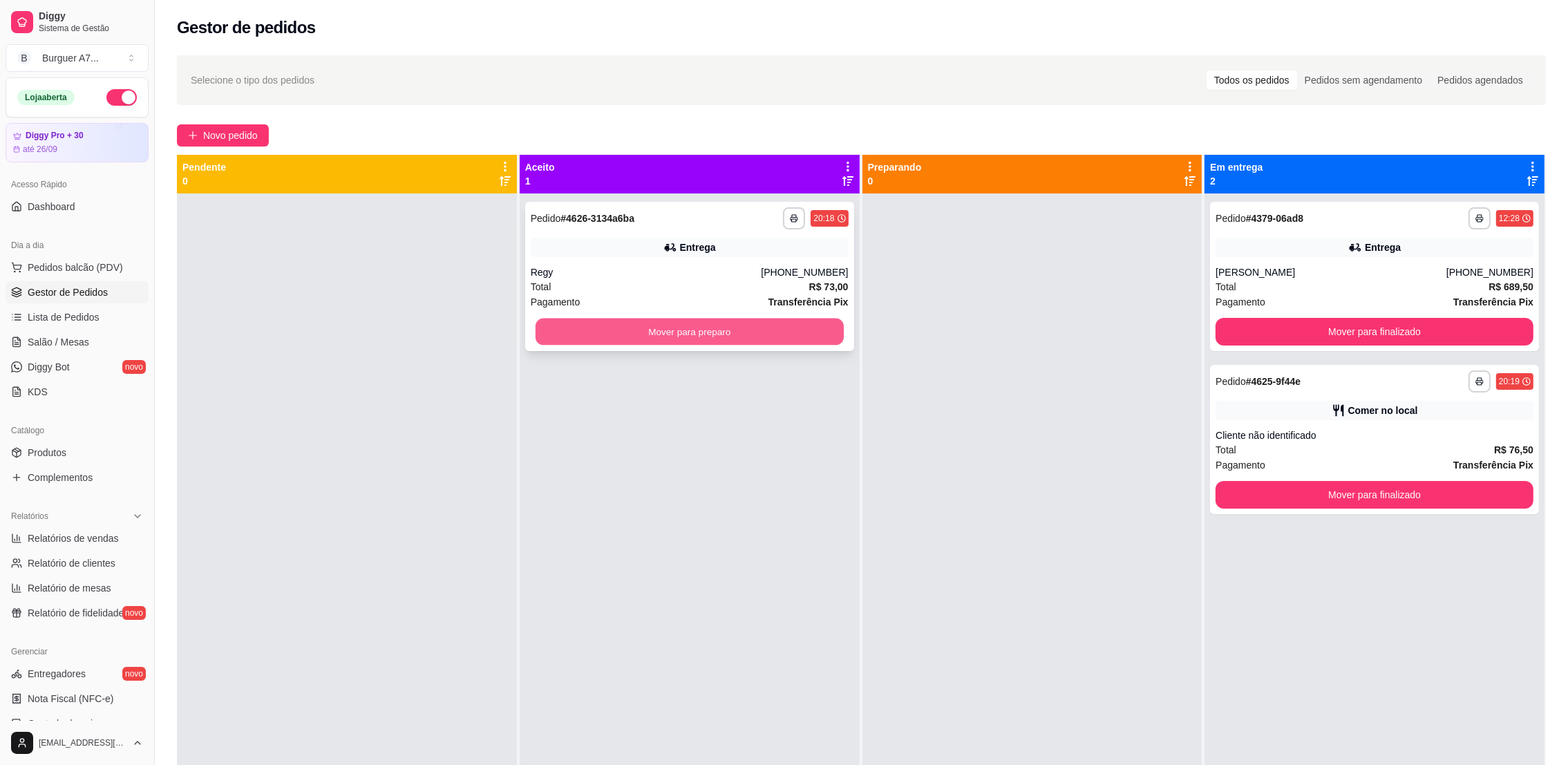
click at [803, 344] on button "Mover para preparo" at bounding box center [690, 332] width 308 height 27
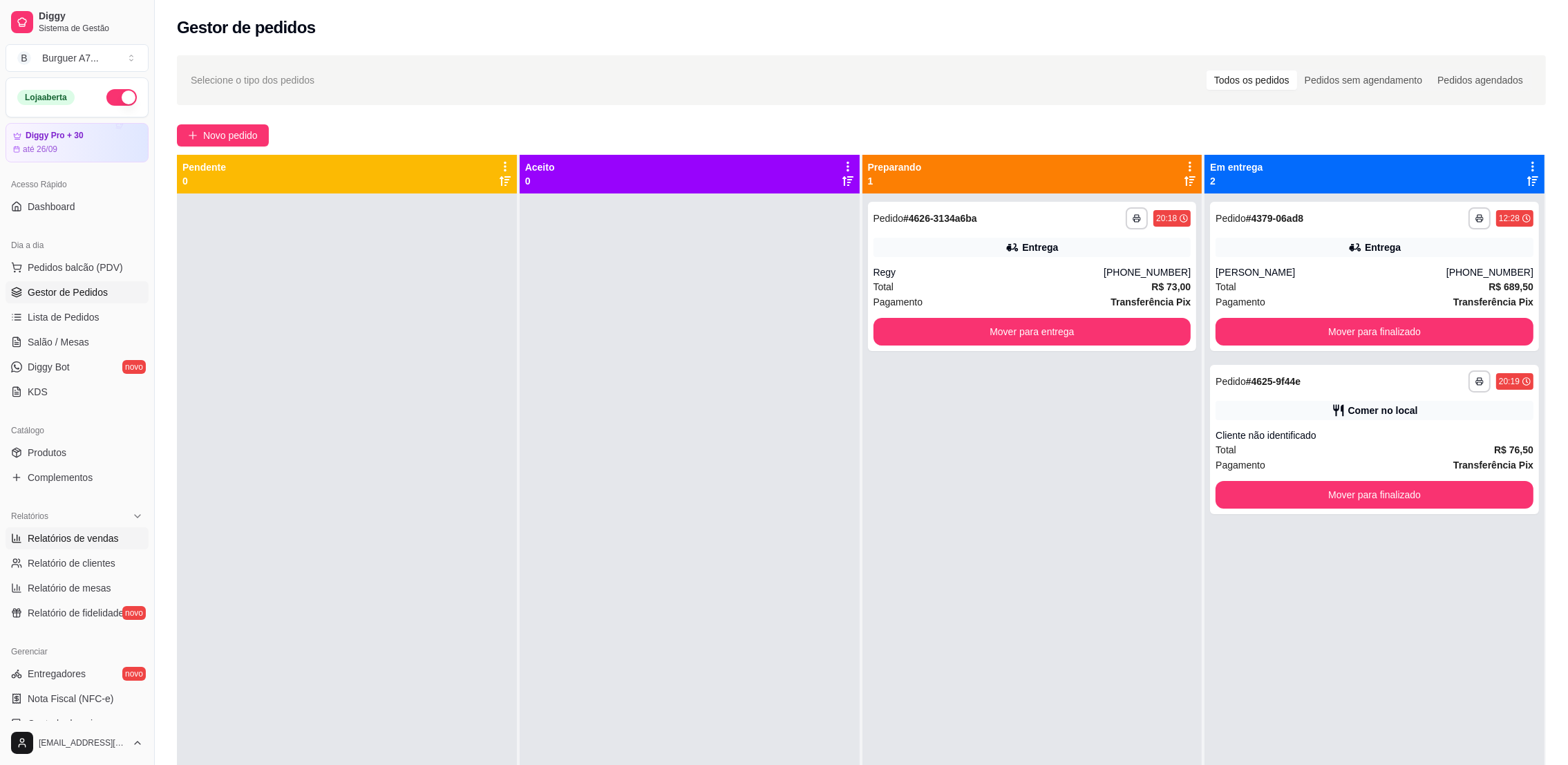
click at [127, 537] on link "Relatórios de vendas" at bounding box center [77, 538] width 143 height 22
select select "ALL"
select select "0"
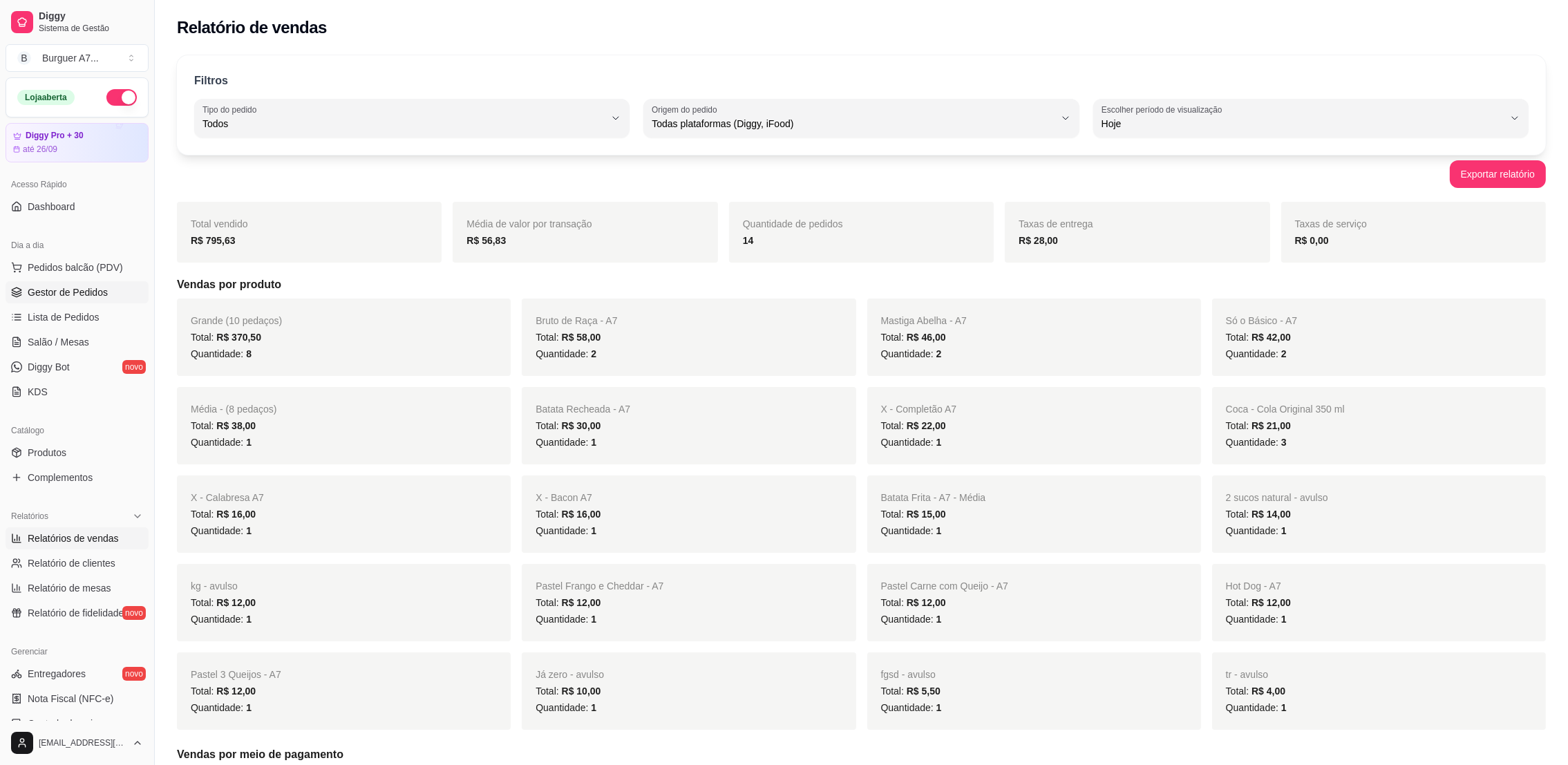
click at [86, 299] on span "Gestor de Pedidos" at bounding box center [68, 291] width 80 height 14
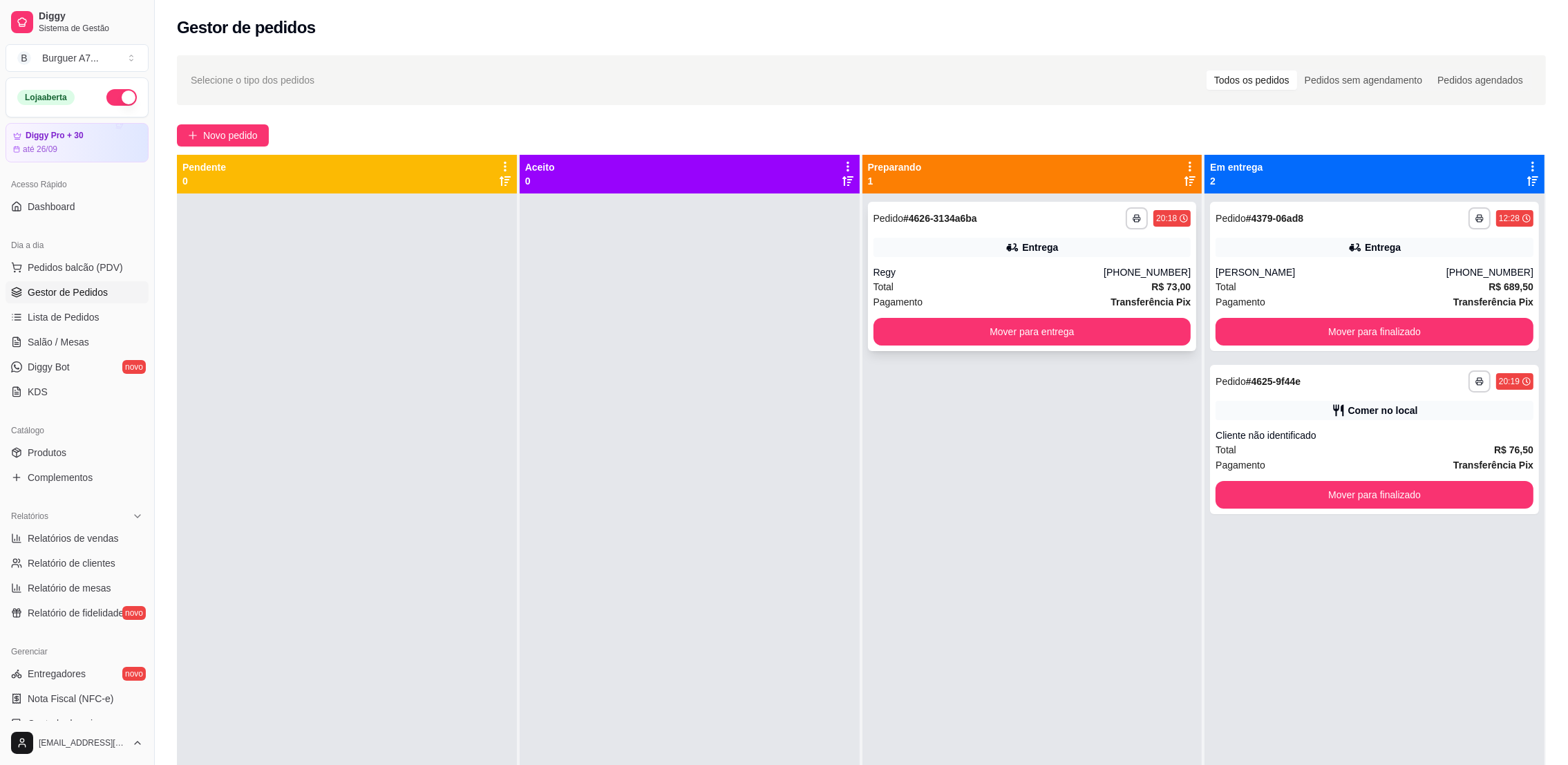
click at [1079, 272] on div "Regy" at bounding box center [989, 271] width 231 height 14
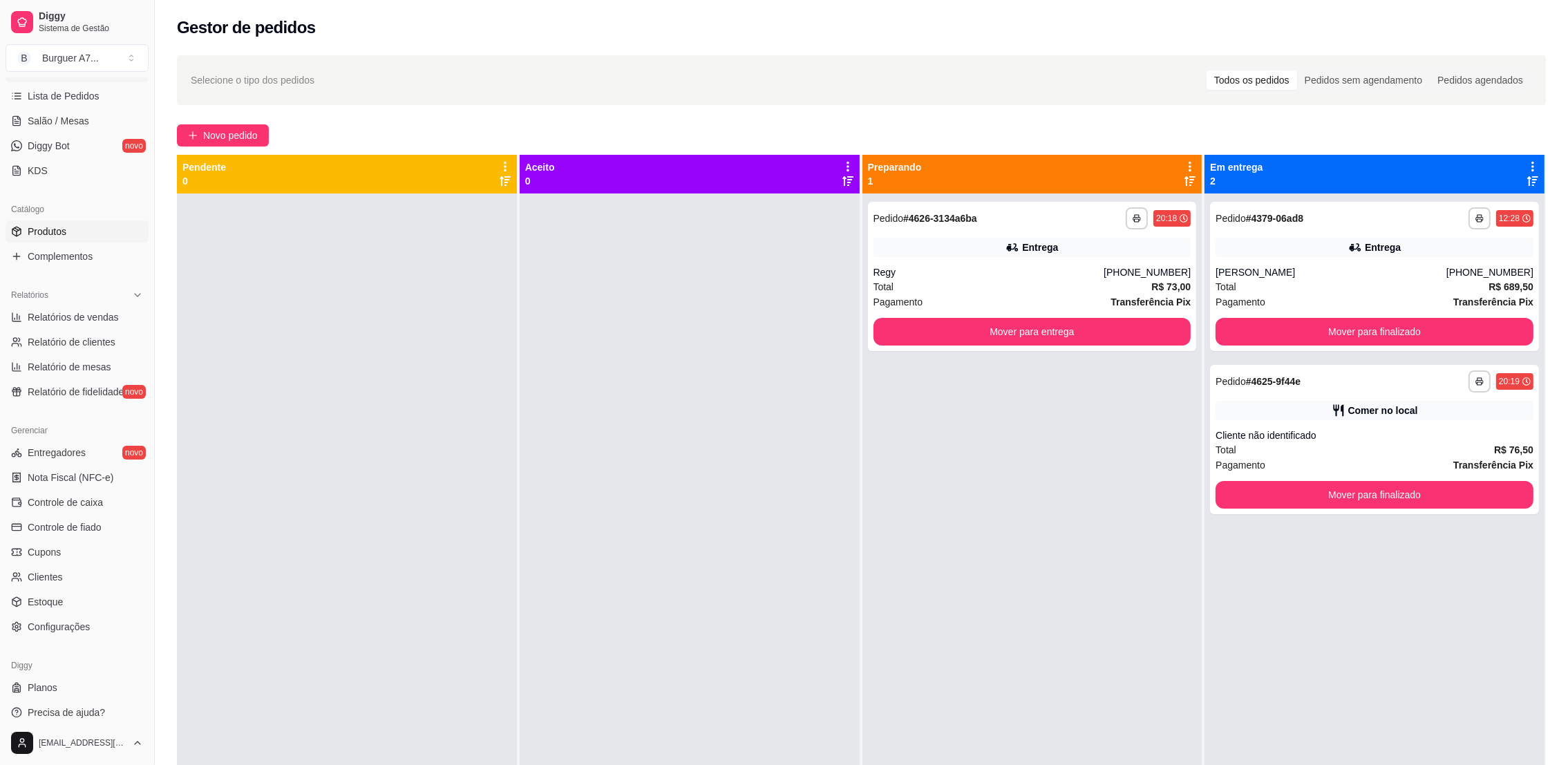
scroll to position [228, 0]
click at [73, 619] on span "Configurações" at bounding box center [59, 619] width 62 height 14
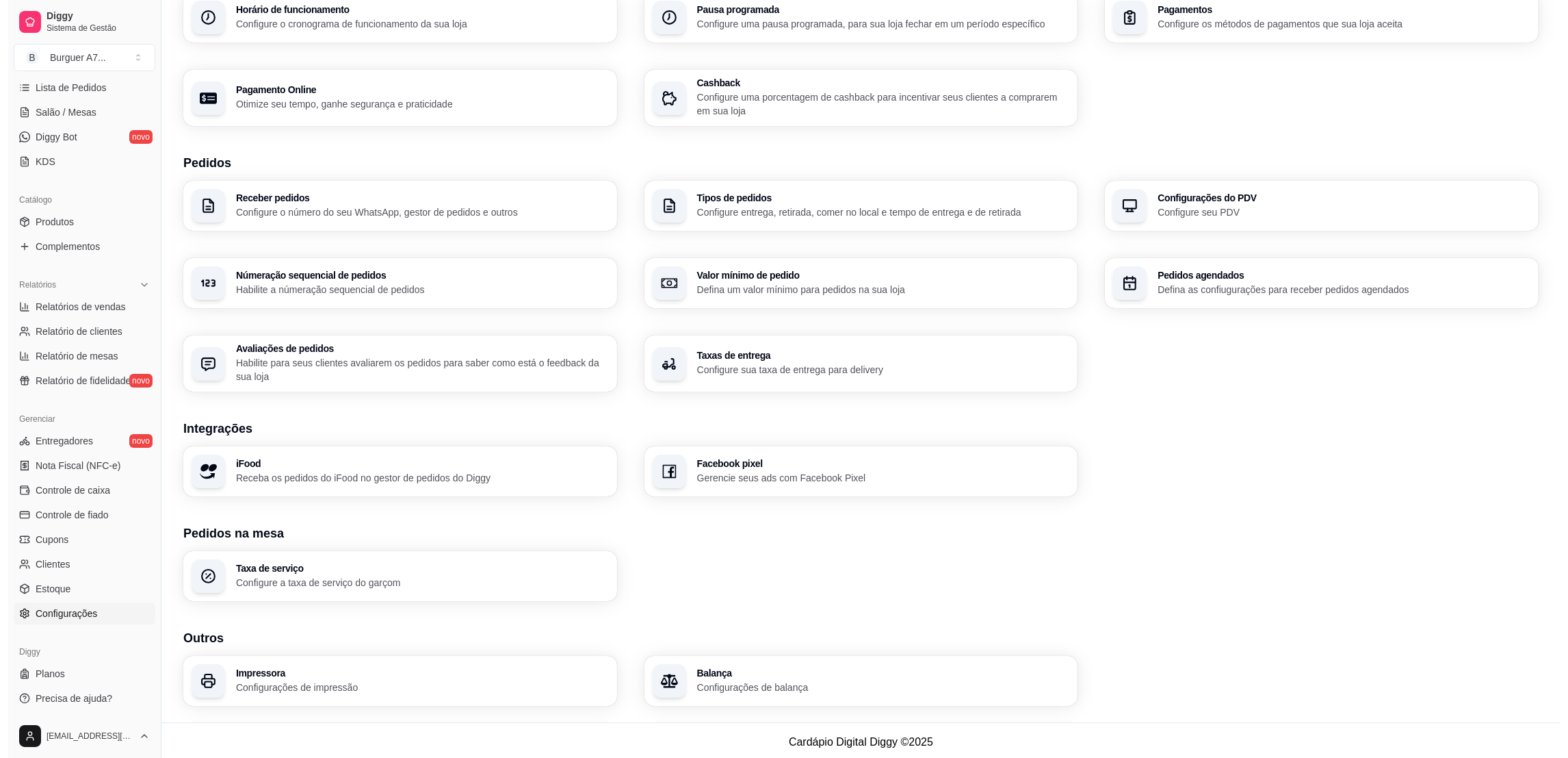
scroll to position [170, 0]
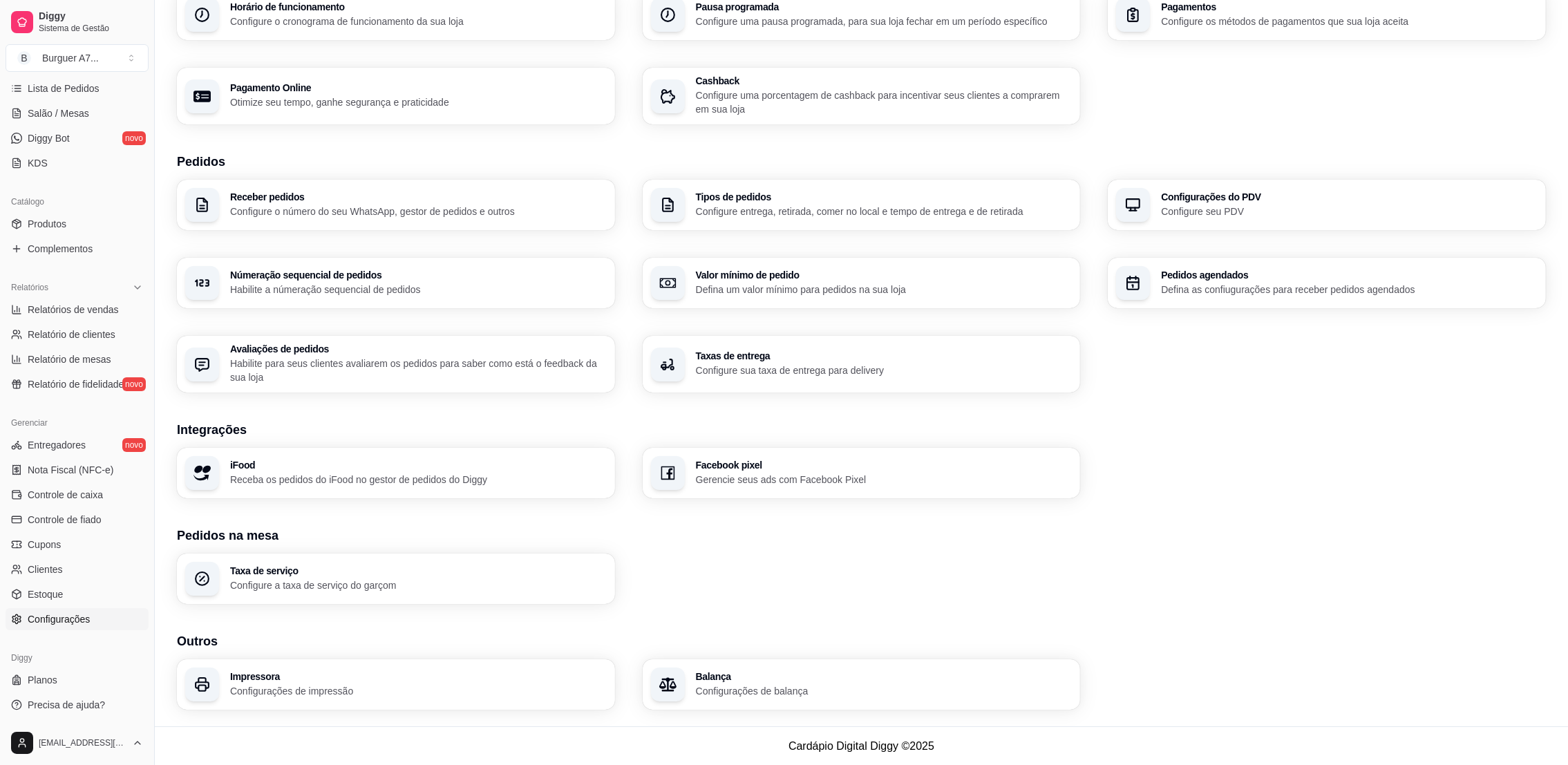
drag, startPoint x: 536, startPoint y: 655, endPoint x: 533, endPoint y: 666, distance: 11.4
click at [534, 659] on section "Outros Impressora Configurações de impressão Balança Configurações de balança" at bounding box center [861, 670] width 1369 height 78
click at [518, 687] on p "Configurações de impressão" at bounding box center [418, 690] width 377 height 14
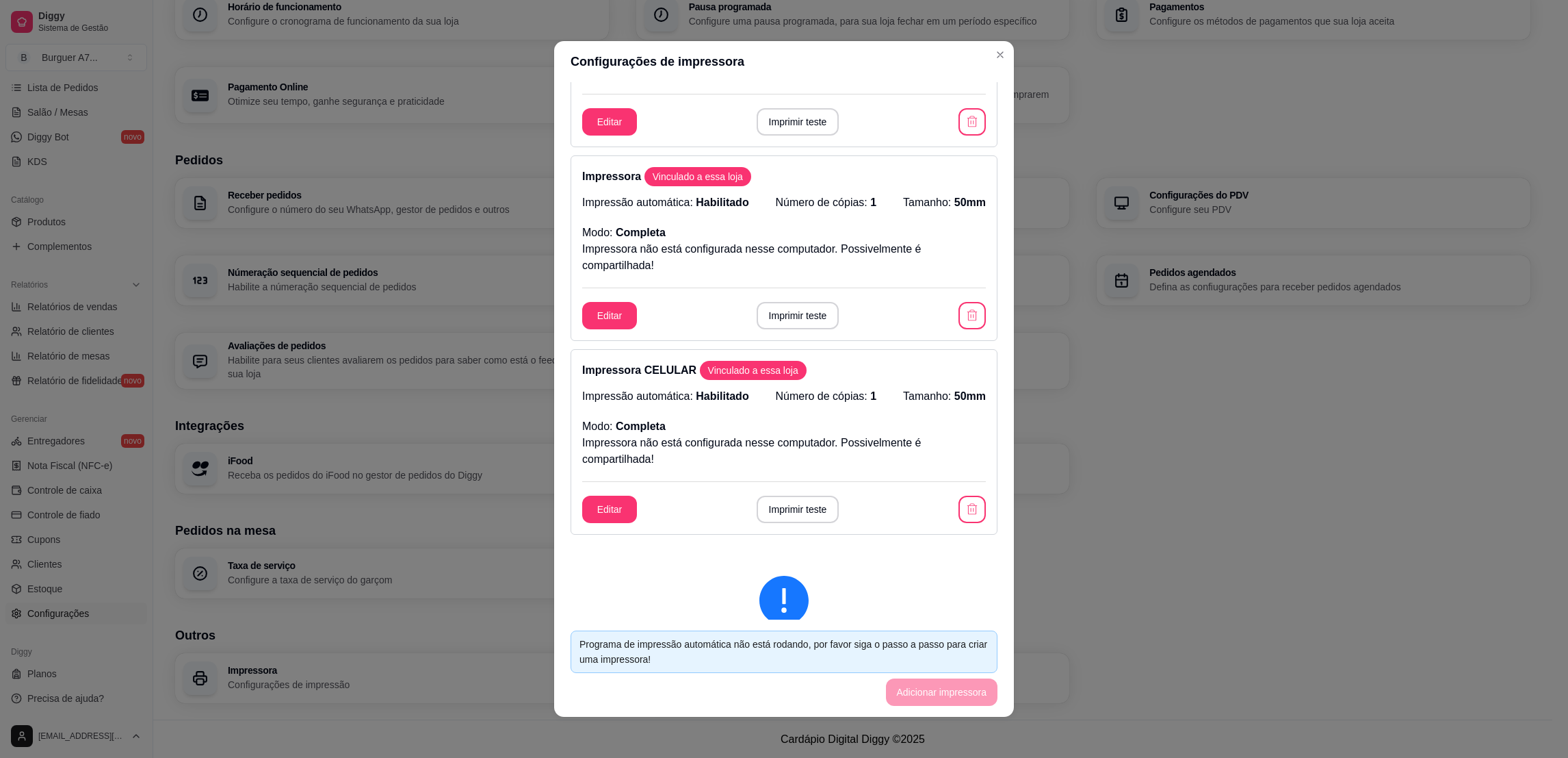
scroll to position [719, 0]
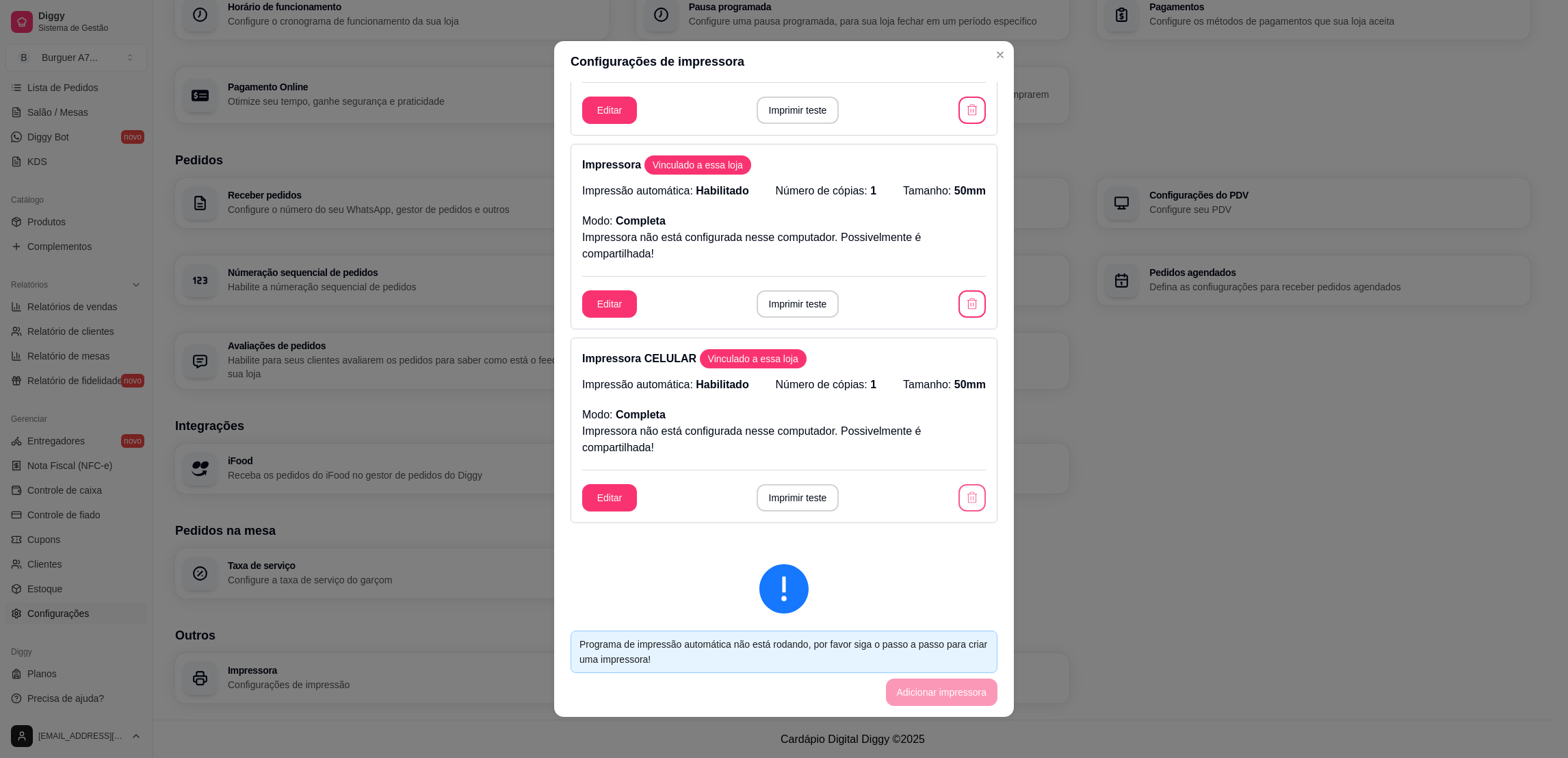
click at [959, 506] on button "button" at bounding box center [972, 498] width 28 height 28
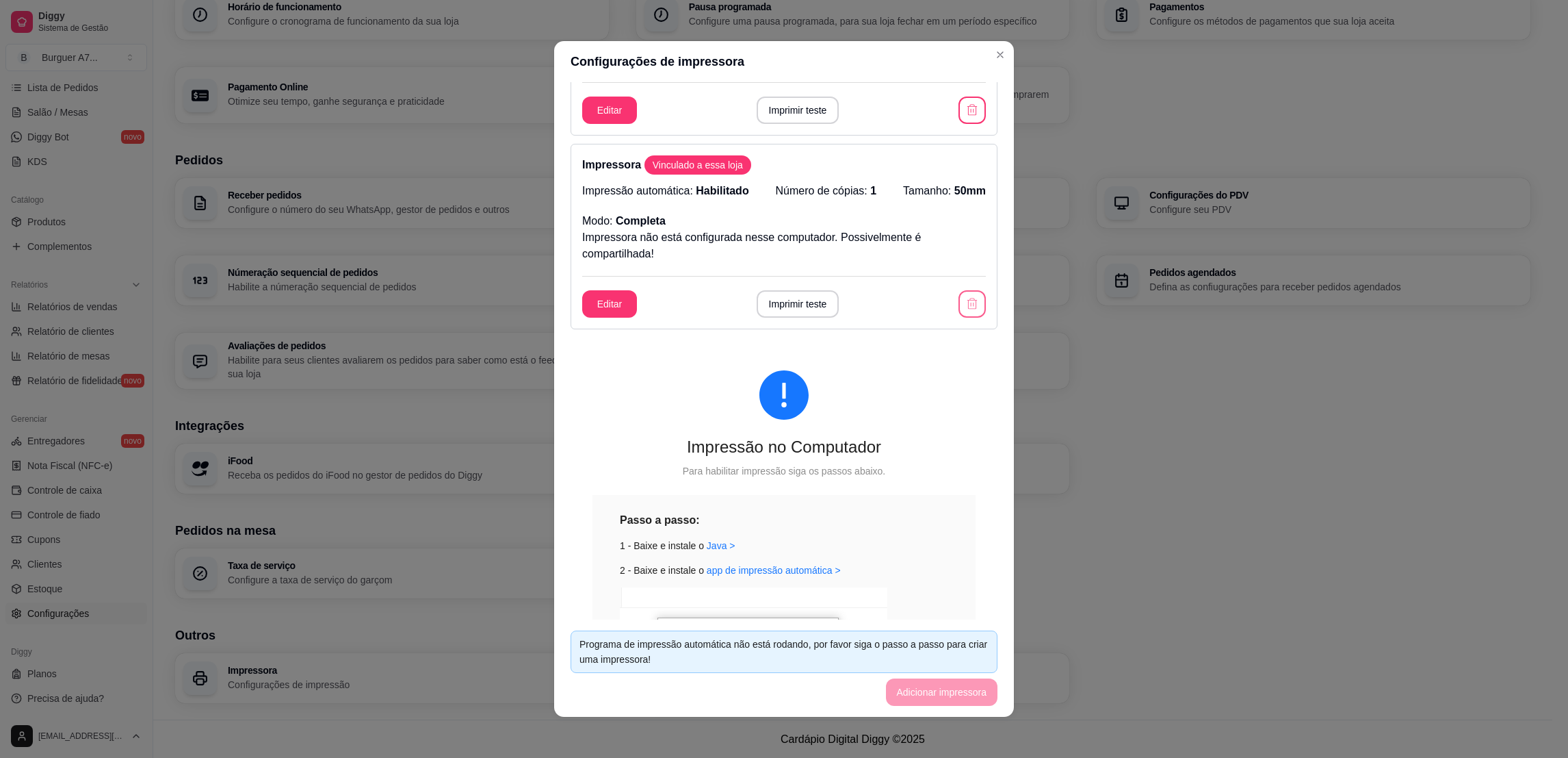
click at [959, 312] on button "button" at bounding box center [972, 304] width 28 height 28
click at [942, 312] on div "Editar Imprimir teste" at bounding box center [784, 304] width 404 height 28
click at [942, 495] on div "Passo a passo: 1 - Baixe e instale o [GEOGRAPHIC_DATA] > 2 - Baixe e instale o …" at bounding box center [784, 671] width 383 height 353
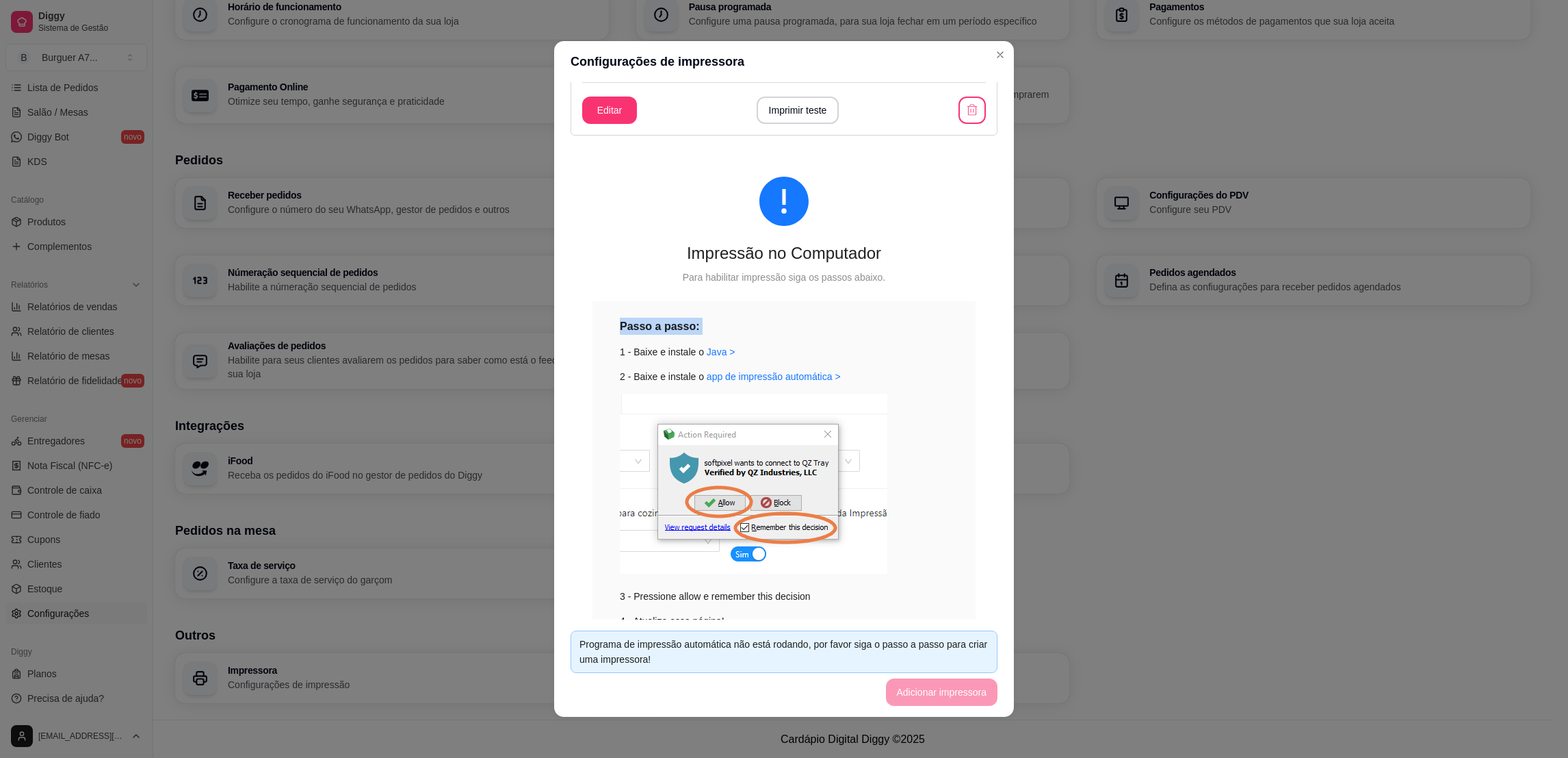
click at [942, 312] on div "Passo a passo: 1 - Baixe e instale o [GEOGRAPHIC_DATA] > 2 - Baixe e instale o …" at bounding box center [784, 478] width 383 height 353
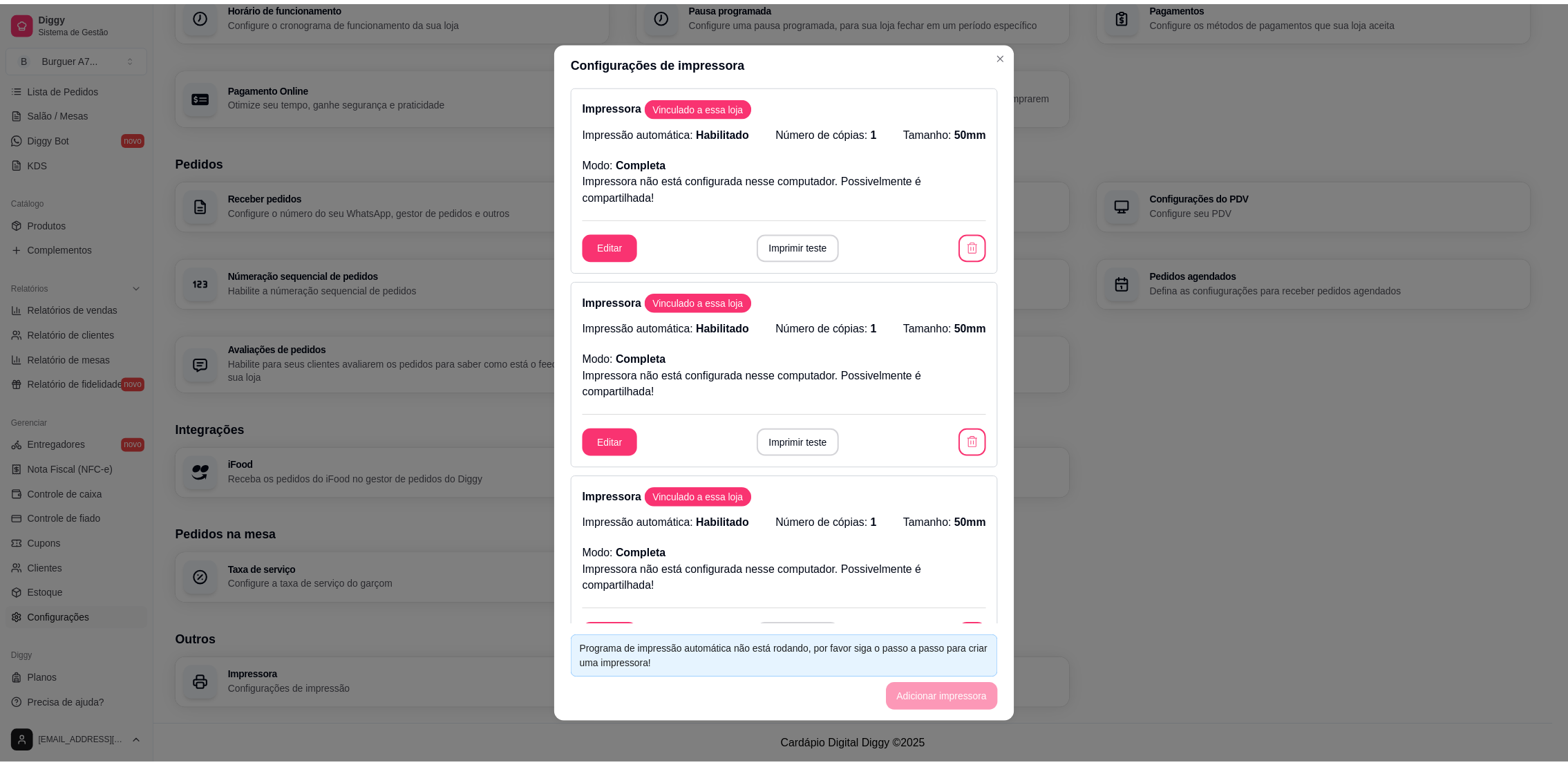
scroll to position [0, 0]
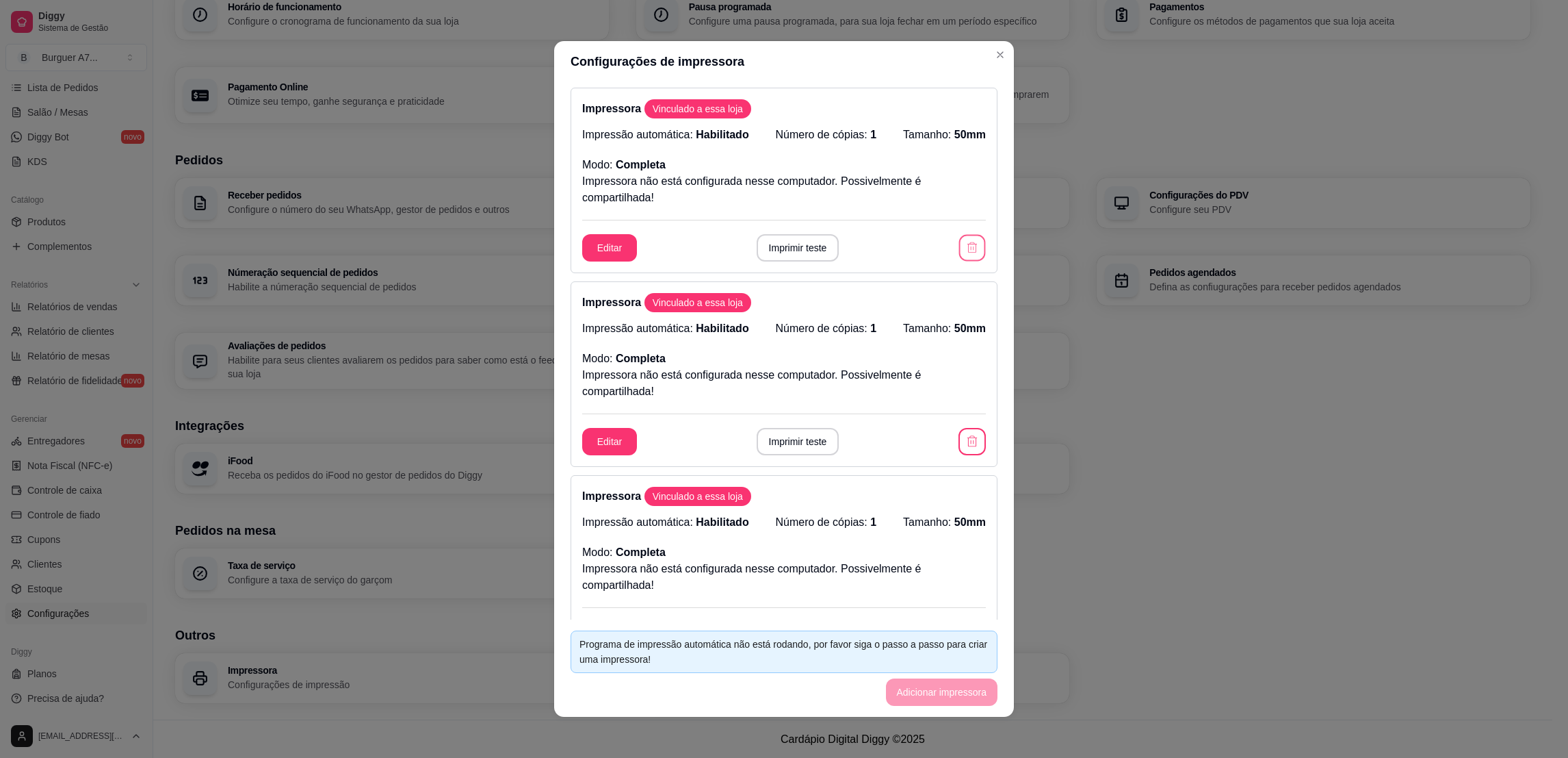
click at [959, 246] on button "button" at bounding box center [973, 248] width 27 height 27
click at [939, 246] on div "Editar Imprimir teste" at bounding box center [784, 248] width 404 height 28
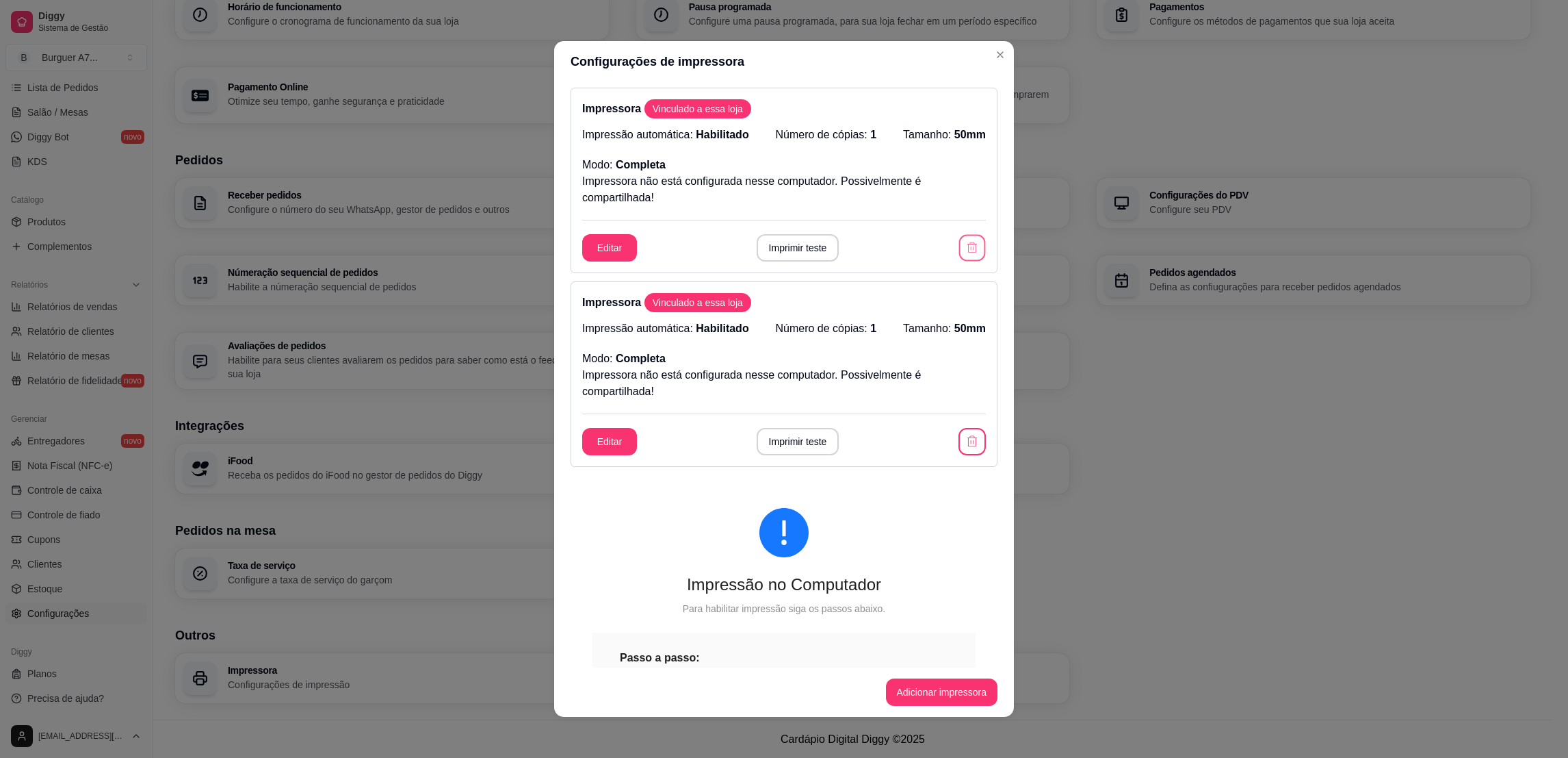
click at [959, 246] on button "button" at bounding box center [973, 248] width 27 height 27
click at [939, 246] on div "Editar Imprimir teste" at bounding box center [784, 248] width 404 height 28
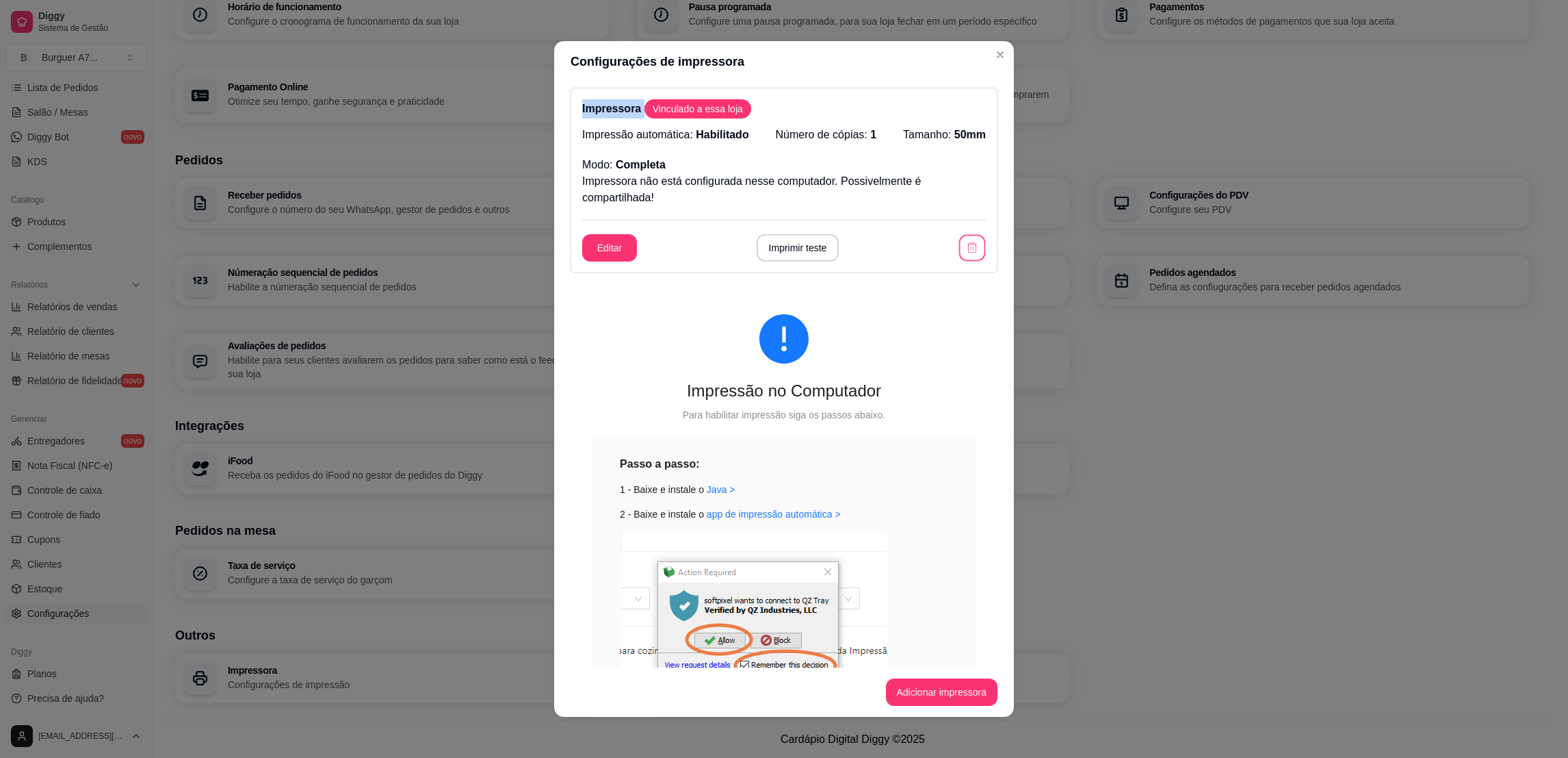
click at [959, 246] on button "button" at bounding box center [973, 248] width 27 height 27
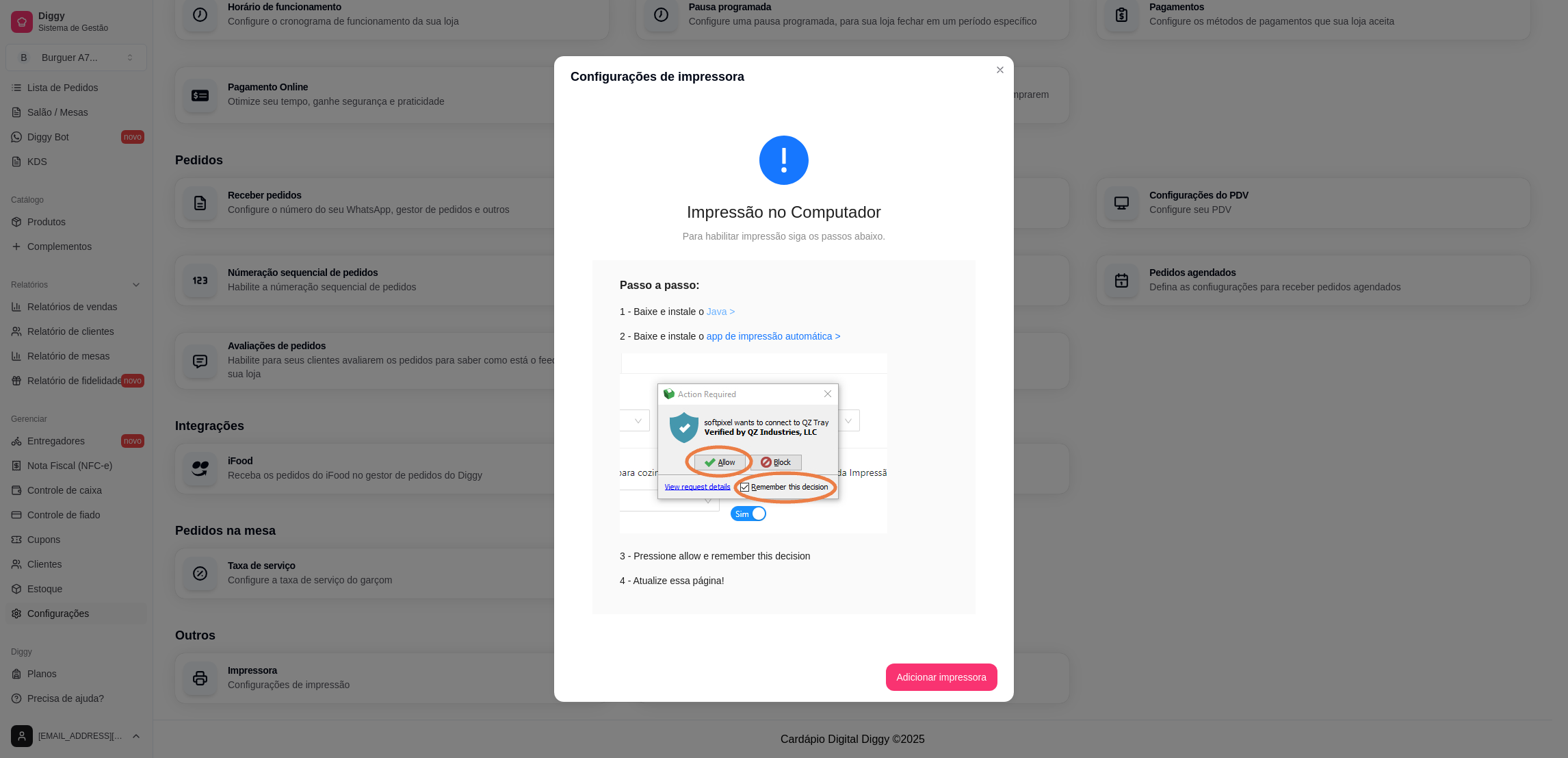
click at [717, 313] on link "Java >" at bounding box center [721, 312] width 28 height 11
click at [783, 341] on link "app de impressão automática >" at bounding box center [773, 336] width 134 height 11
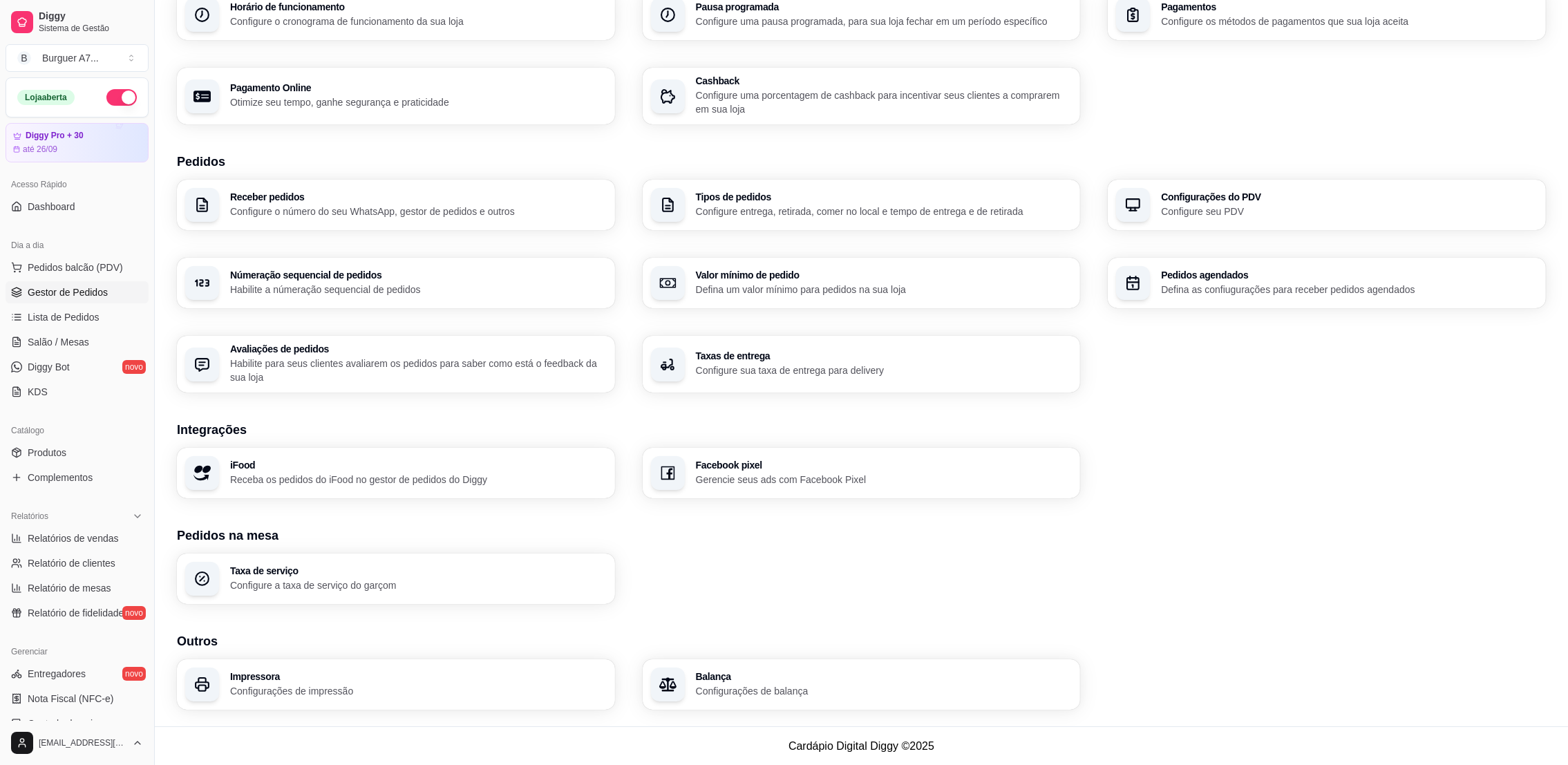
click at [104, 285] on span "Gestor de Pedidos" at bounding box center [68, 291] width 80 height 14
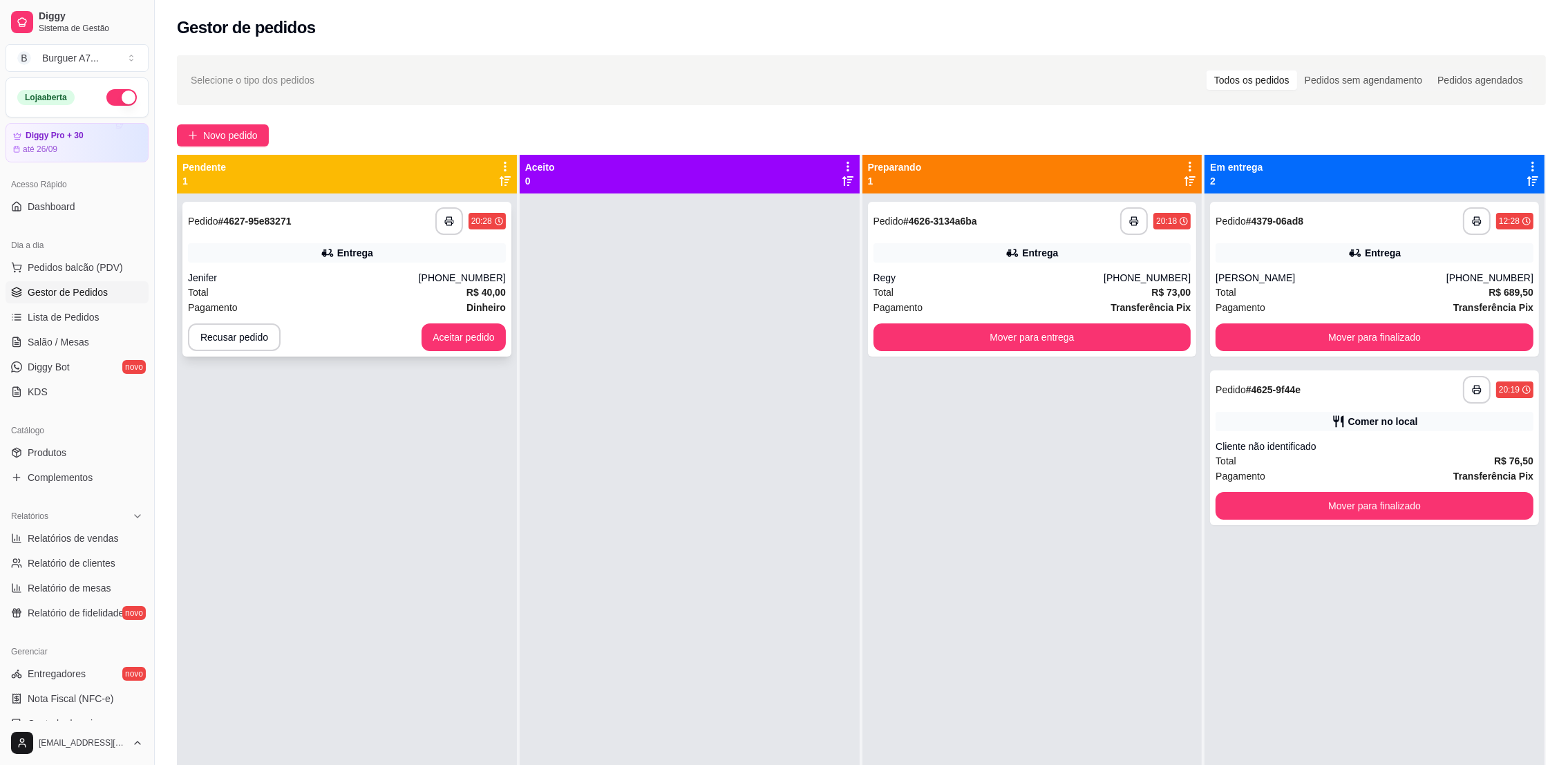
click at [362, 236] on div "**********" at bounding box center [346, 279] width 329 height 154
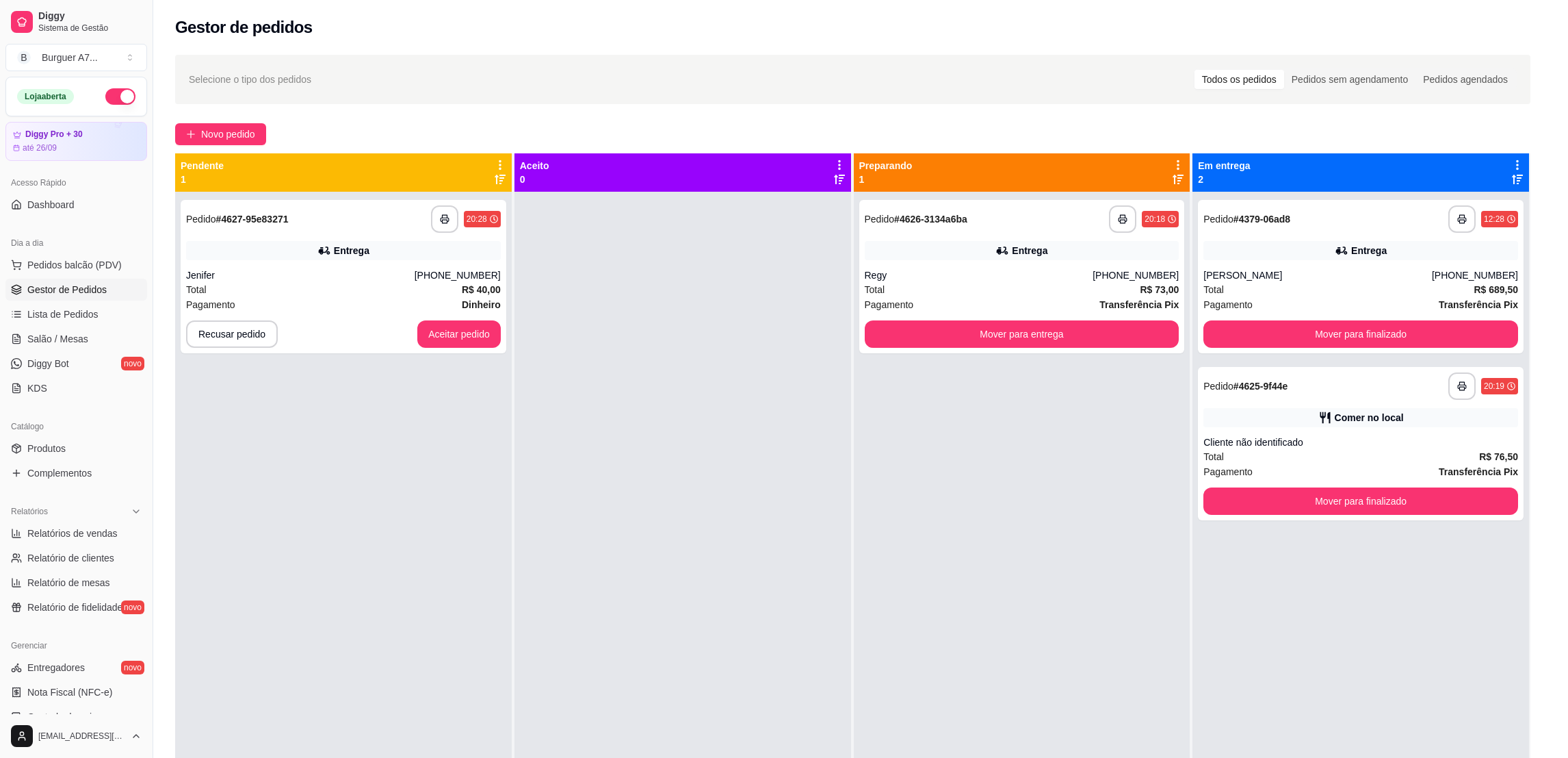
scroll to position [19, 0]
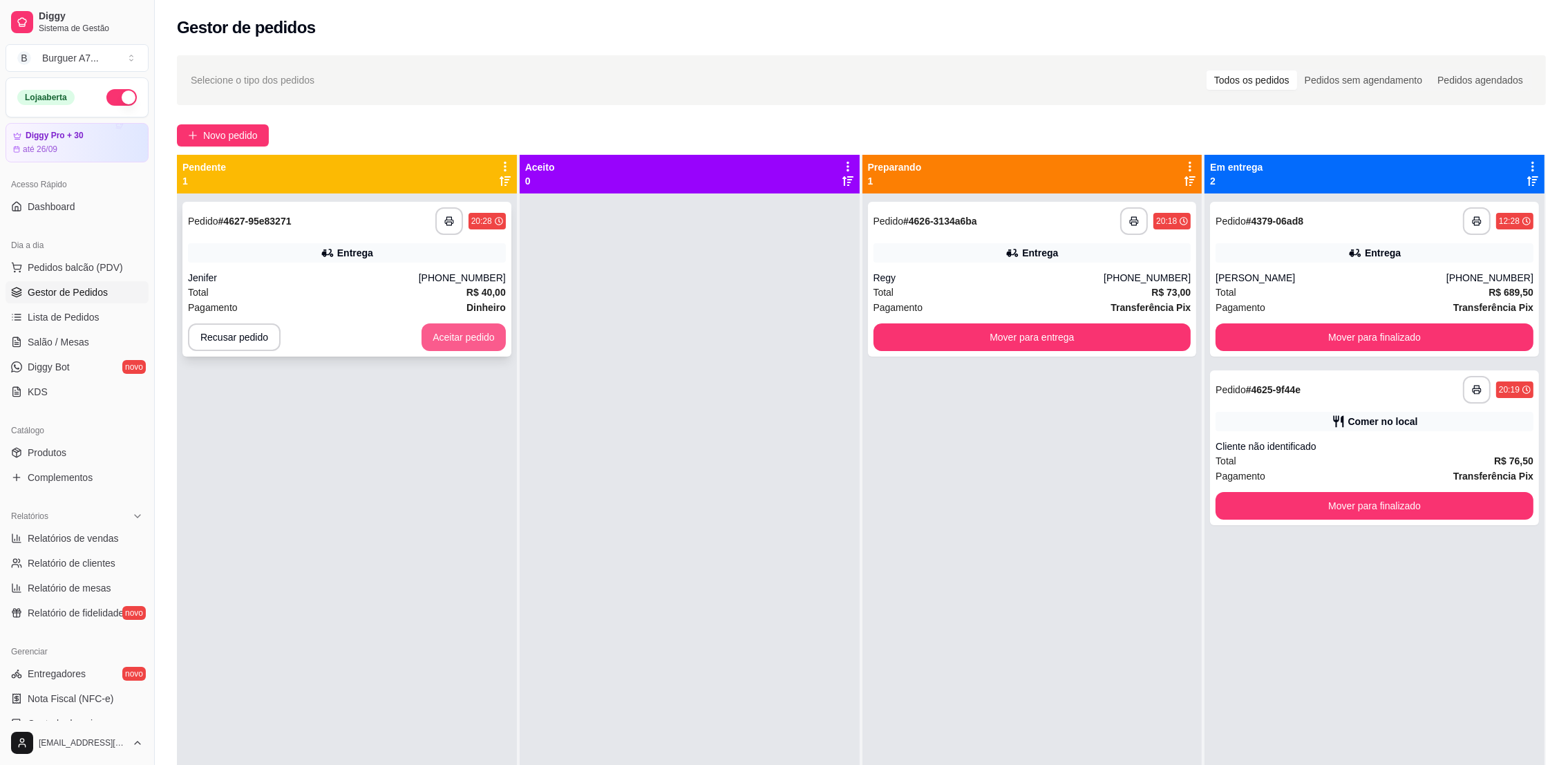
click at [488, 342] on button "Aceitar pedido" at bounding box center [463, 337] width 84 height 28
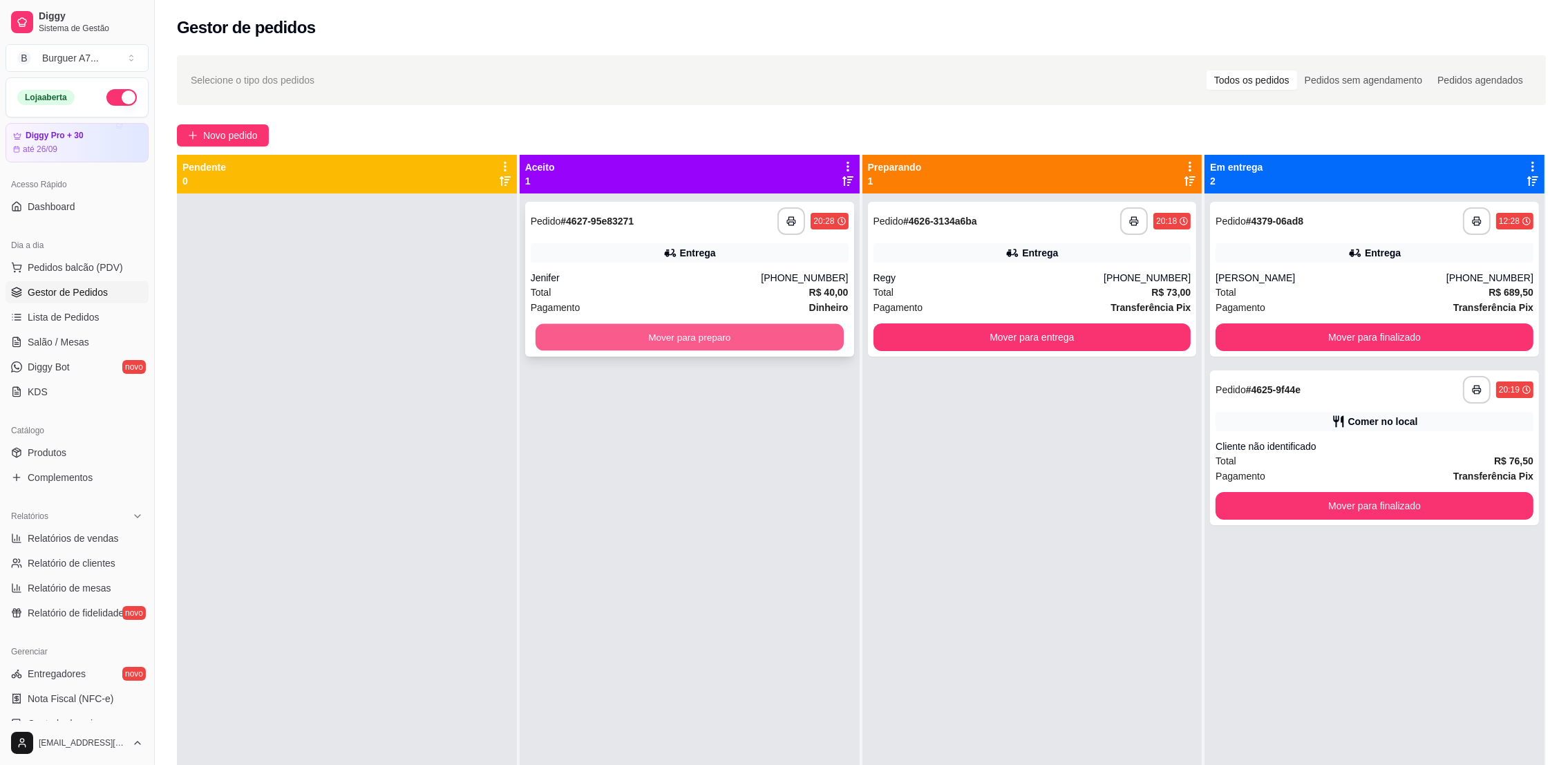
click at [719, 326] on button "Mover para preparo" at bounding box center [690, 338] width 308 height 27
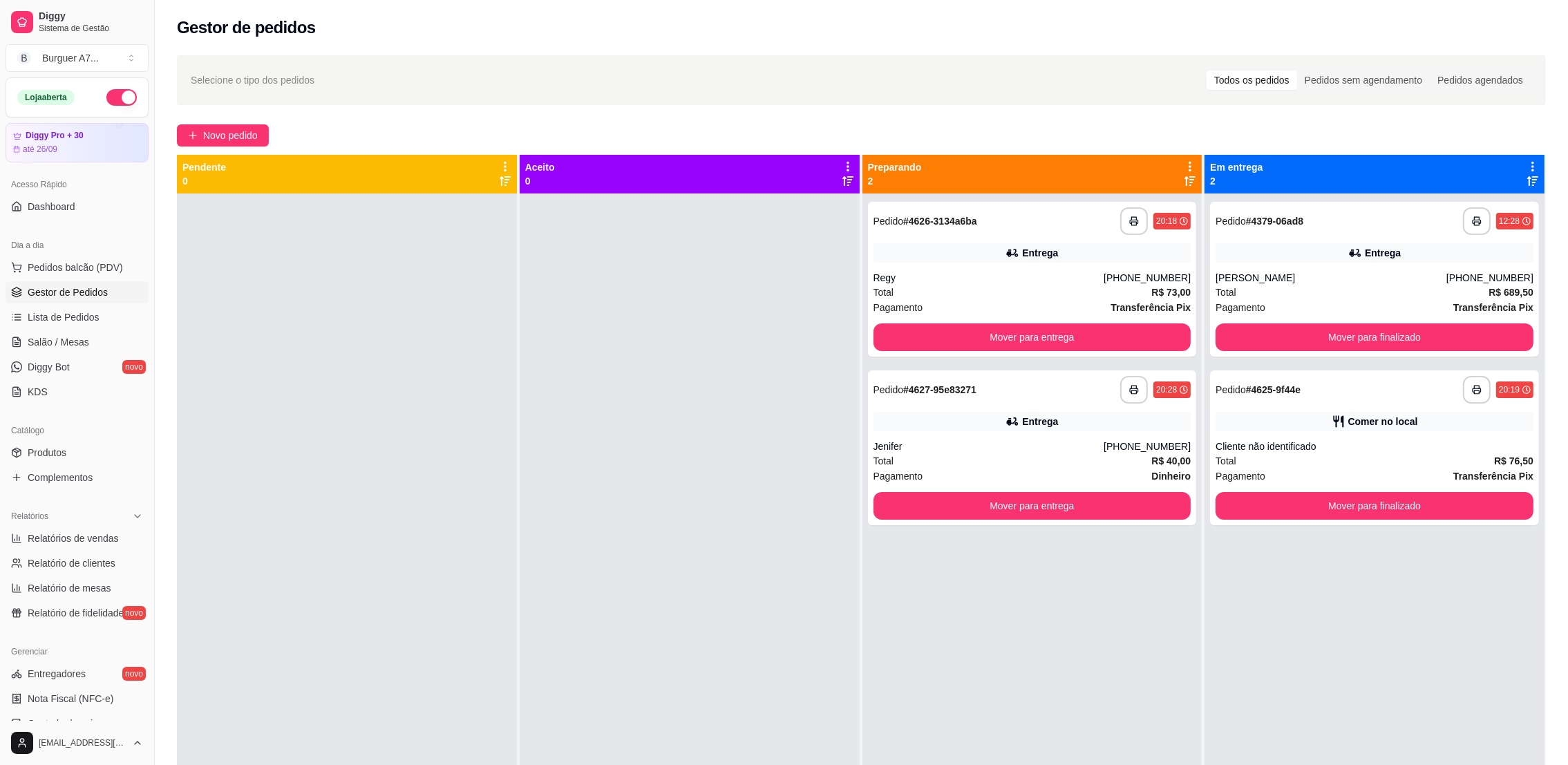
click at [784, 464] on div at bounding box center [690, 576] width 340 height 765
click at [102, 533] on span "Relatórios de vendas" at bounding box center [73, 537] width 92 height 14
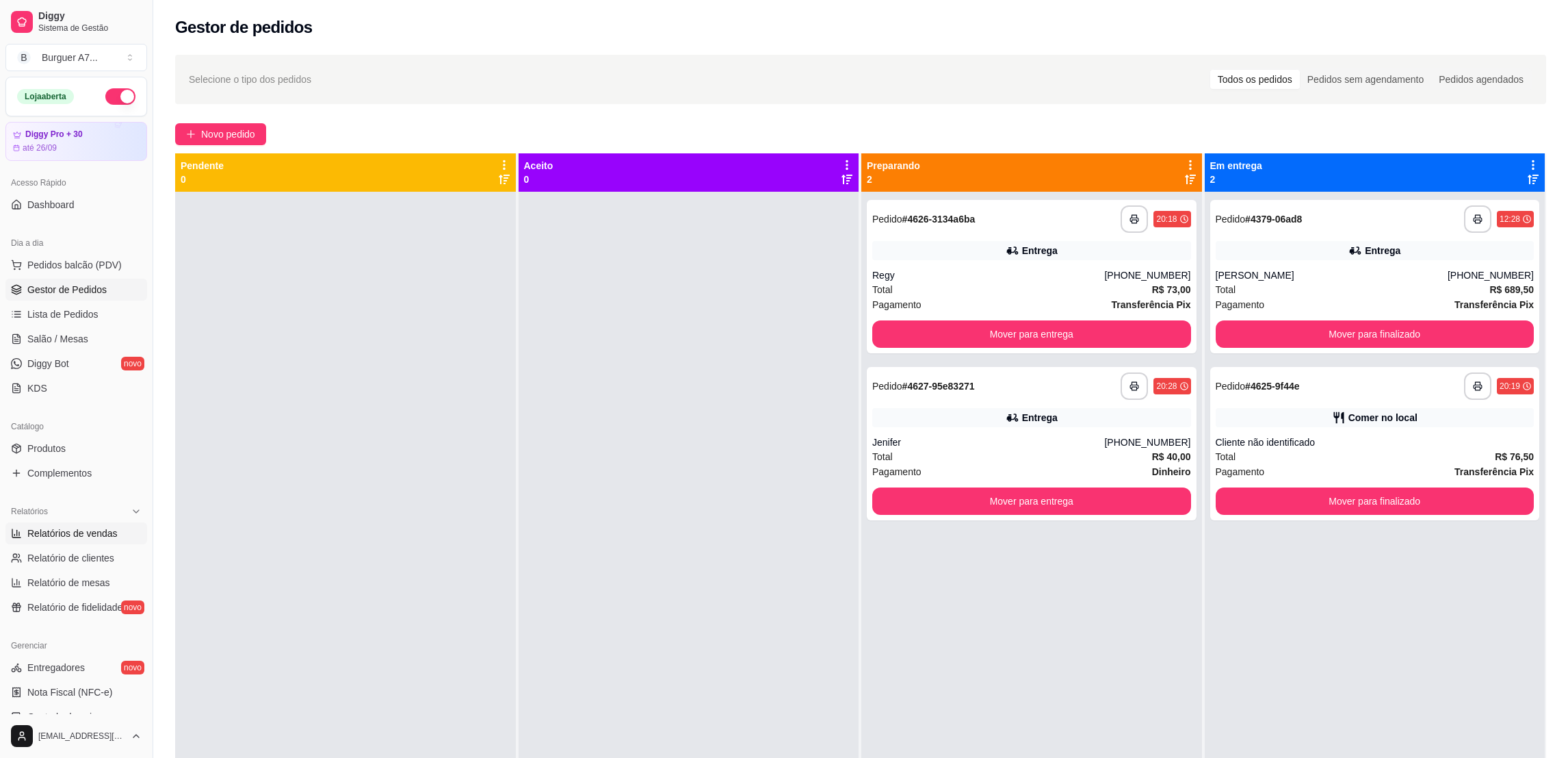
select select "ALL"
select select "0"
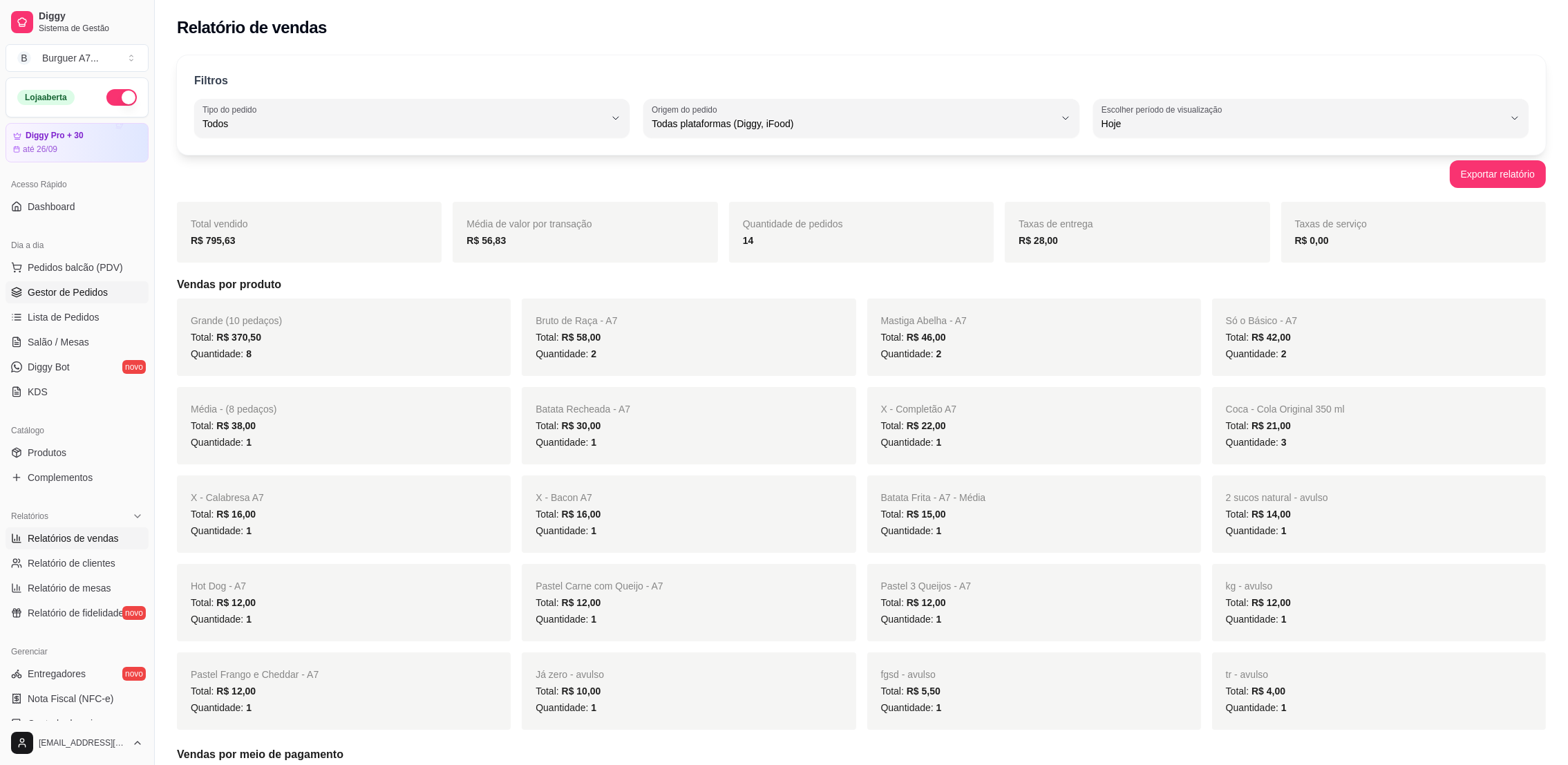
click at [86, 283] on link "Gestor de Pedidos" at bounding box center [77, 292] width 143 height 22
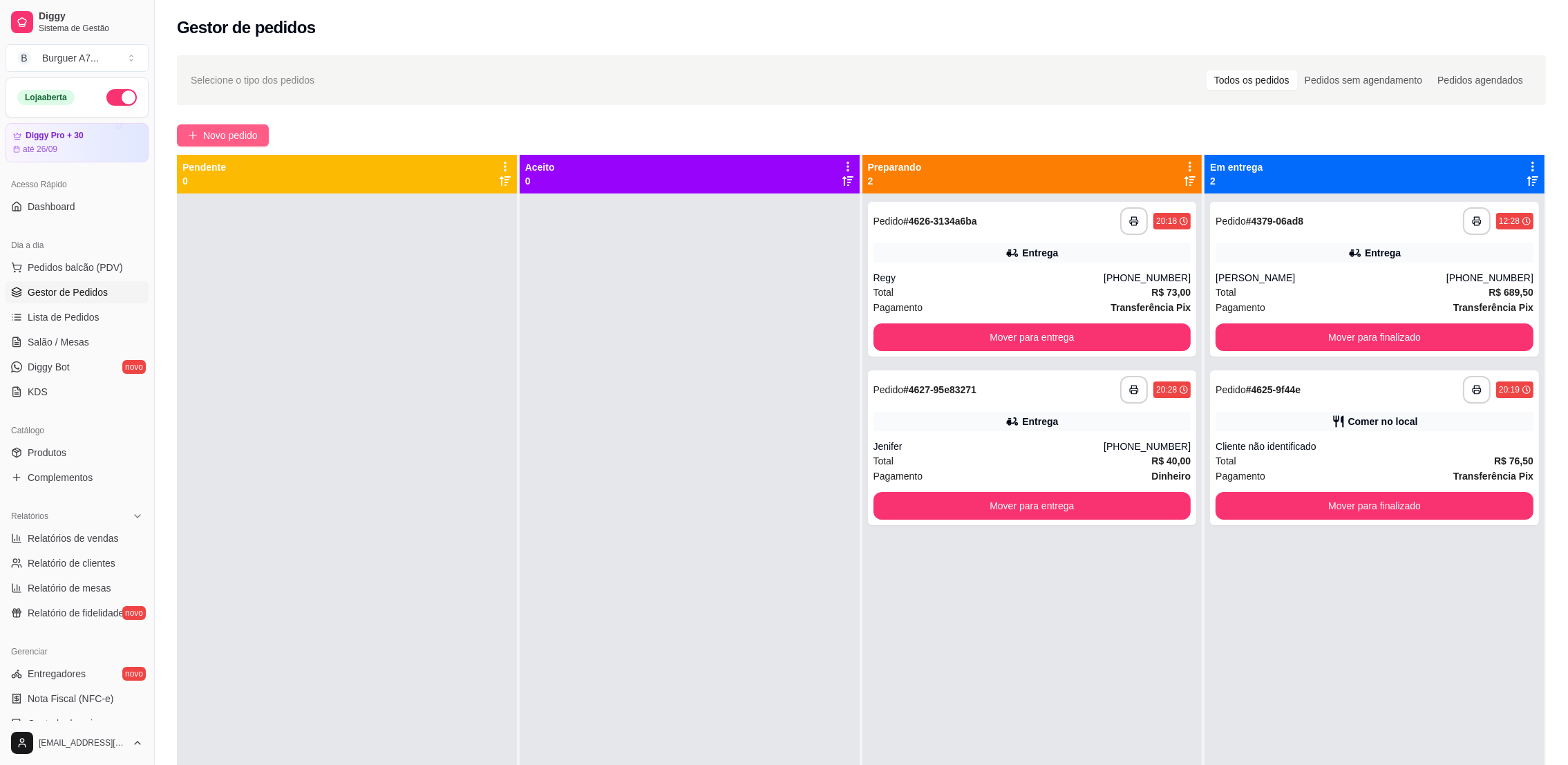
click at [219, 141] on span "Novo pedido" at bounding box center [230, 135] width 55 height 15
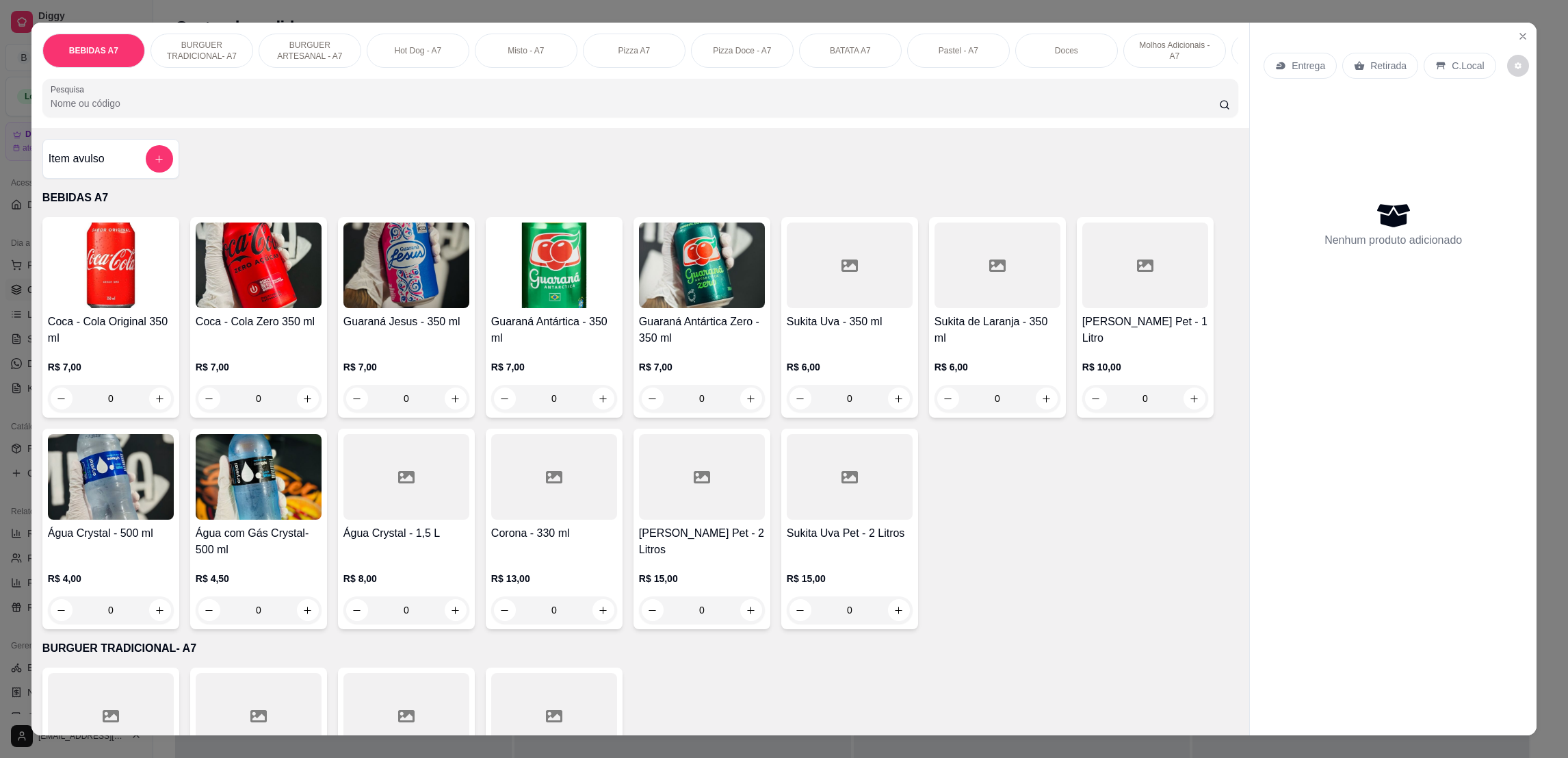
scroll to position [513, 0]
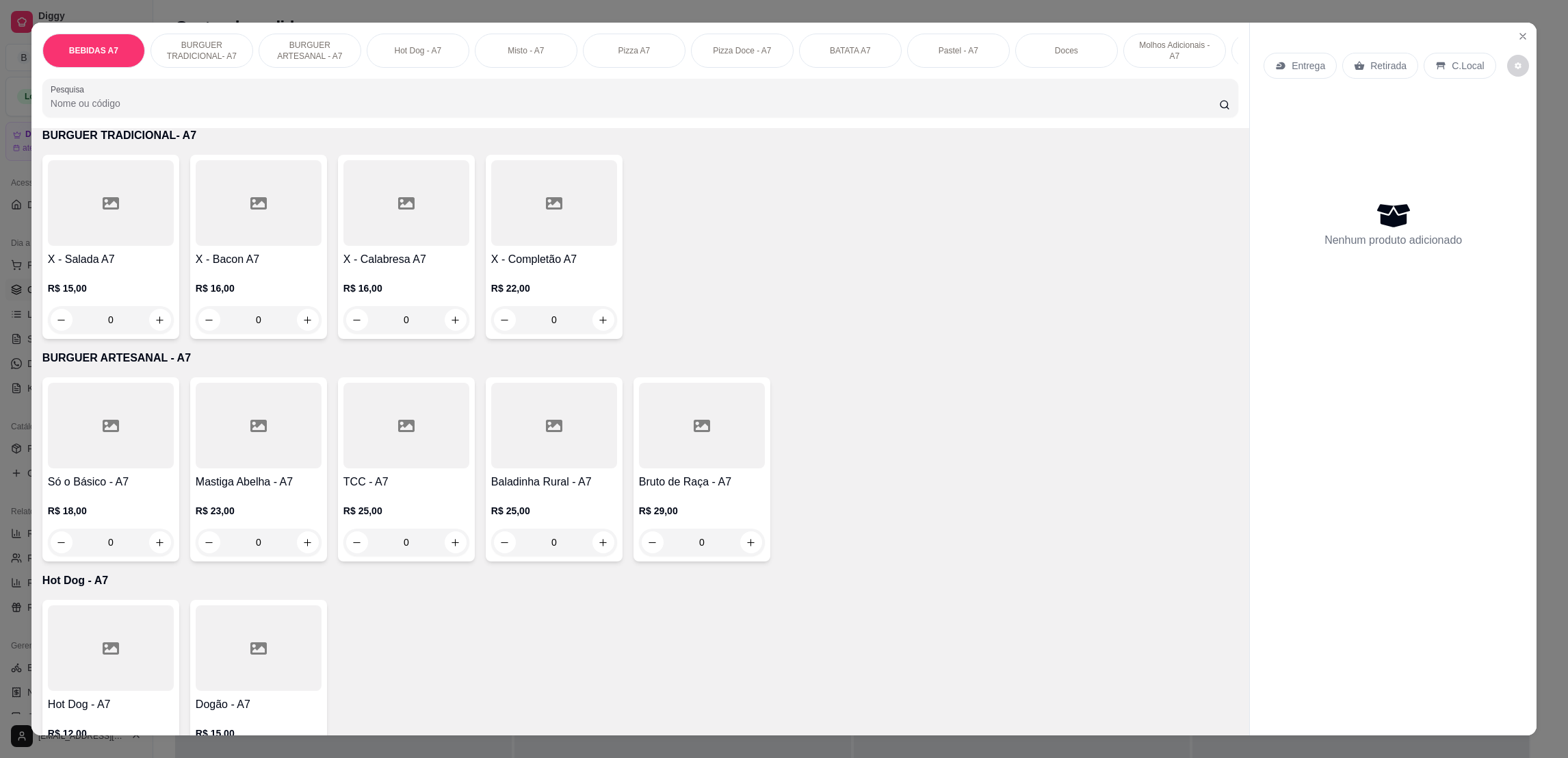
click at [153, 334] on div "0" at bounding box center [111, 319] width 126 height 28
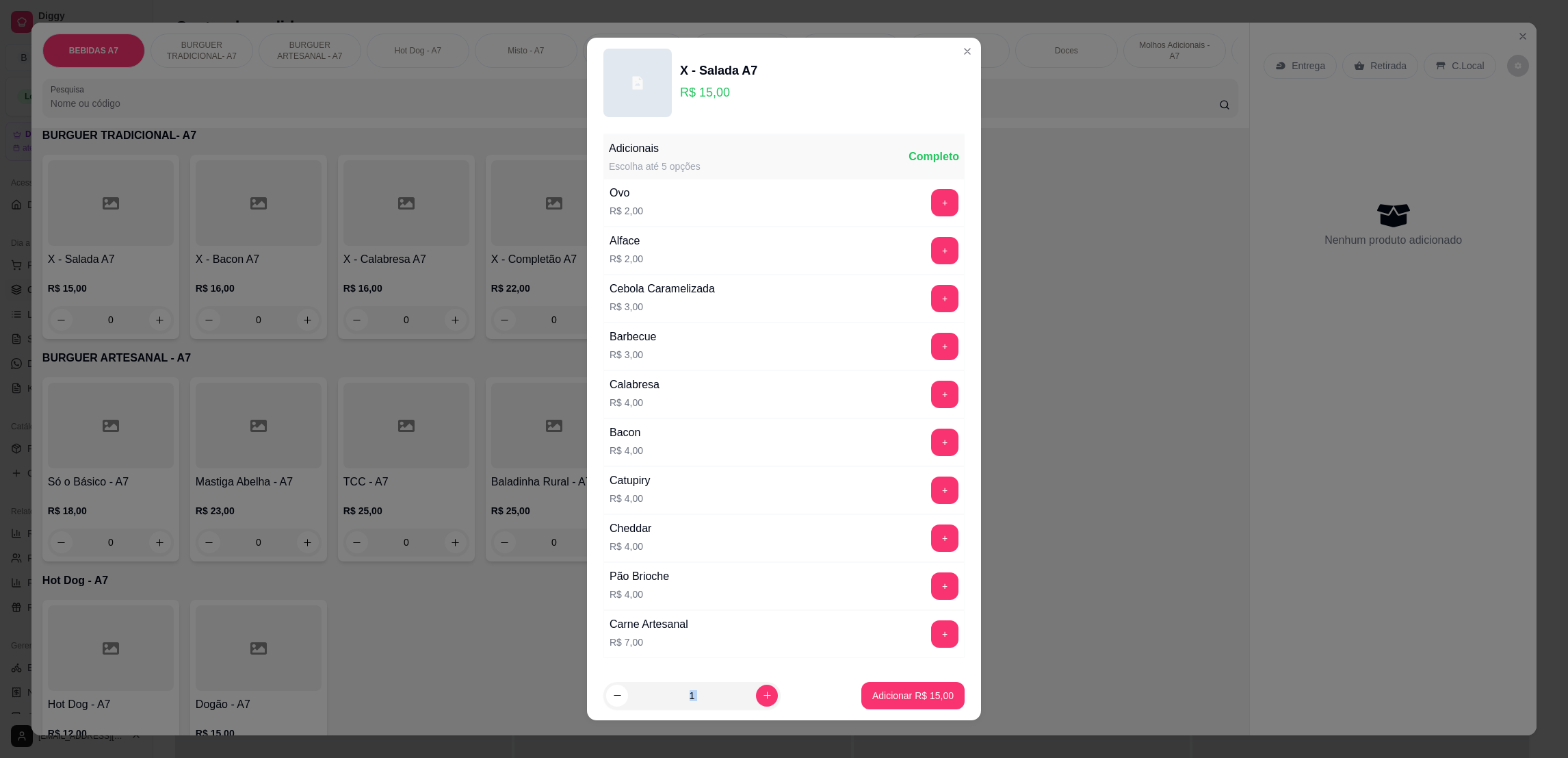
drag, startPoint x: 908, startPoint y: 674, endPoint x: 910, endPoint y: 685, distance: 11.2
click at [908, 677] on section "X - Salada A7 R$ 15,00 Adicionais Escolha até 5 opções Completo Ovo R$ 2,00 + A…" at bounding box center [784, 379] width 394 height 681
click at [913, 689] on p "Adicionar R$ 15,00" at bounding box center [912, 695] width 81 height 13
type input "1"
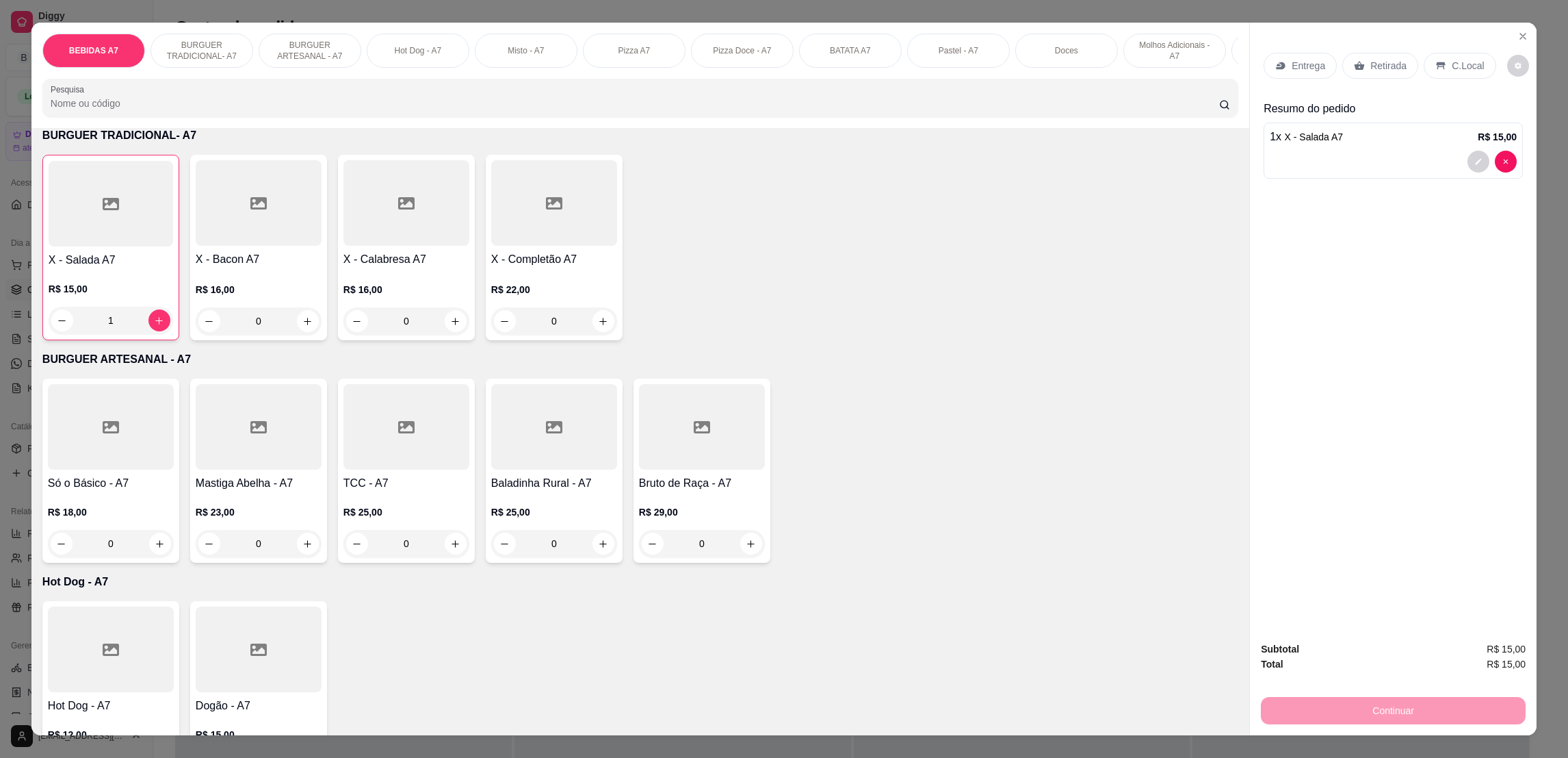
click at [1354, 62] on icon at bounding box center [1359, 65] width 11 height 11
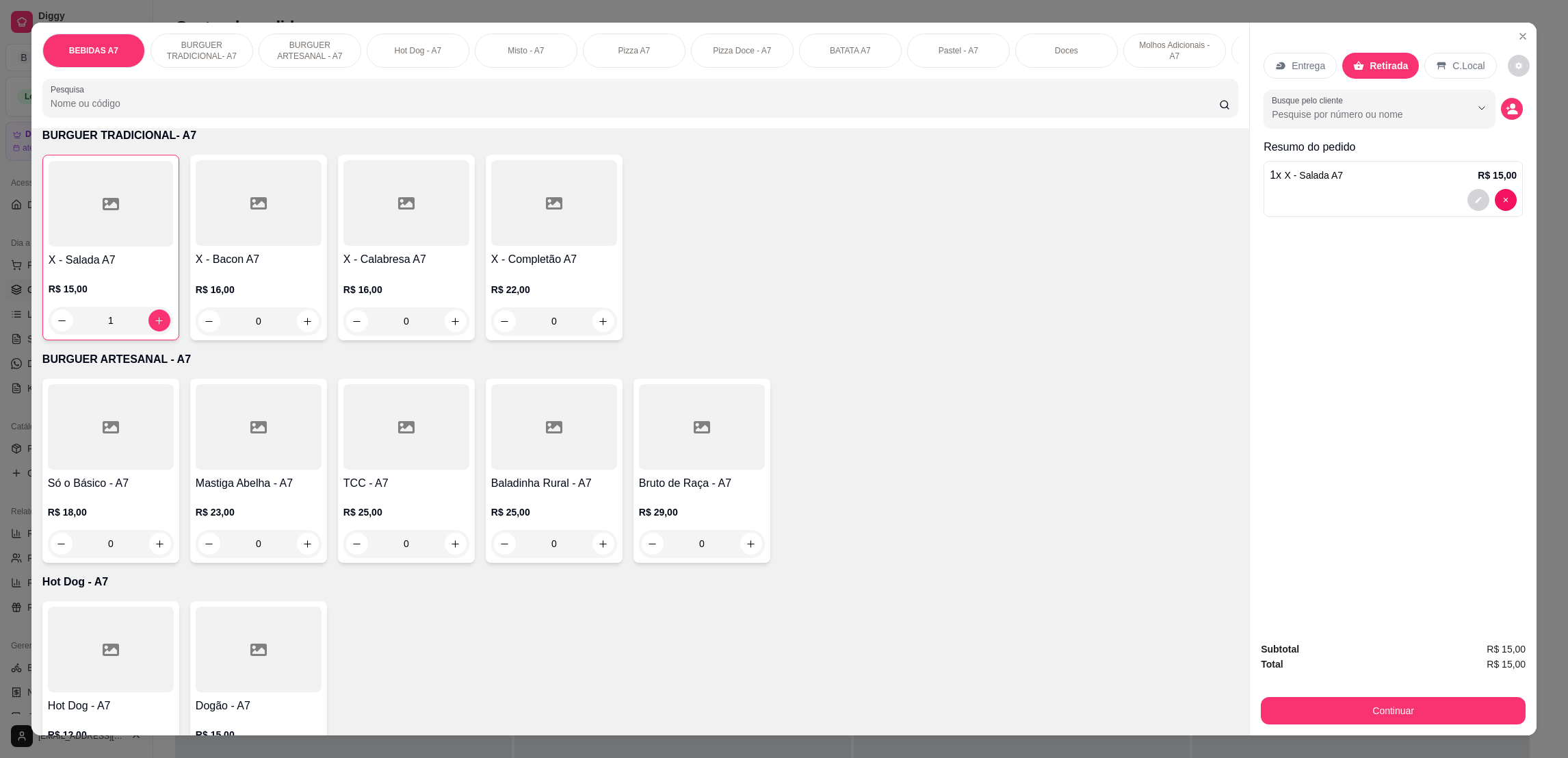
click at [1451, 696] on div "Continuar" at bounding box center [1393, 708] width 265 height 31
click at [1456, 709] on button "Continuar" at bounding box center [1393, 710] width 256 height 27
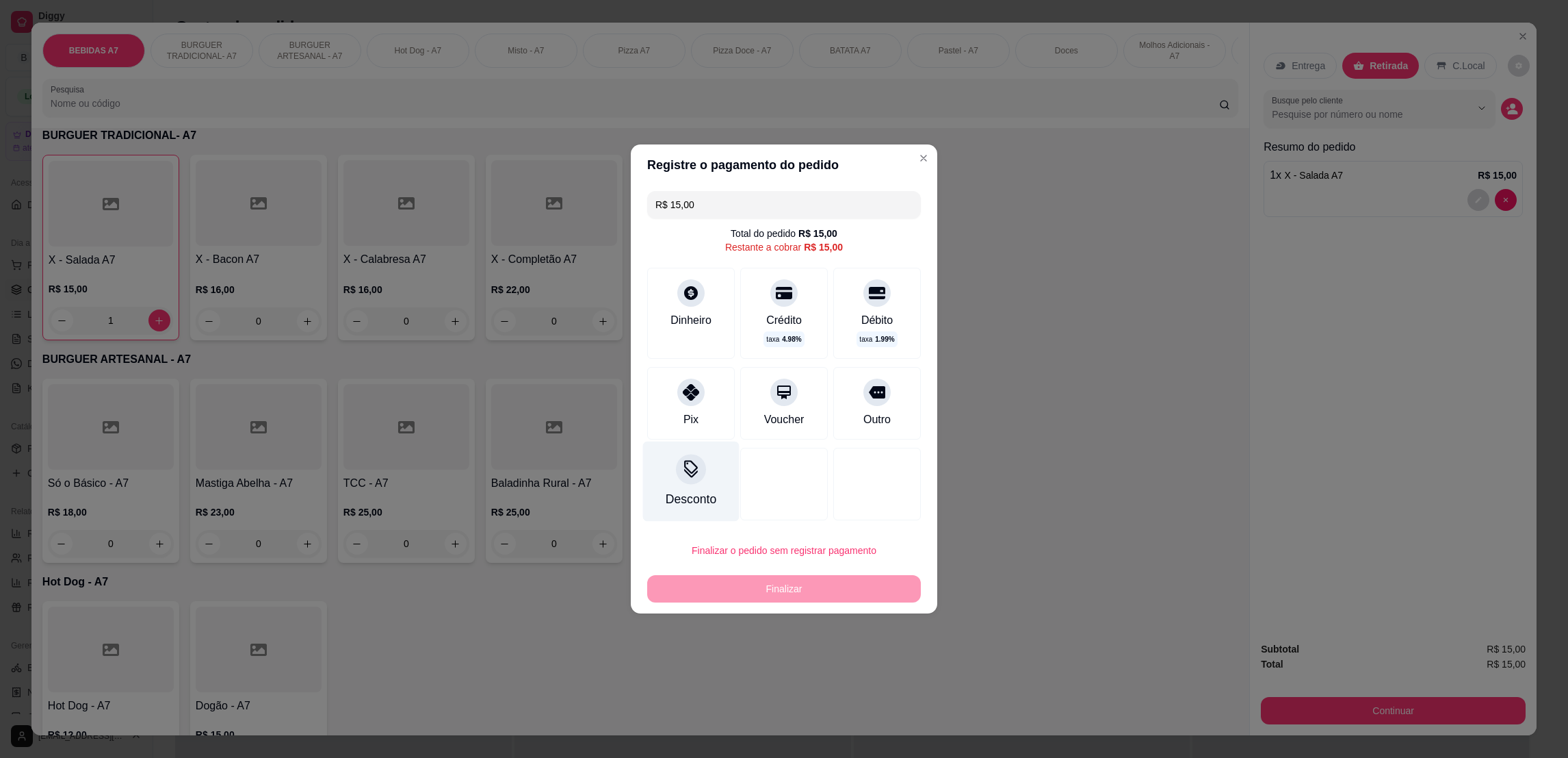
click at [691, 481] on div at bounding box center [691, 469] width 30 height 30
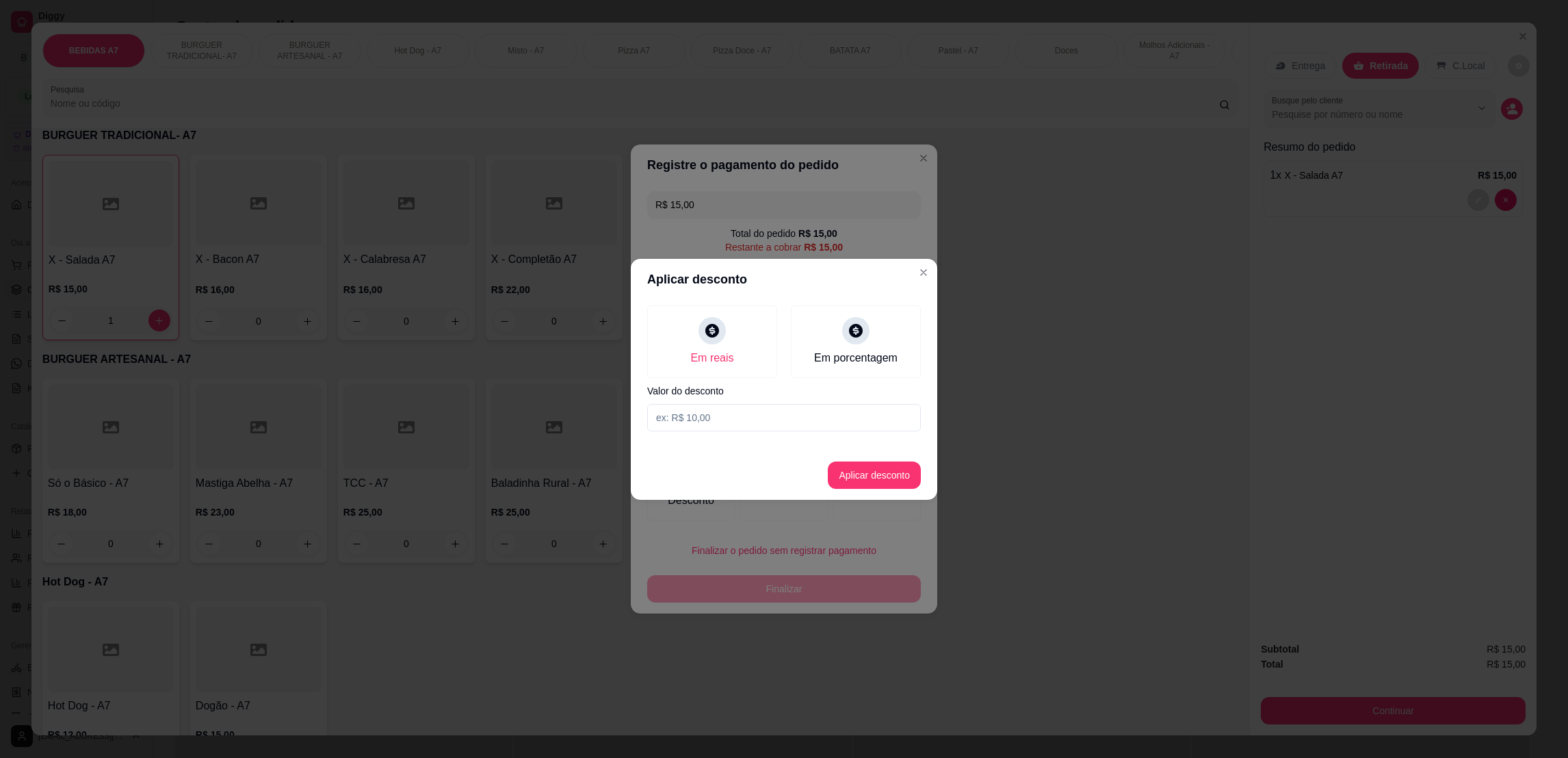
click at [762, 422] on input at bounding box center [784, 417] width 274 height 28
type input "5,00"
click at [859, 465] on button "Aplicar desconto" at bounding box center [874, 475] width 93 height 28
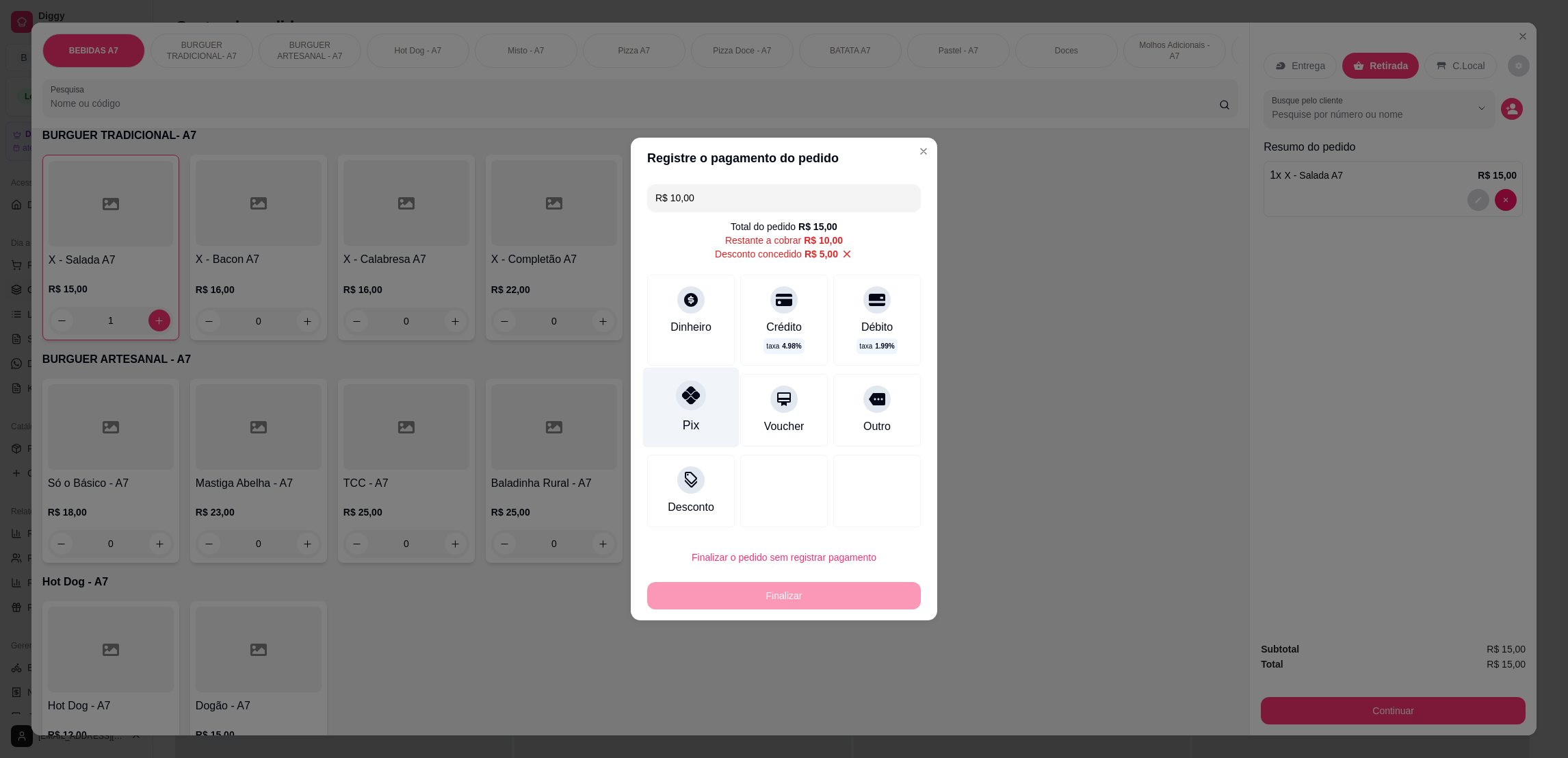
click at [687, 419] on div "Pix" at bounding box center [691, 425] width 17 height 18
type input "R$ 0,00"
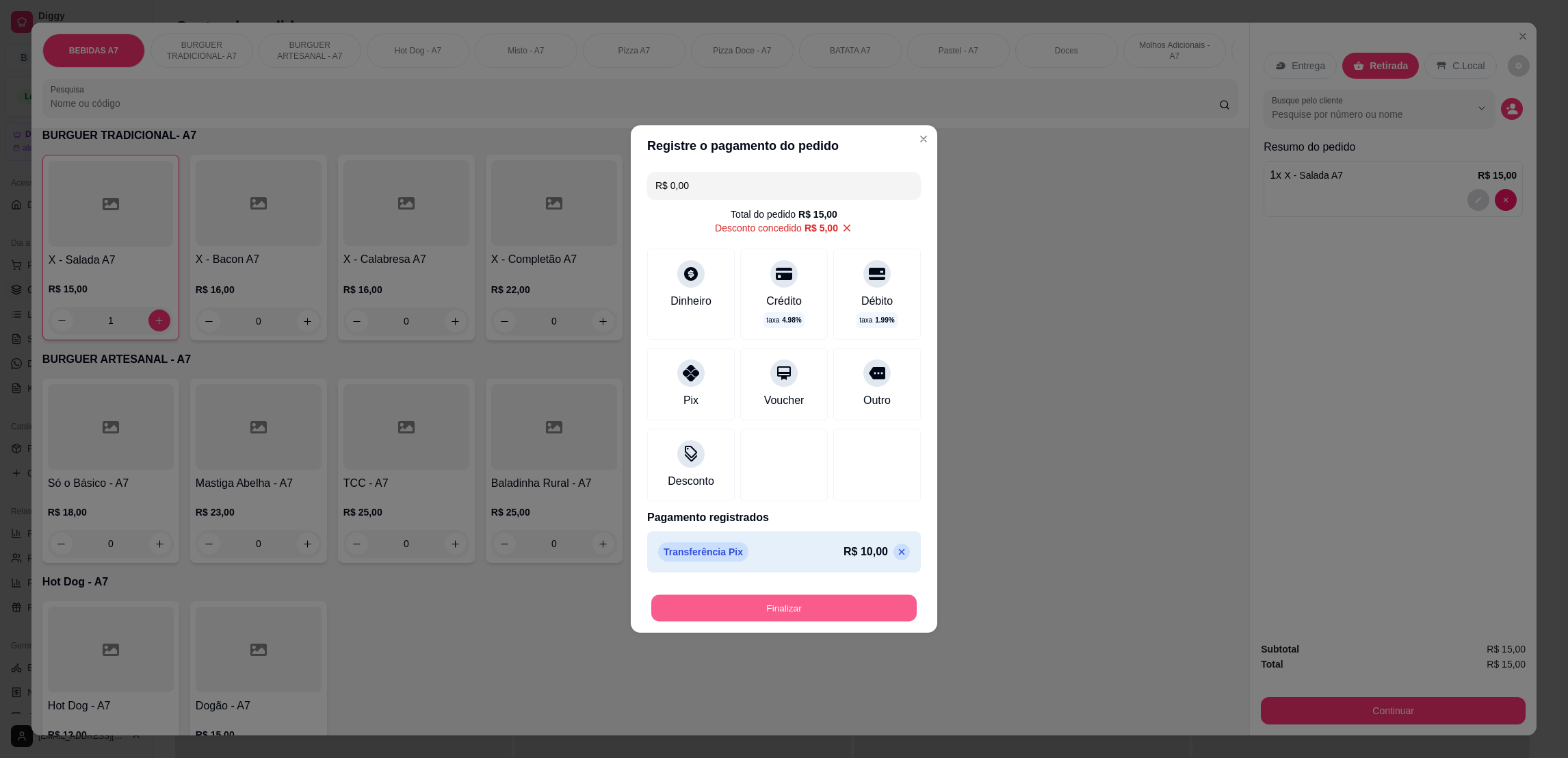
click at [797, 613] on button "Finalizar" at bounding box center [784, 608] width 266 height 27
type input "0"
type input "-R$ 15,00"
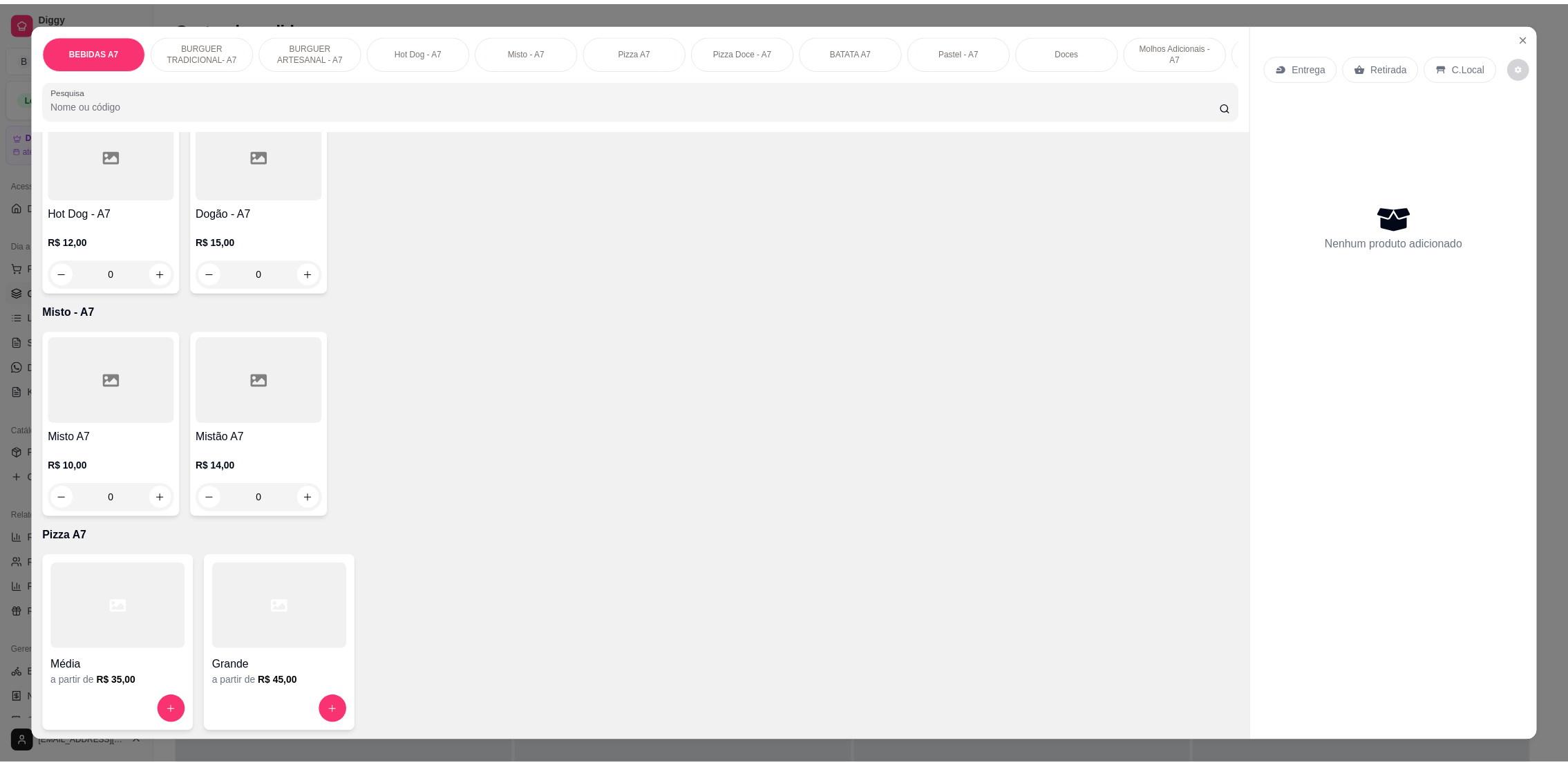
scroll to position [1040, 0]
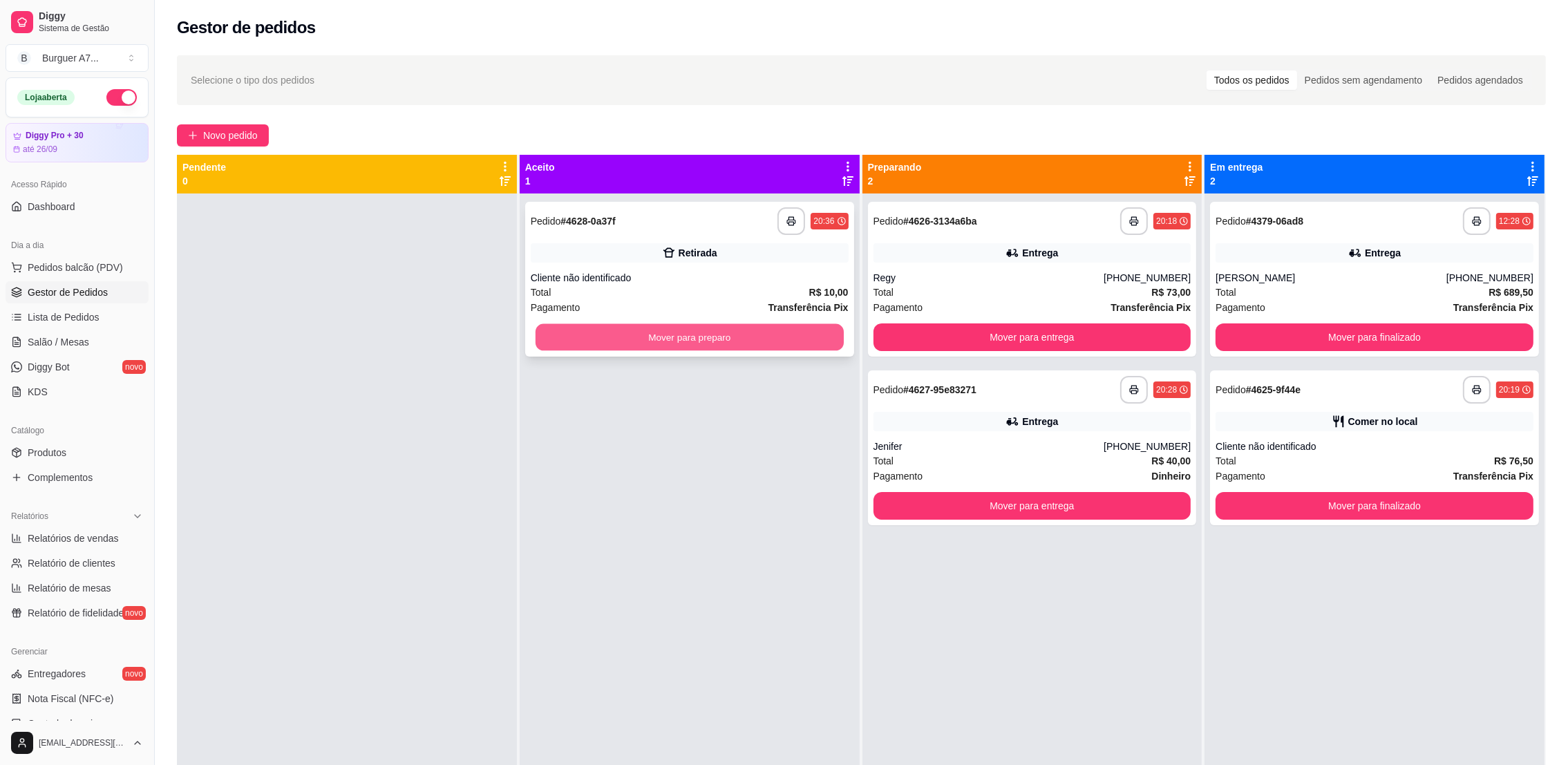
click at [807, 334] on button "Mover para preparo" at bounding box center [690, 338] width 308 height 27
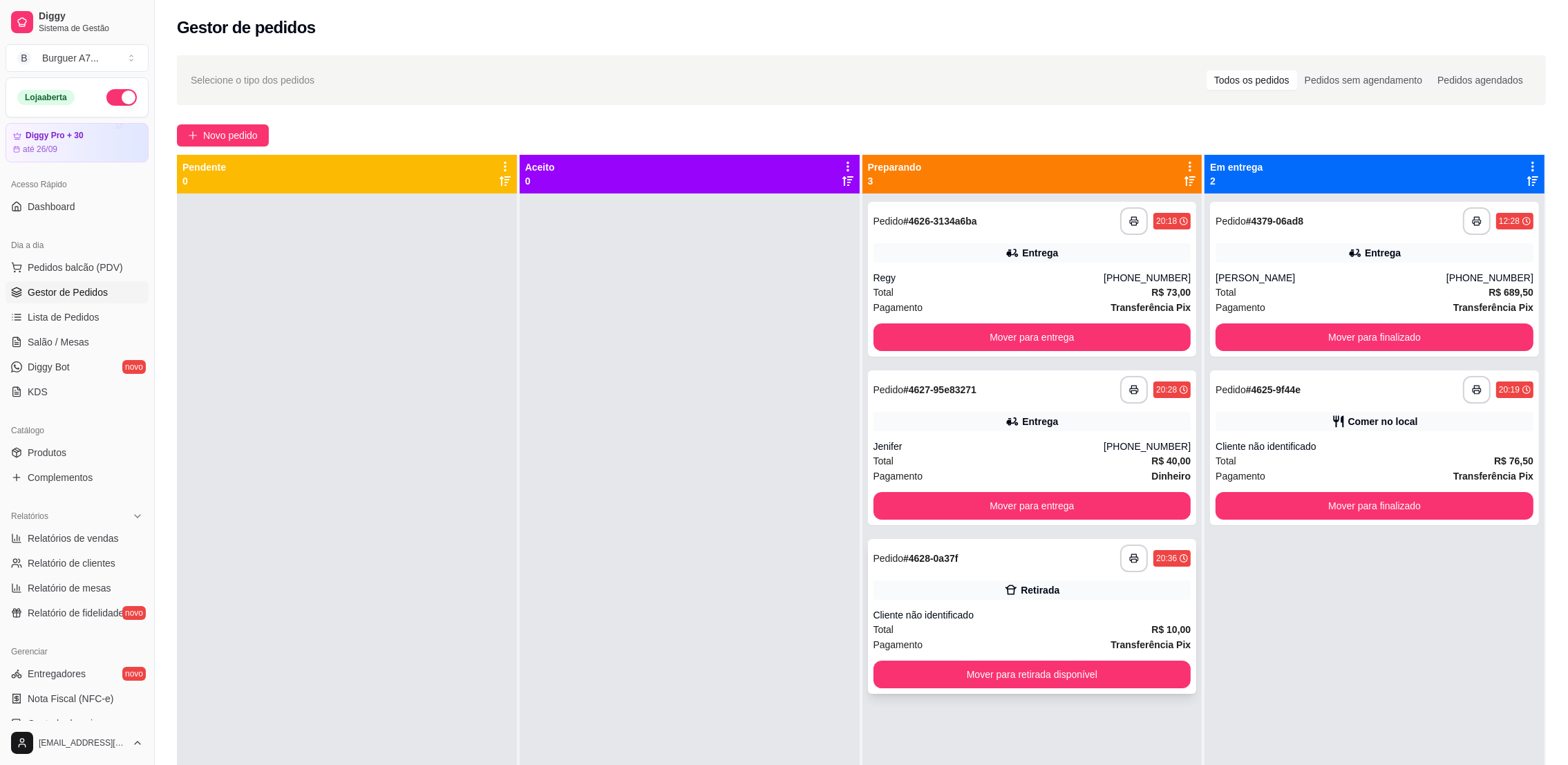
click at [1025, 584] on div "Retirada" at bounding box center [1040, 589] width 39 height 14
click at [1129, 556] on icon "button" at bounding box center [1134, 558] width 10 height 10
click at [1077, 581] on div "Retirada" at bounding box center [1032, 590] width 318 height 19
